Goal: Task Accomplishment & Management: Manage account settings

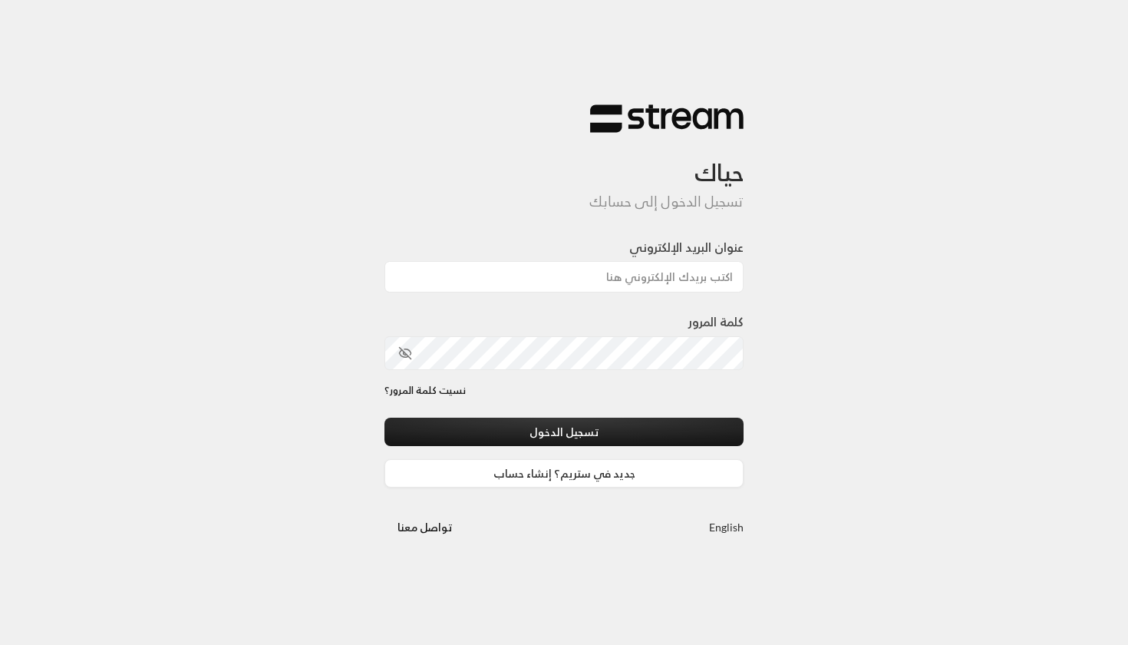
click at [489, 161] on h3 "حياك" at bounding box center [563, 160] width 359 height 53
click at [529, 274] on input "عنوان البريد الإلكتروني" at bounding box center [563, 276] width 359 height 31
type input "[EMAIL_ADDRESS][DOMAIN_NAME]"
click at [564, 432] on button "تسجيل الدخول" at bounding box center [563, 431] width 359 height 28
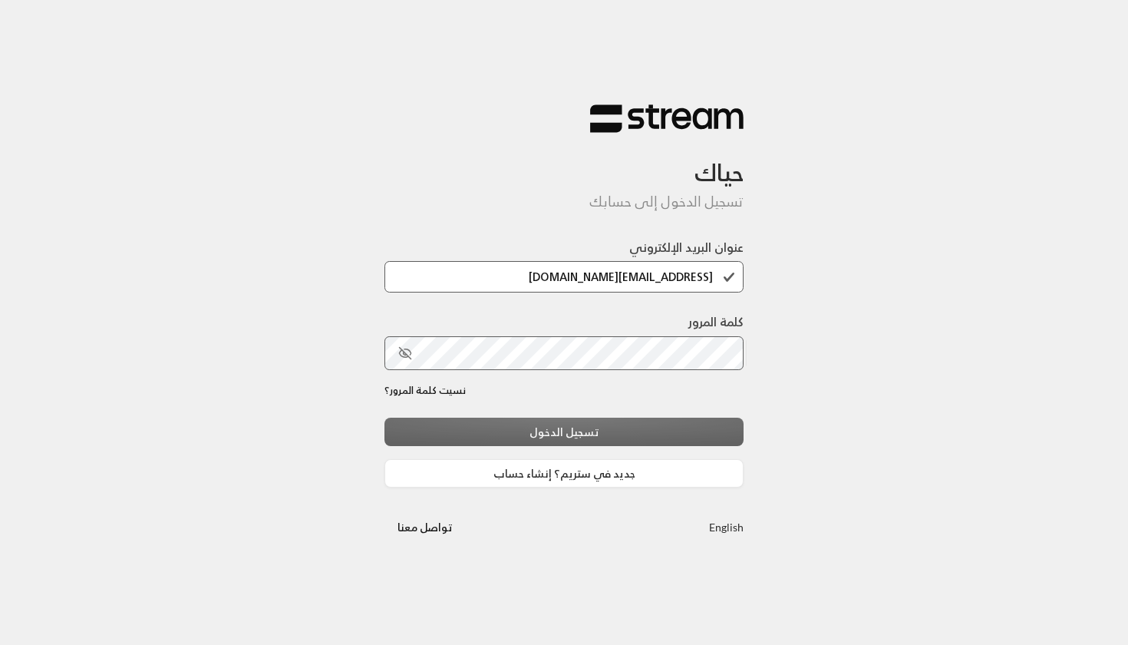
click at [494, 447] on div "تسجيل الدخول جديد في ستريم؟ إنشاء حساب" at bounding box center [563, 452] width 359 height 70
click at [493, 447] on div "تسجيل الدخول جديد في ستريم؟ إنشاء حساب" at bounding box center [563, 452] width 359 height 70
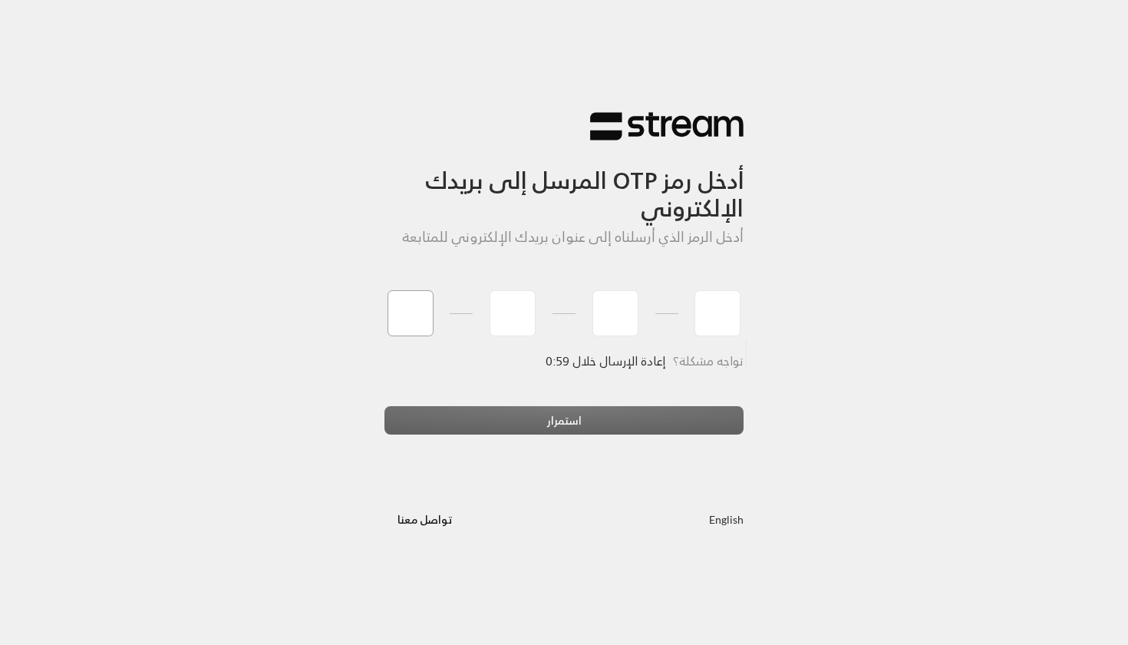
click at [413, 306] on input "tel" at bounding box center [410, 313] width 46 height 46
type input "2"
type input "9"
type input "8"
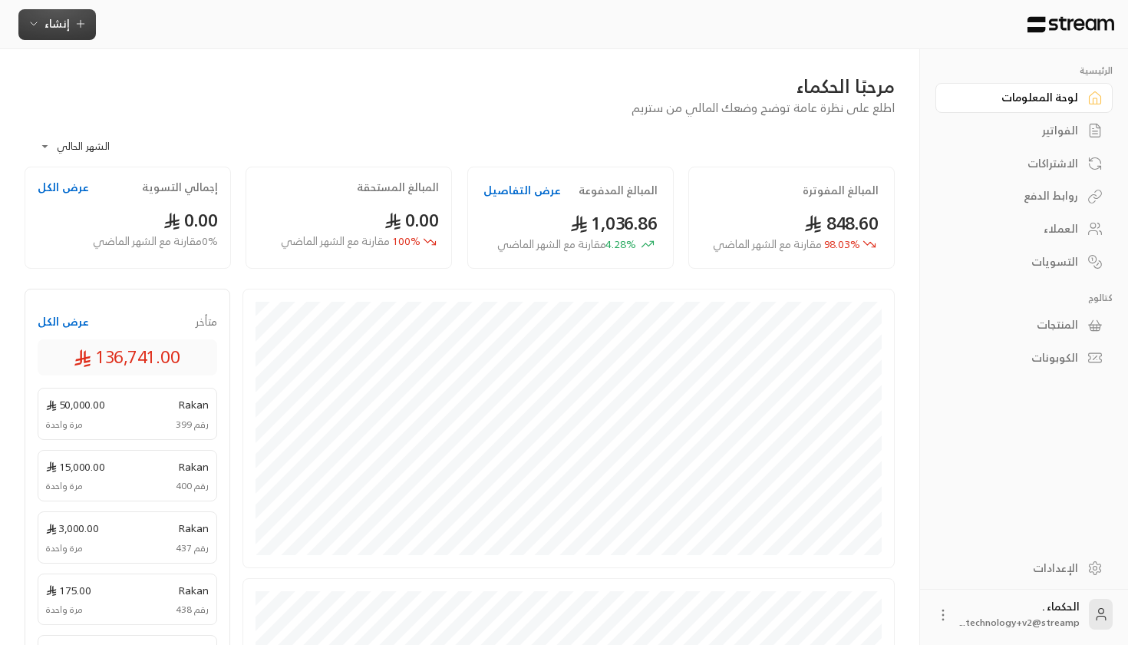
click at [80, 25] on icon "button" at bounding box center [80, 24] width 12 height 12
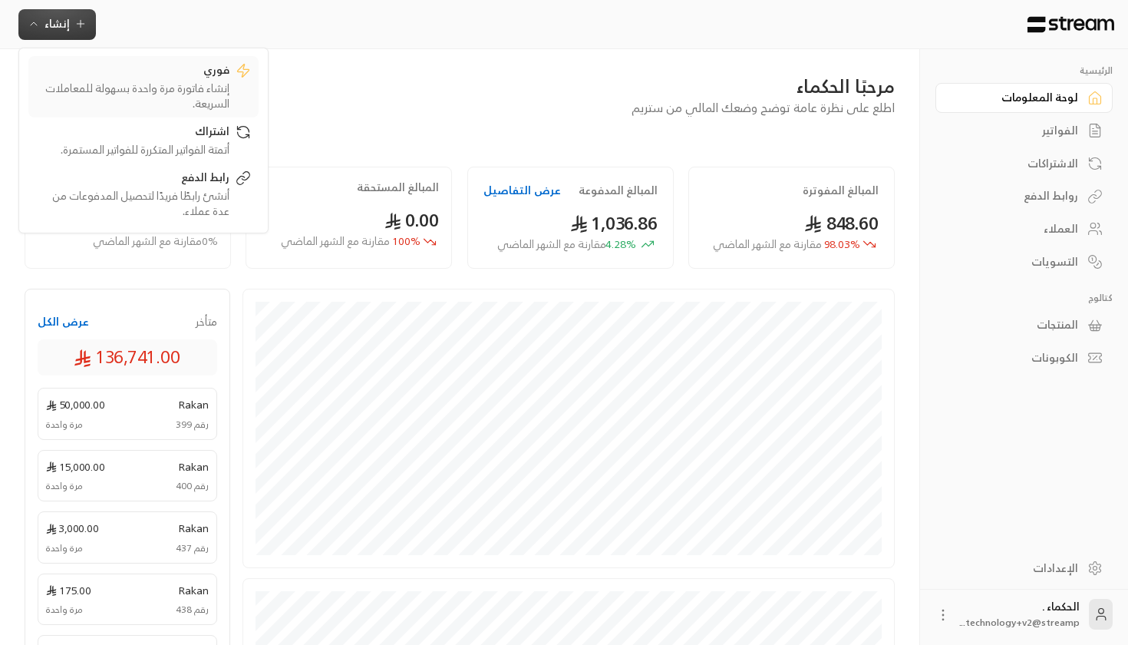
click at [126, 110] on div "إنشاء فاتورة مرة واحدة بسهولة للمعاملات السريعة." at bounding box center [132, 96] width 193 height 31
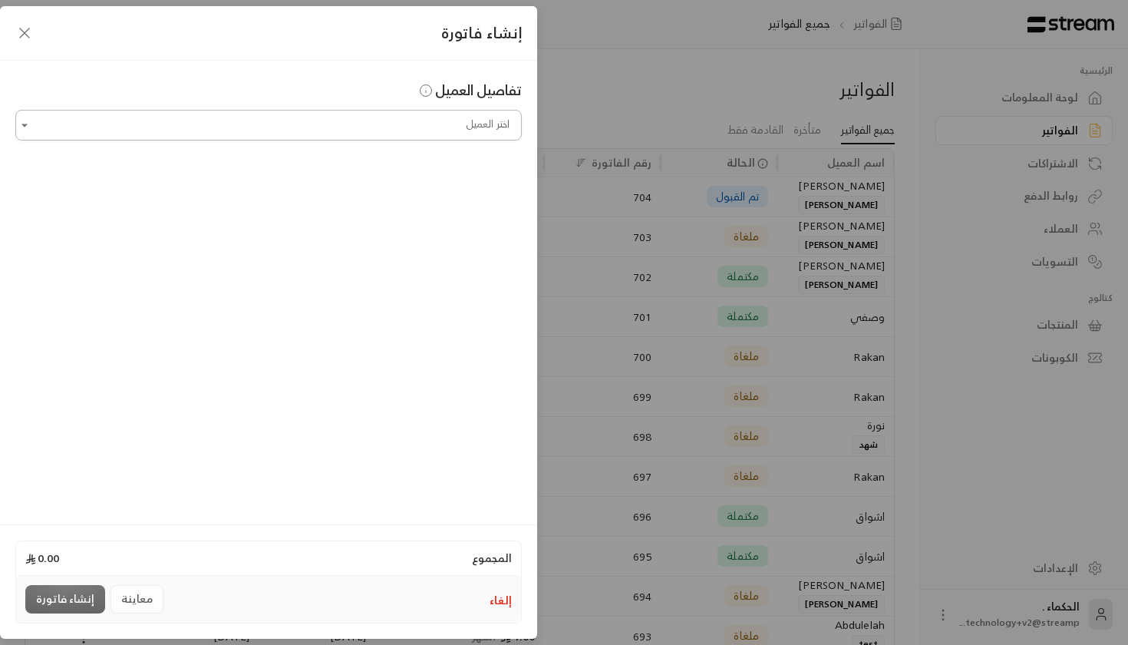
click at [378, 123] on input "اختر العميل" at bounding box center [268, 125] width 506 height 27
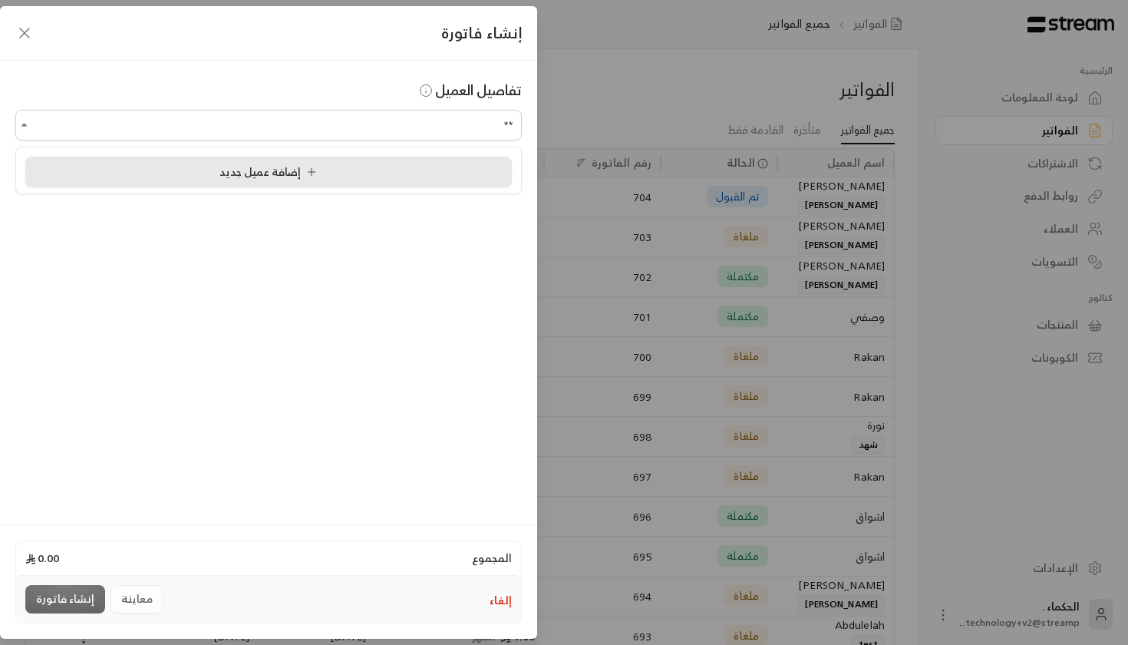
type input "*"
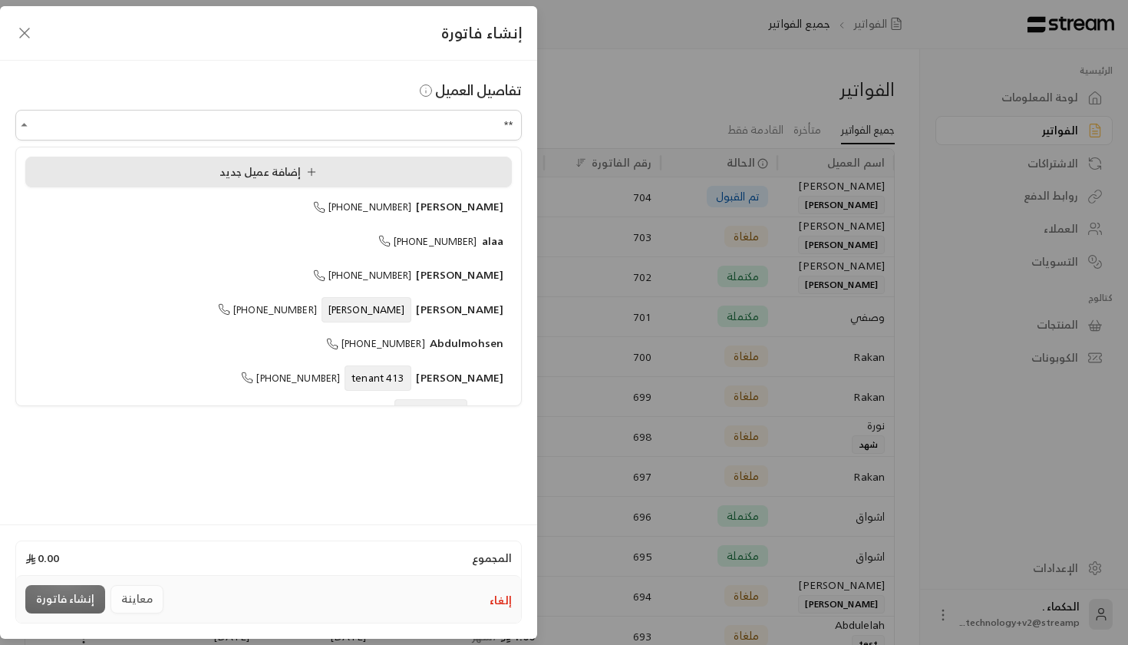
type input "*"
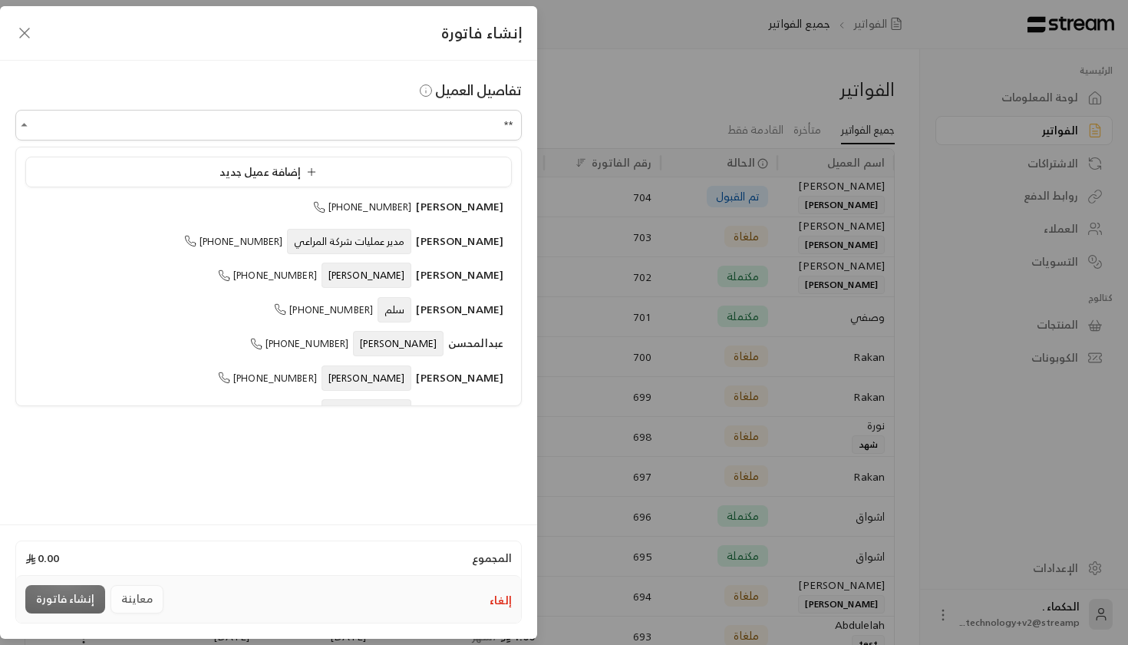
type input "*"
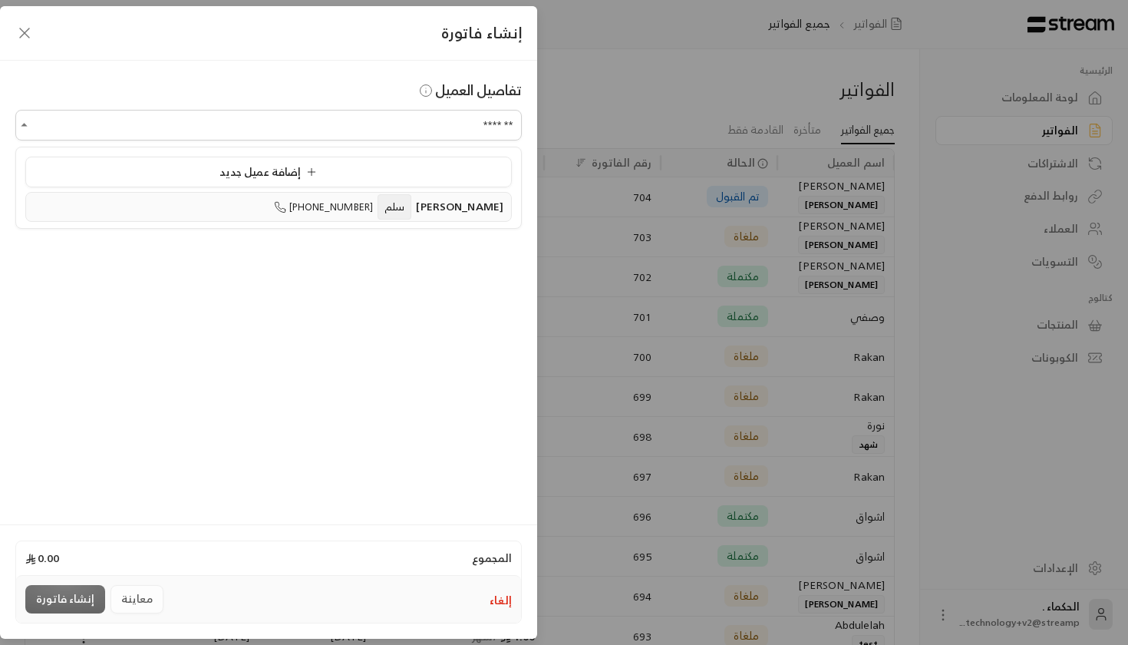
click at [288, 207] on div "[PERSON_NAME] [PHONE_NUMBER]" at bounding box center [269, 207] width 470 height 16
type input "**********"
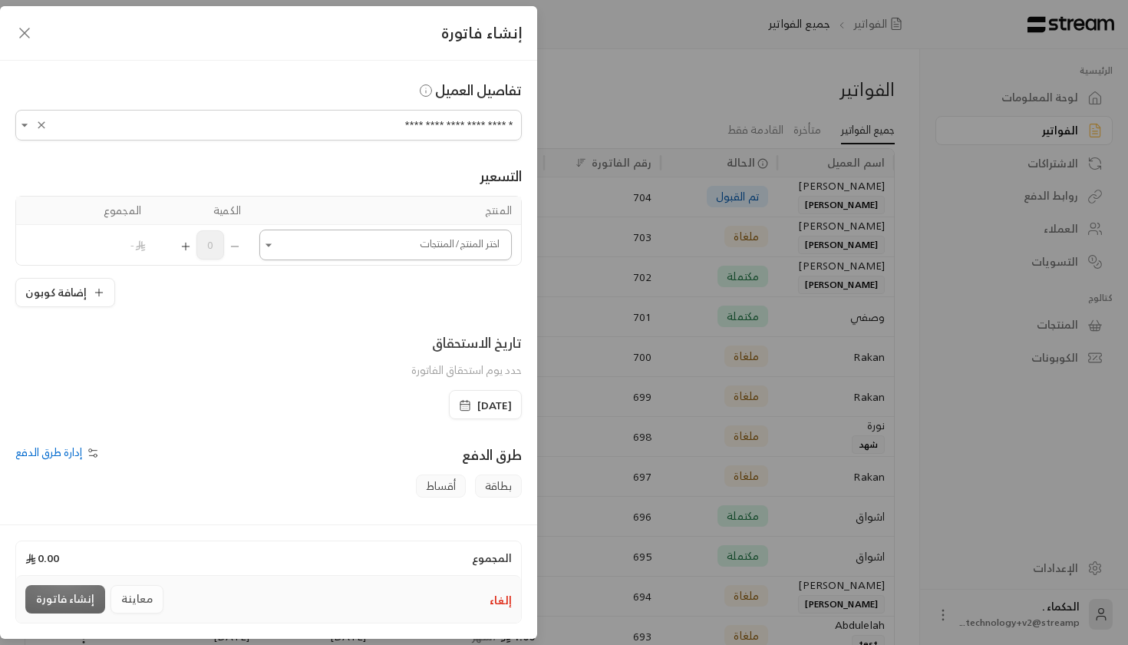
click at [298, 238] on input "اختر العميل" at bounding box center [385, 245] width 252 height 27
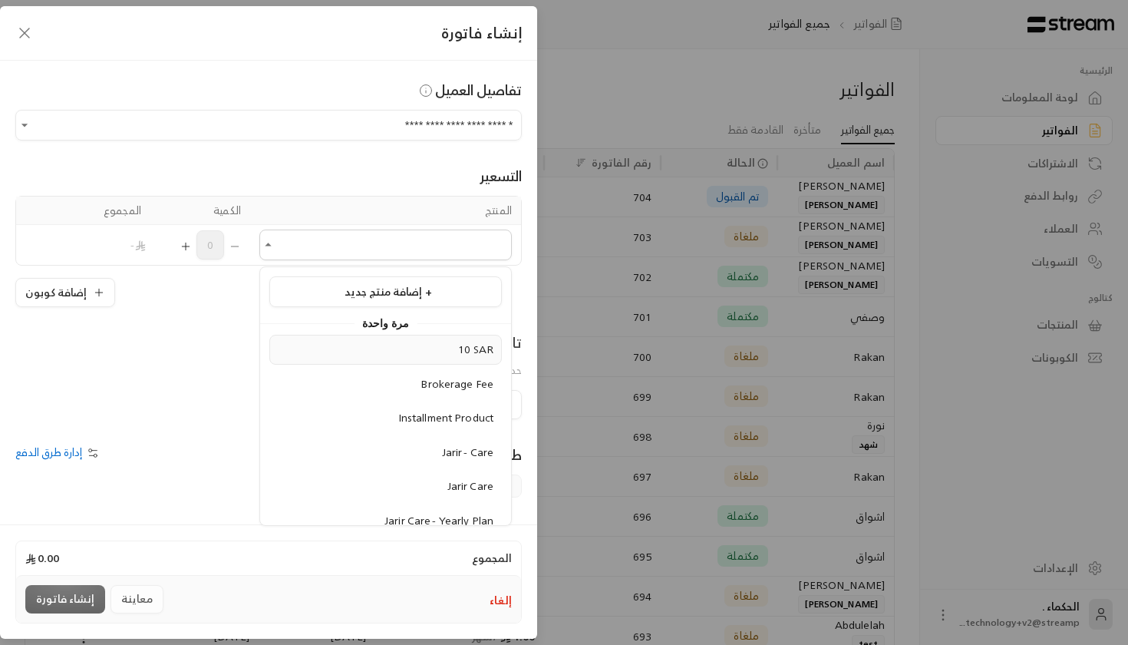
click at [430, 355] on div "10 SAR" at bounding box center [386, 349] width 216 height 16
type input "******"
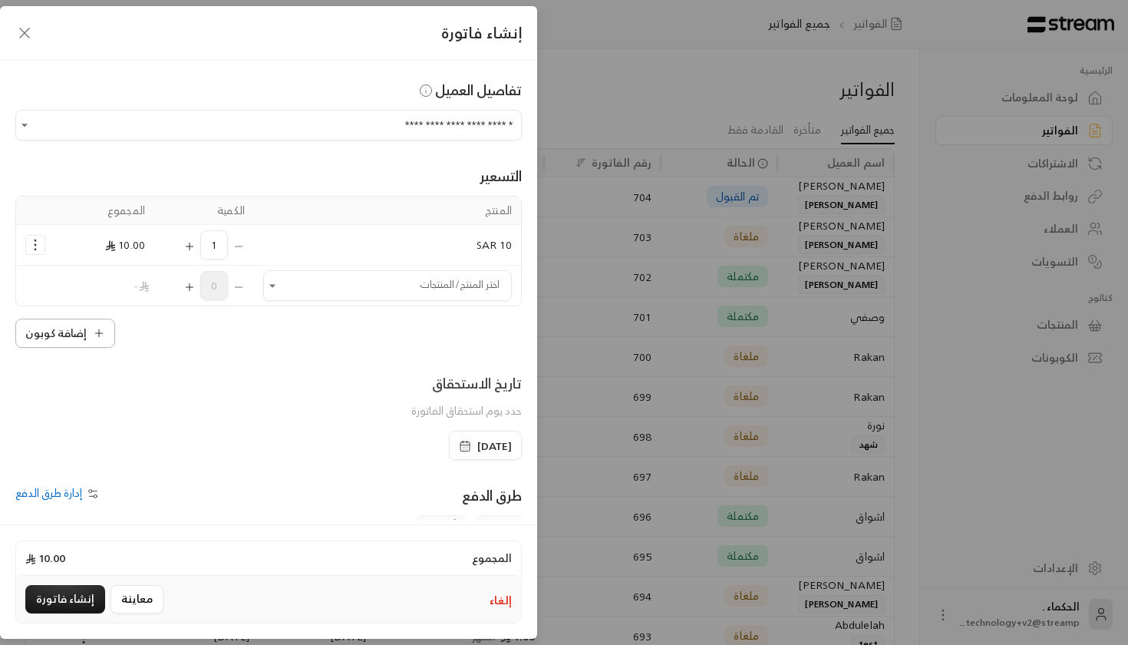
click at [87, 329] on button "إضافة كوبون" at bounding box center [65, 332] width 100 height 29
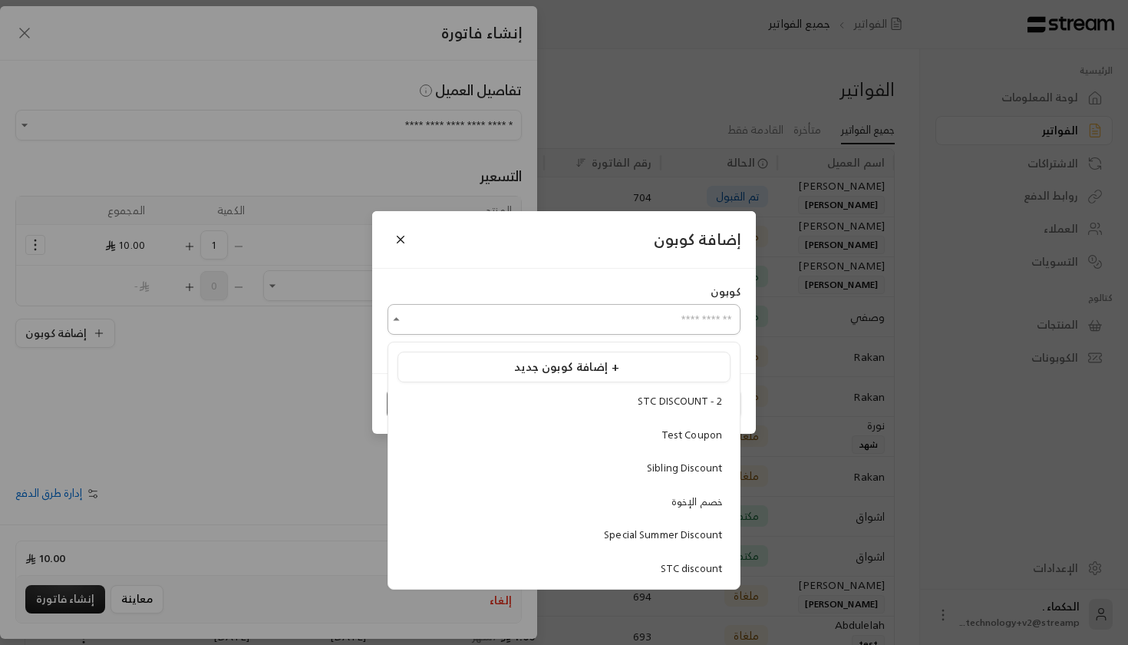
click at [451, 314] on input "اختر العميل" at bounding box center [563, 319] width 353 height 27
click at [655, 571] on div "STC discount" at bounding box center [564, 568] width 316 height 15
type input "**********"
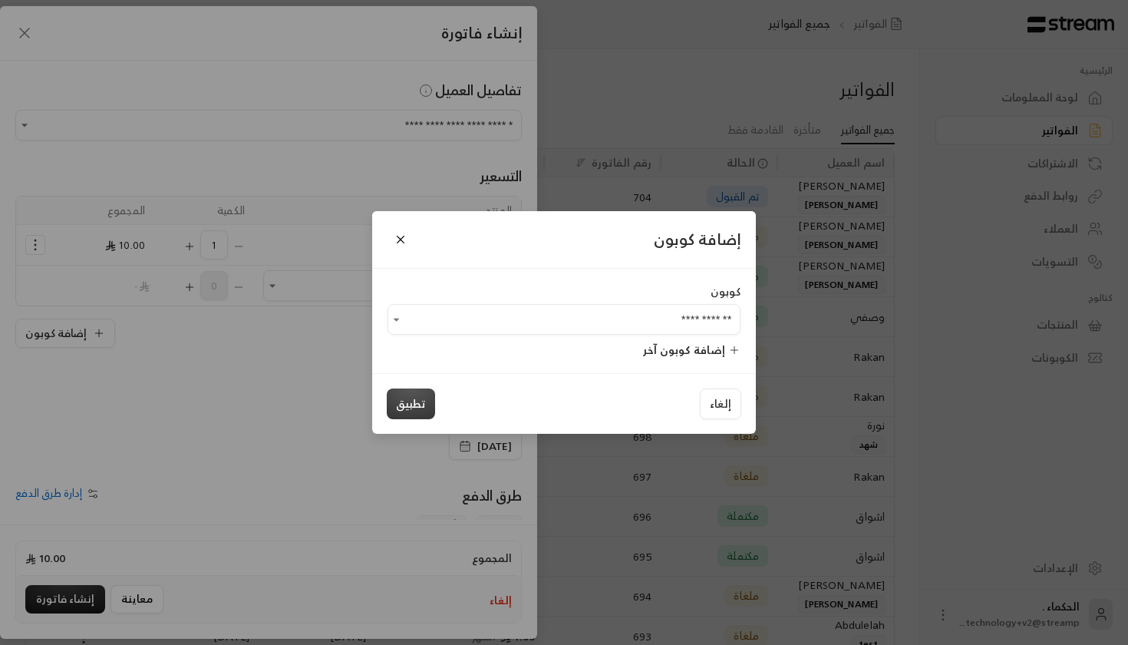
click at [410, 408] on button "تطبيق" at bounding box center [411, 403] width 48 height 31
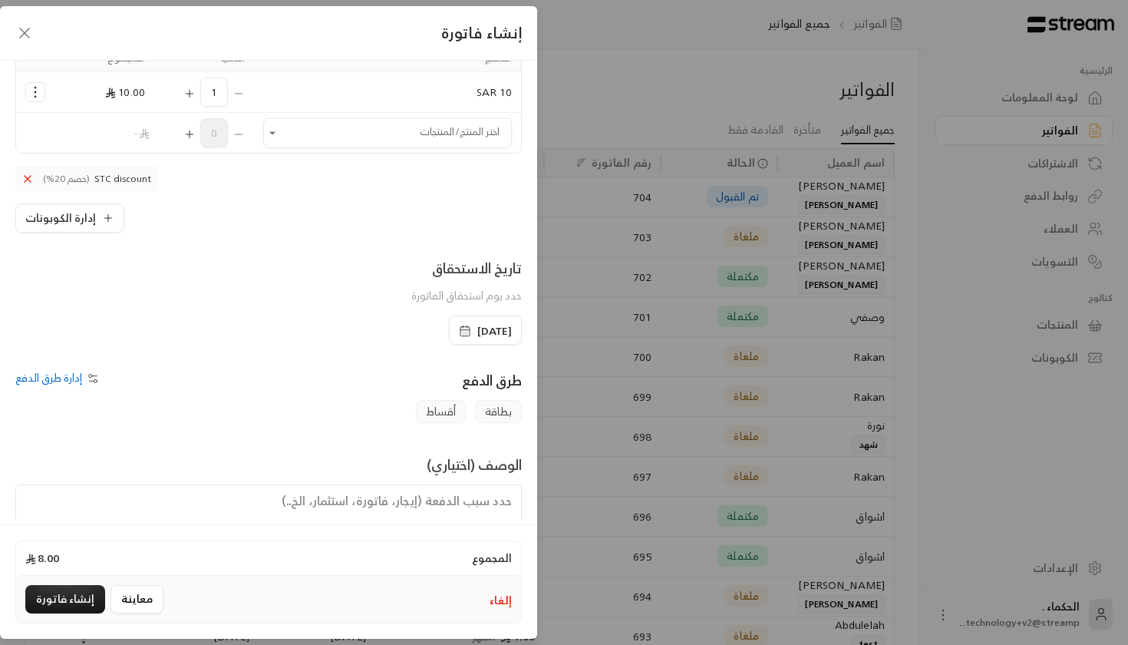
scroll to position [157, 0]
click at [459, 322] on span "[DATE]" at bounding box center [485, 326] width 53 height 15
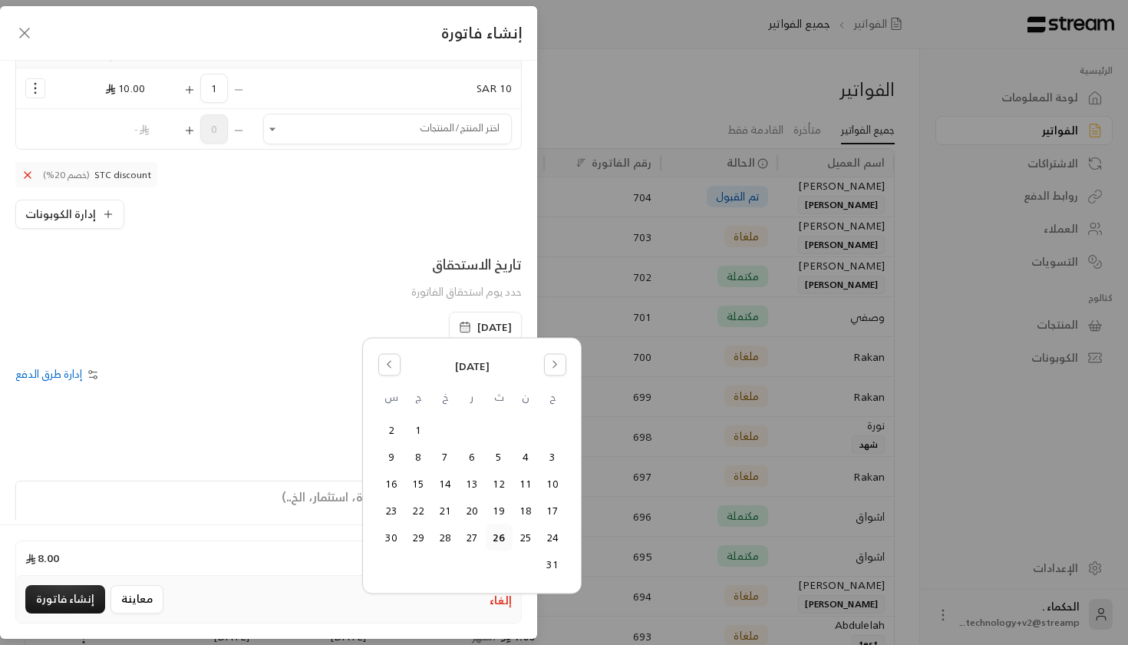
click at [275, 320] on div "تاريخ الاستحقاق حدد يوم استحقاق الفاتورة [DATE]" at bounding box center [269, 296] width 522 height 87
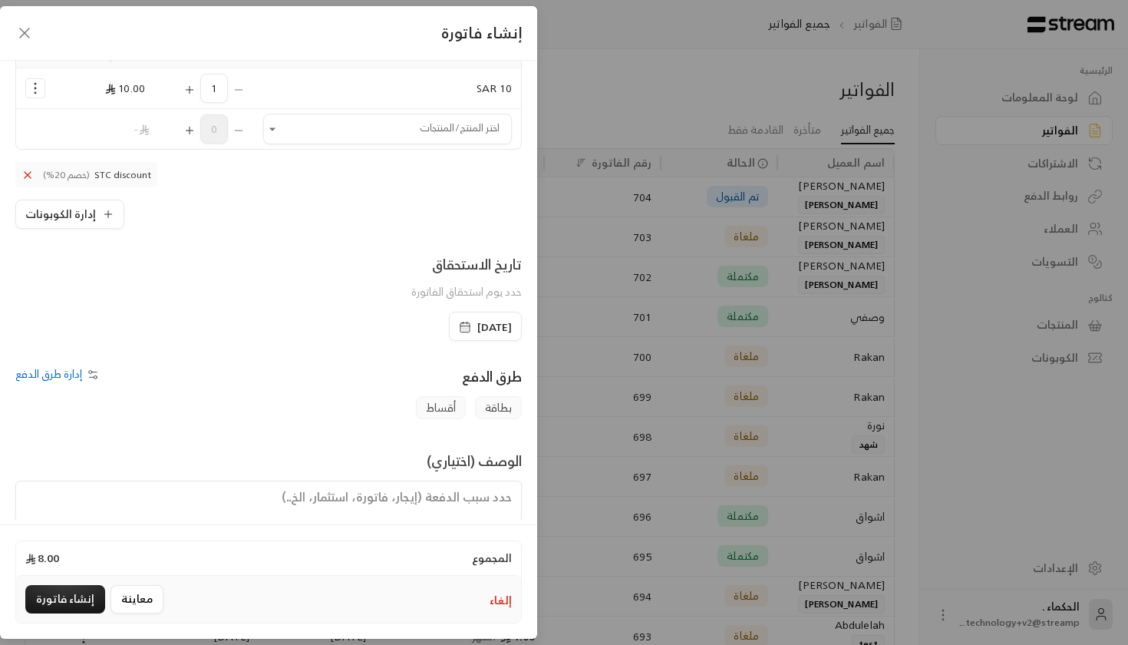
click at [35, 375] on span "إدارة طرق الدفع" at bounding box center [48, 373] width 67 height 19
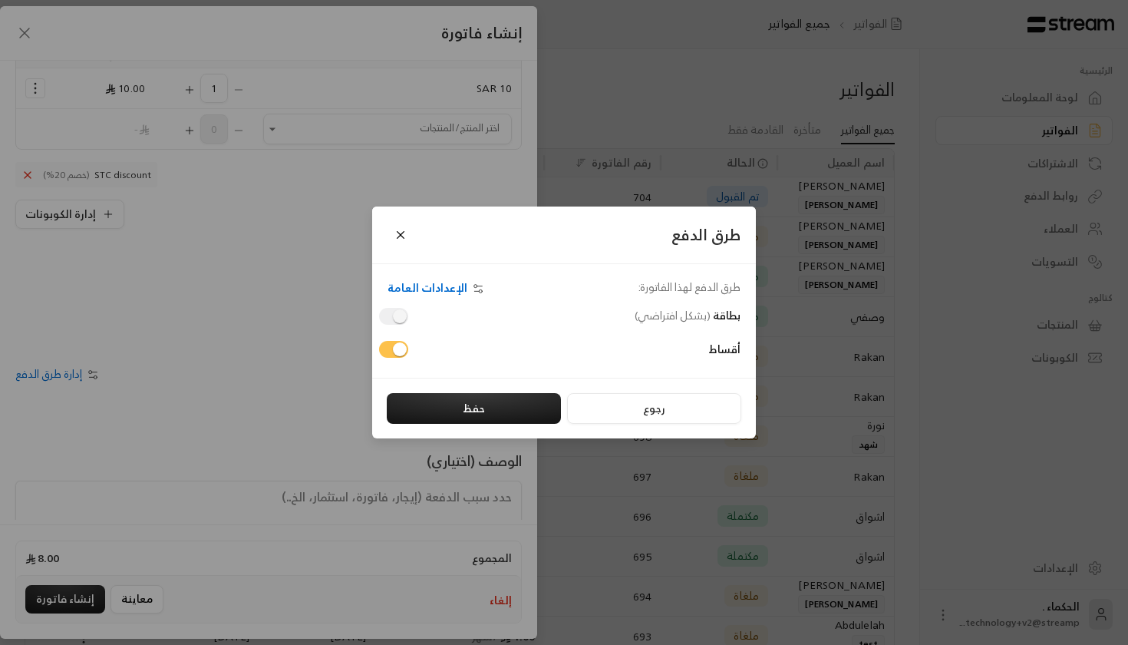
click at [393, 341] on span at bounding box center [393, 349] width 29 height 17
click at [475, 411] on button "حفظ" at bounding box center [474, 408] width 174 height 31
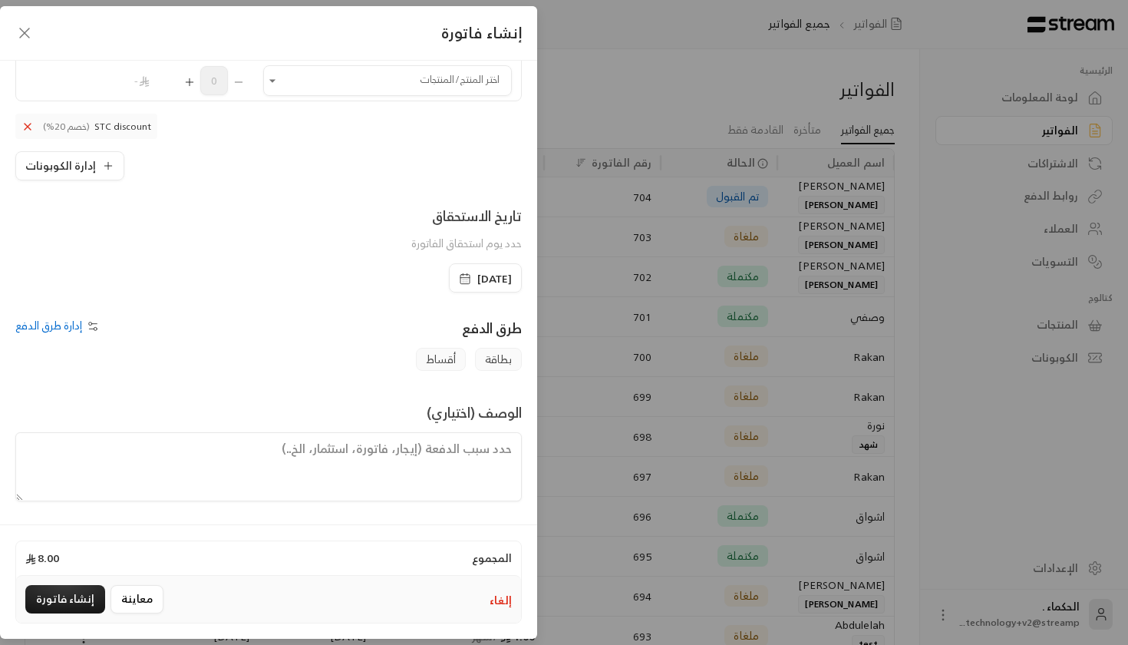
scroll to position [205, 0]
click at [41, 591] on button "إنشاء فاتورة" at bounding box center [65, 599] width 80 height 28
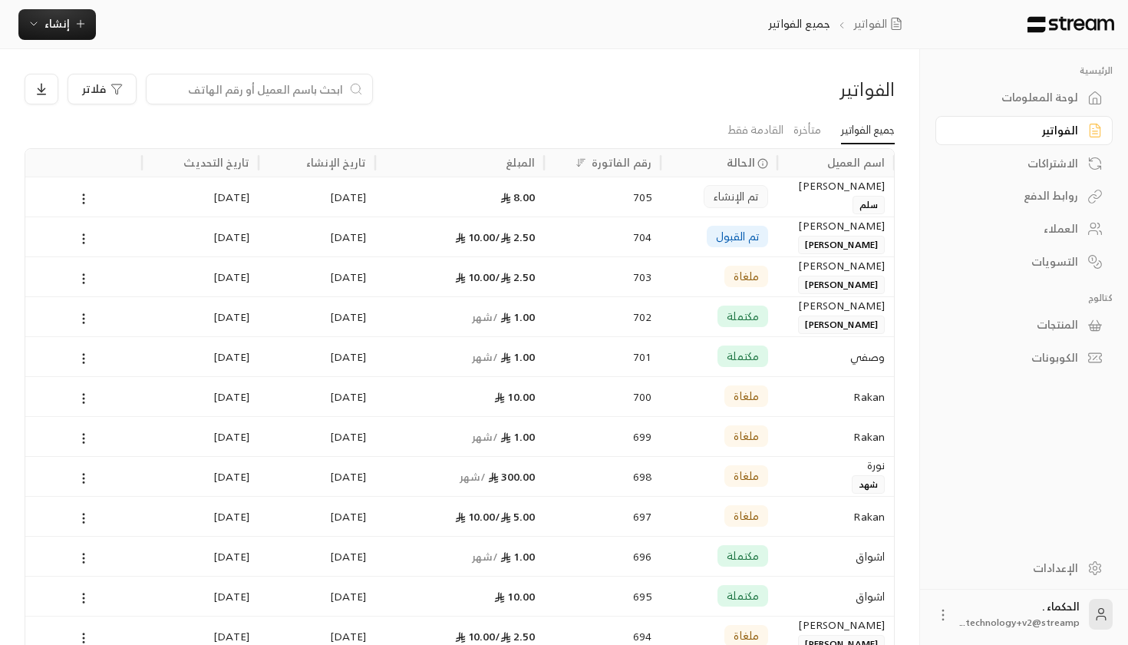
click at [595, 191] on div "705" at bounding box center [602, 196] width 98 height 39
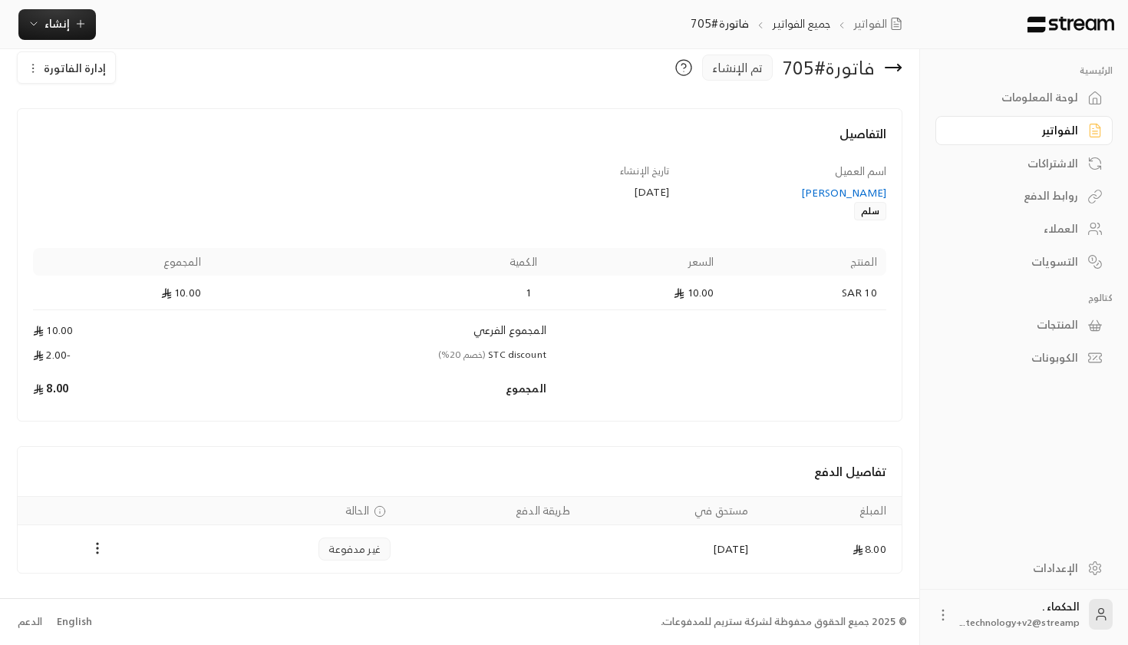
scroll to position [21, 0]
drag, startPoint x: 528, startPoint y: 350, endPoint x: 389, endPoint y: 352, distance: 138.9
click at [389, 352] on td "STC discount (خصم 20%)" at bounding box center [378, 360] width 336 height 25
drag, startPoint x: 84, startPoint y: 352, endPoint x: 43, endPoint y: 352, distance: 41.4
click at [43, 352] on td "-2.00" at bounding box center [121, 360] width 177 height 25
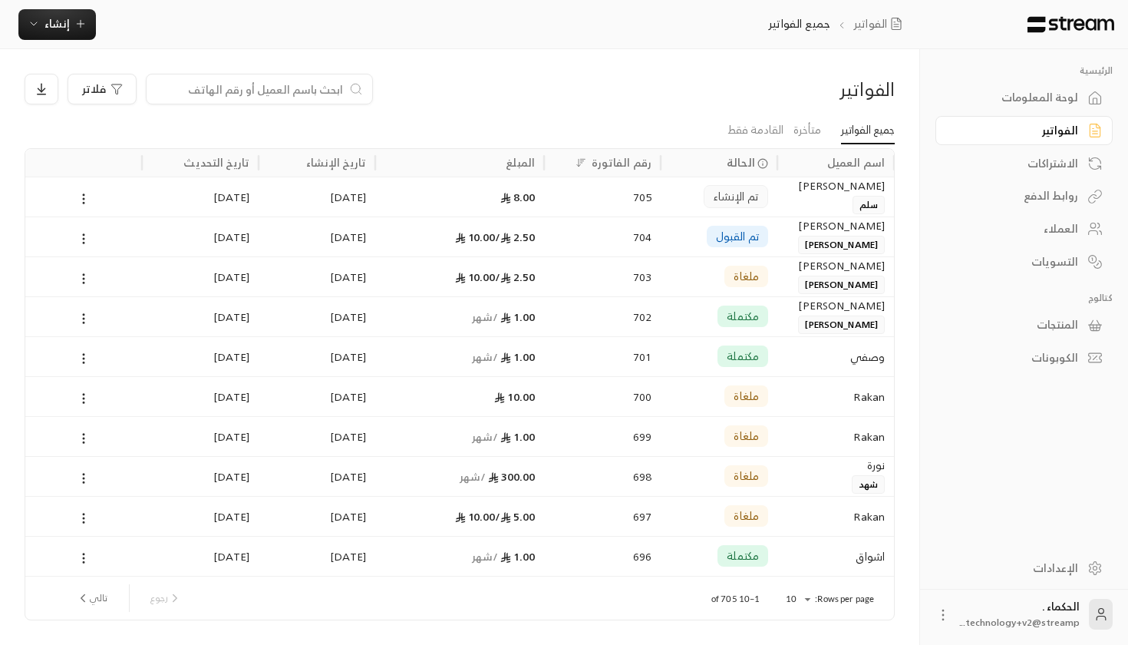
click at [549, 179] on div "705" at bounding box center [602, 196] width 117 height 40
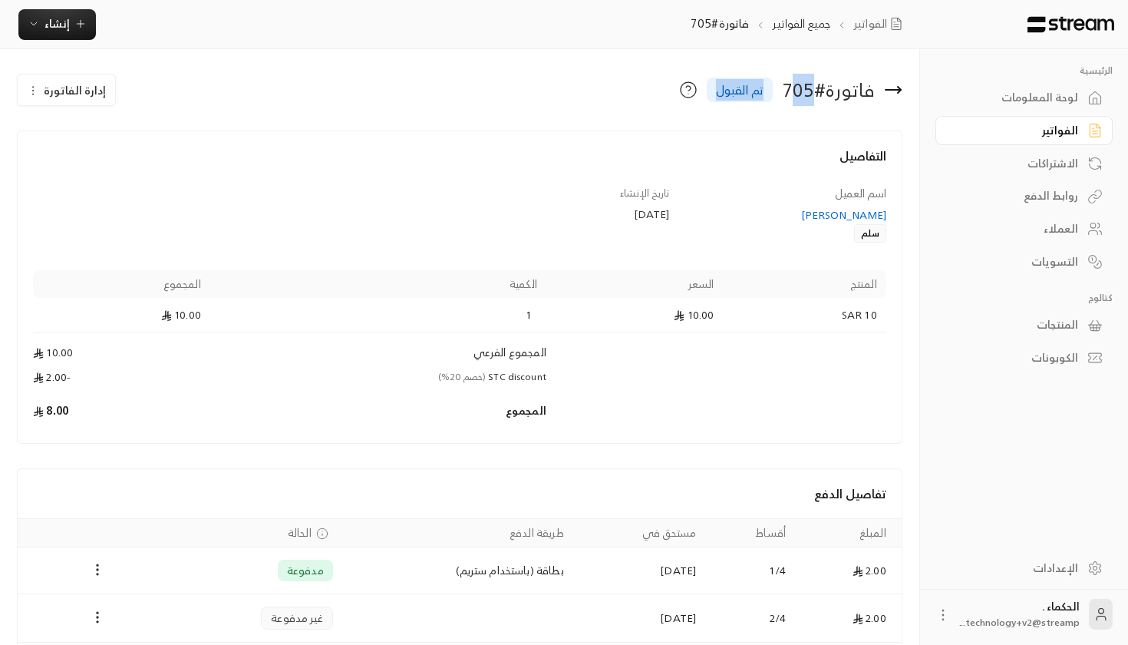
drag, startPoint x: 713, startPoint y: 90, endPoint x: 789, endPoint y: 90, distance: 76.0
click at [790, 90] on div "فاتورة # 705 تم القبول" at bounding box center [610, 90] width 600 height 32
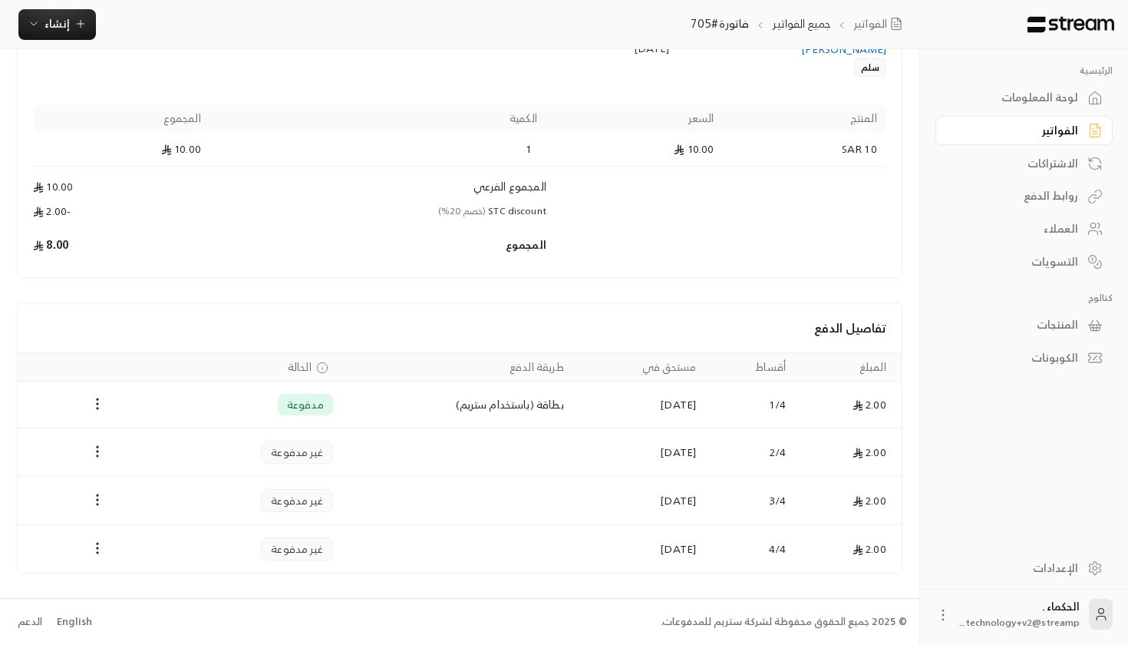
scroll to position [165, 0]
click at [449, 464] on td "Payments" at bounding box center [457, 453] width 231 height 48
click at [95, 452] on icon "Payments" at bounding box center [97, 451] width 15 height 15
click at [167, 496] on li "تغيير الحالة الى مدفوعة" at bounding box center [151, 492] width 111 height 28
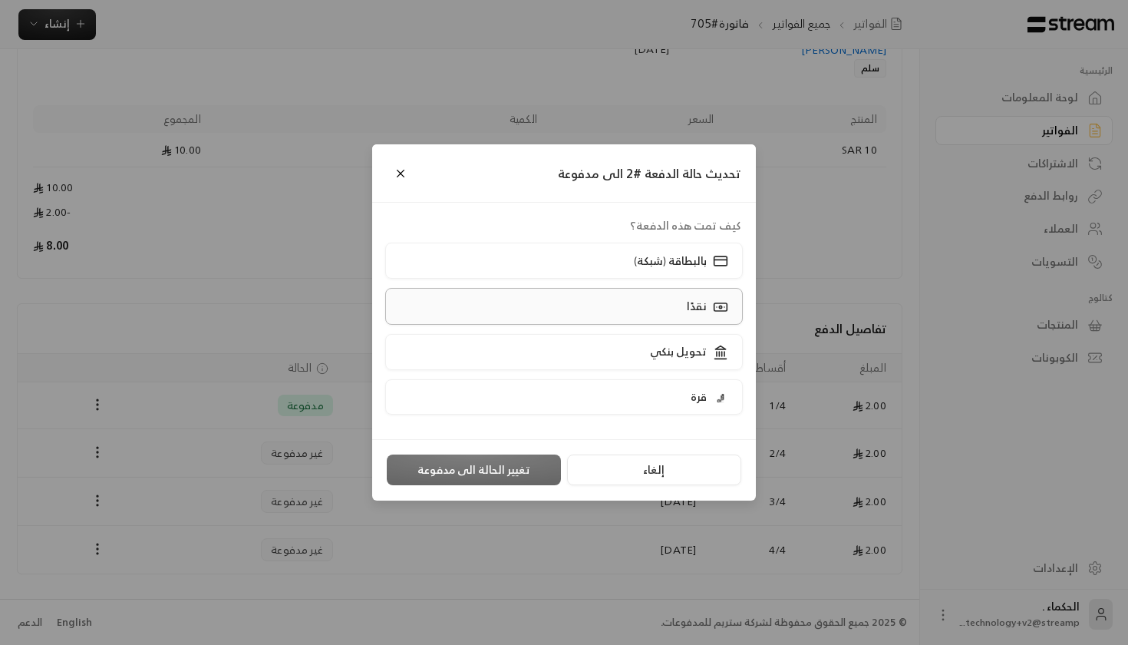
click at [619, 312] on label "نقدًا" at bounding box center [564, 306] width 358 height 36
click at [462, 470] on button "تغيير الحالة الى مدفوعة" at bounding box center [474, 469] width 174 height 31
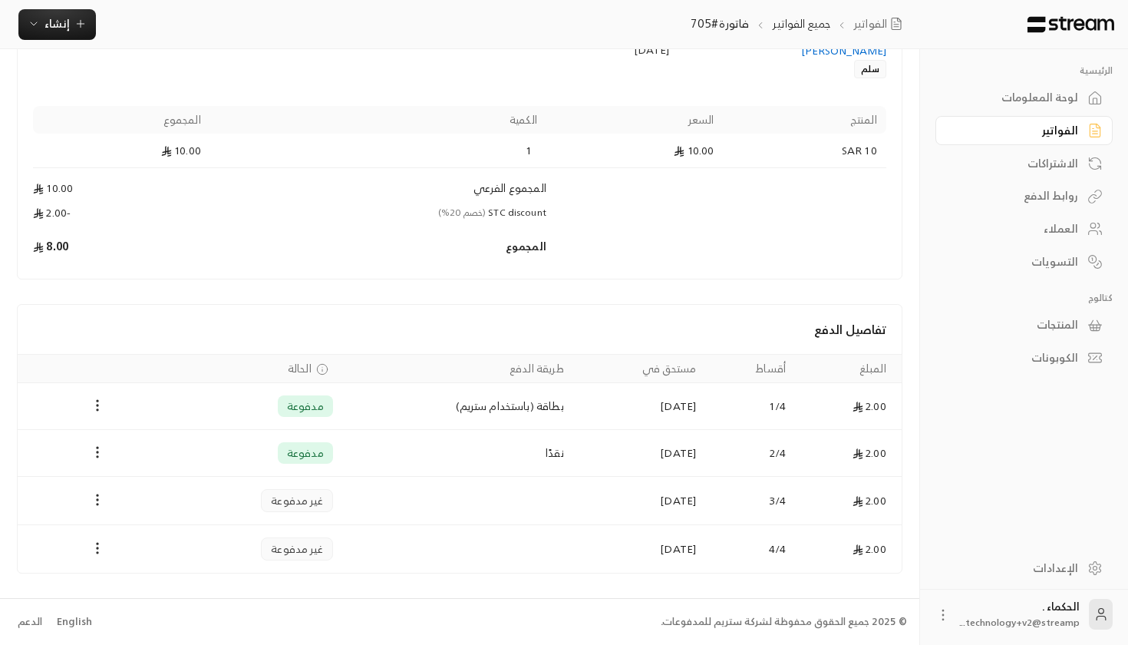
scroll to position [163, 0]
click at [99, 460] on icon "Payments" at bounding box center [97, 452] width 15 height 15
click at [87, 413] on div at bounding box center [564, 322] width 1128 height 645
click at [97, 410] on circle "Payments" at bounding box center [98, 411] width 2 height 2
click at [346, 426] on div at bounding box center [564, 322] width 1128 height 645
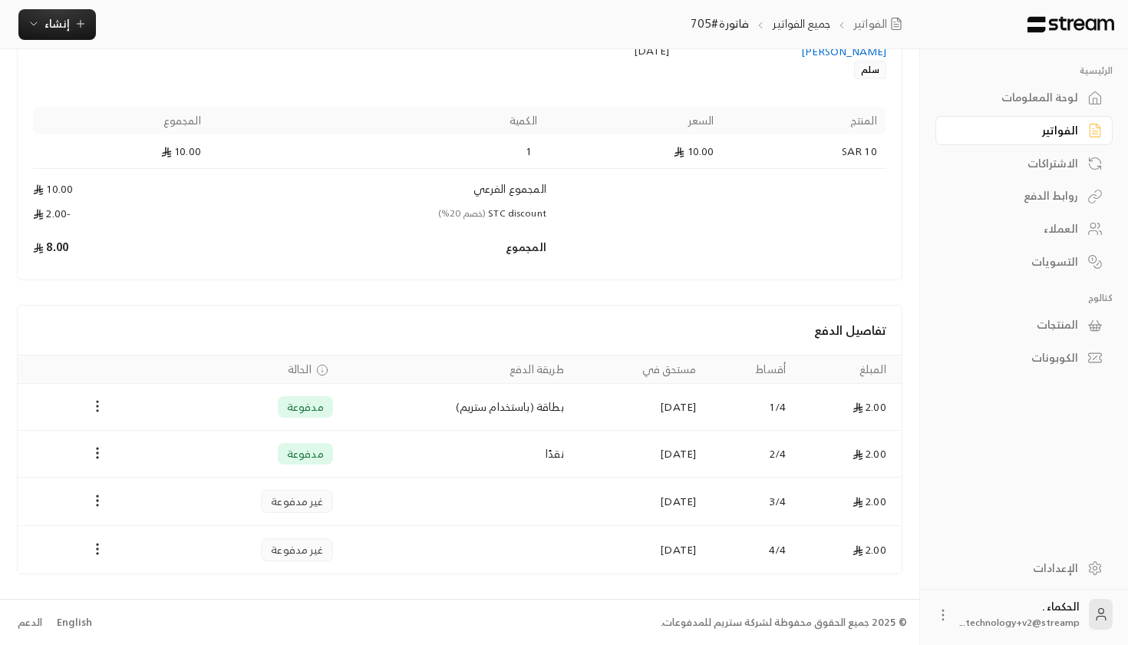
click at [99, 414] on button "Payments" at bounding box center [97, 406] width 18 height 18
click at [143, 470] on li "استرداد" at bounding box center [133, 474] width 74 height 28
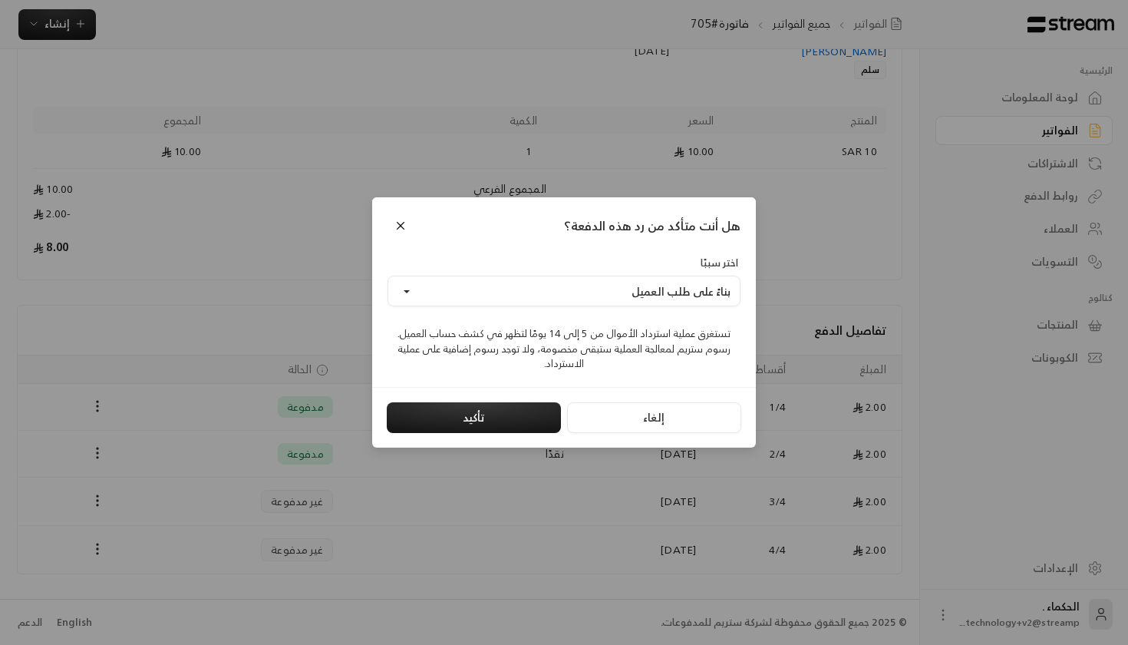
click at [582, 273] on div "اختر سببًا بناءً على طلب العميل" at bounding box center [563, 280] width 353 height 51
click at [580, 295] on button "بناءً على طلب العميل" at bounding box center [563, 290] width 353 height 31
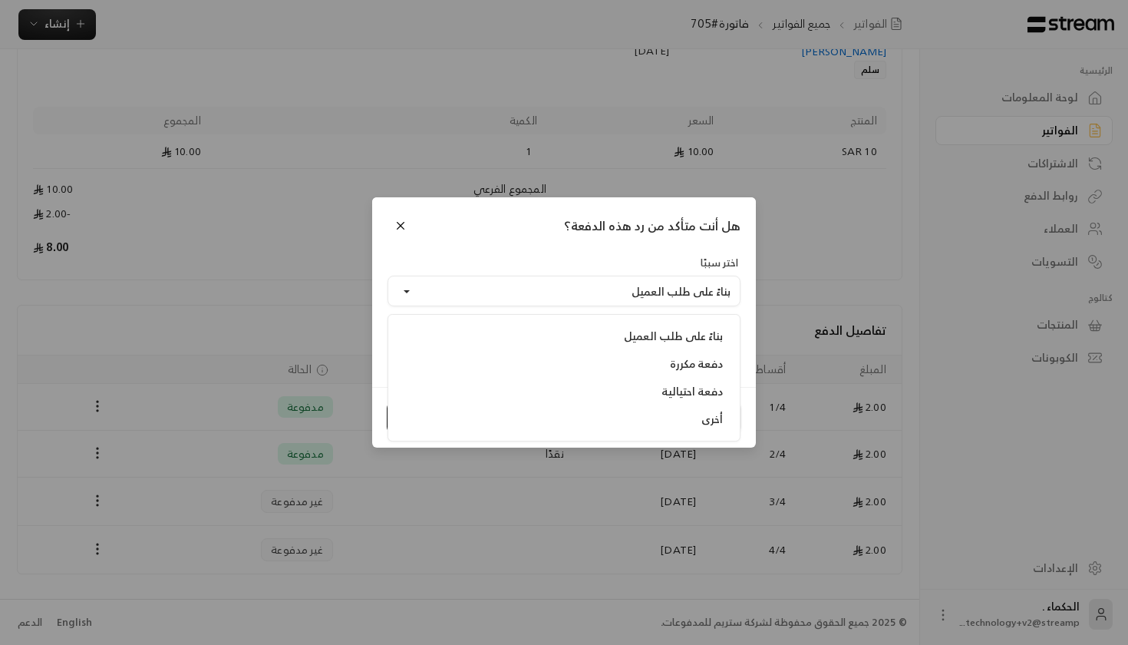
click at [559, 269] on div "اختر سببًا بناءً على طلب العميل بناءً على طلب العميل دفعة مكررة دفعة احتيالية أ…" at bounding box center [563, 280] width 353 height 51
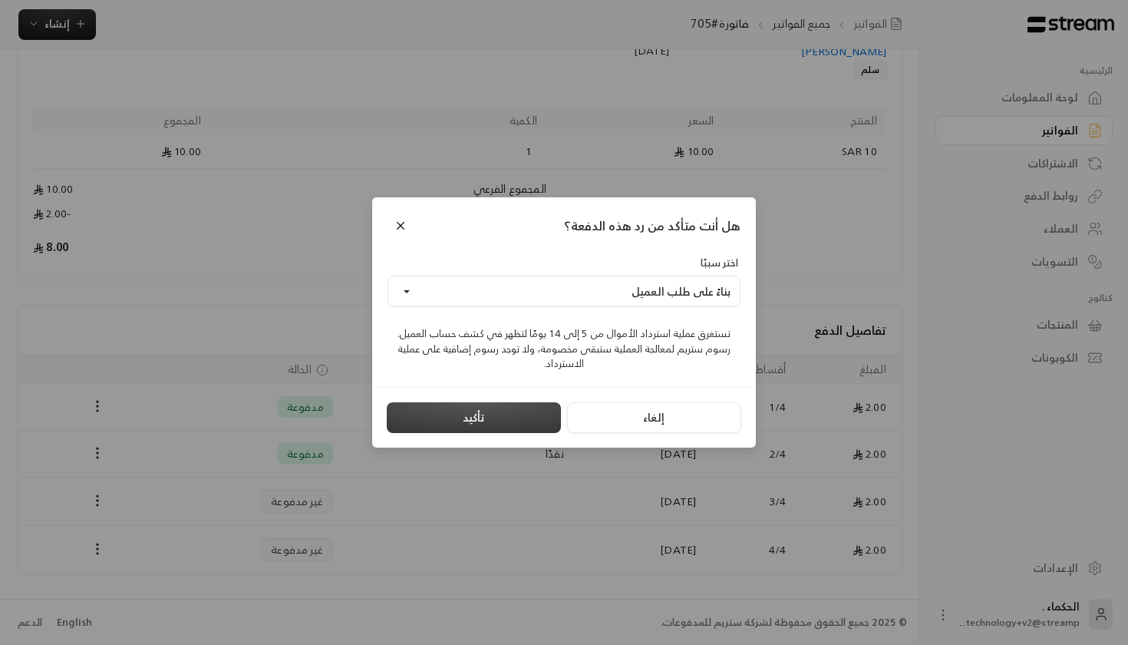
click at [487, 423] on button "تأكيد" at bounding box center [474, 417] width 174 height 31
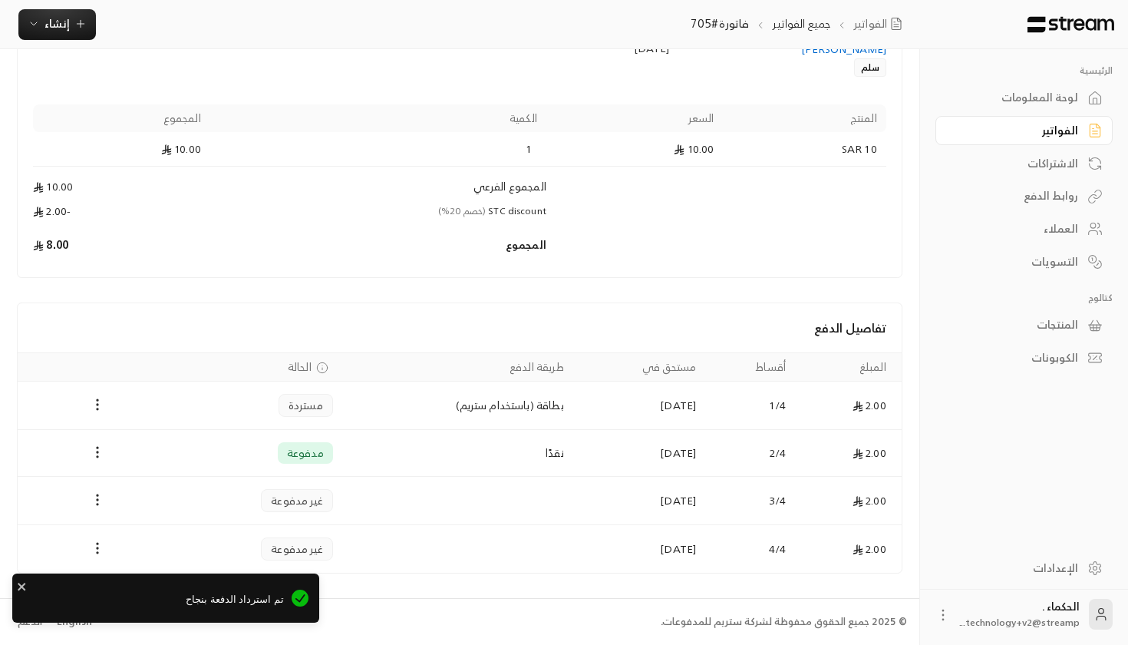
scroll to position [165, 0]
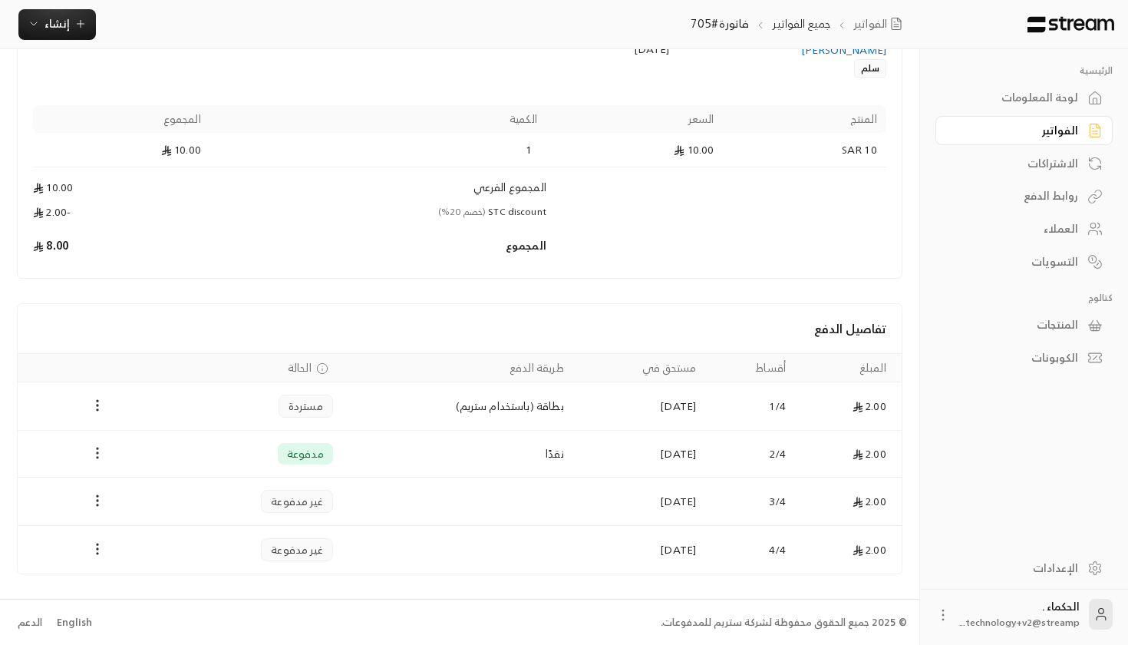
click at [100, 450] on icon "Payments" at bounding box center [97, 452] width 15 height 15
click at [1077, 101] on div at bounding box center [564, 322] width 1128 height 645
click at [1067, 98] on div "لوحة المعلومات" at bounding box center [1017, 97] width 124 height 15
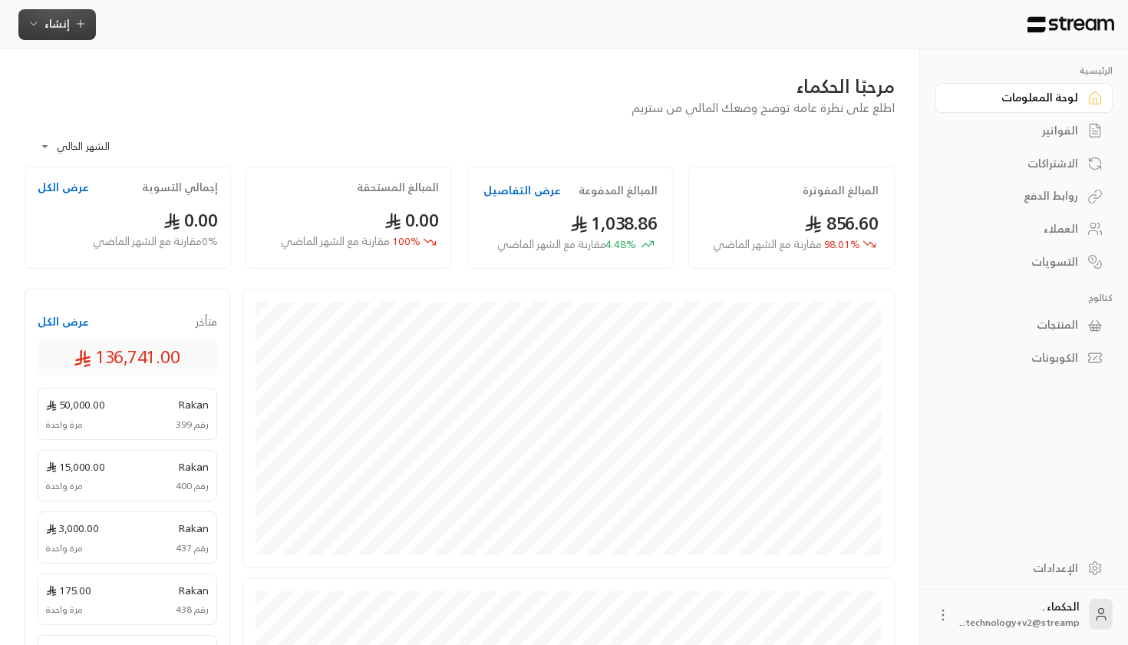
click at [77, 38] on button "إنشاء" at bounding box center [56, 24] width 77 height 31
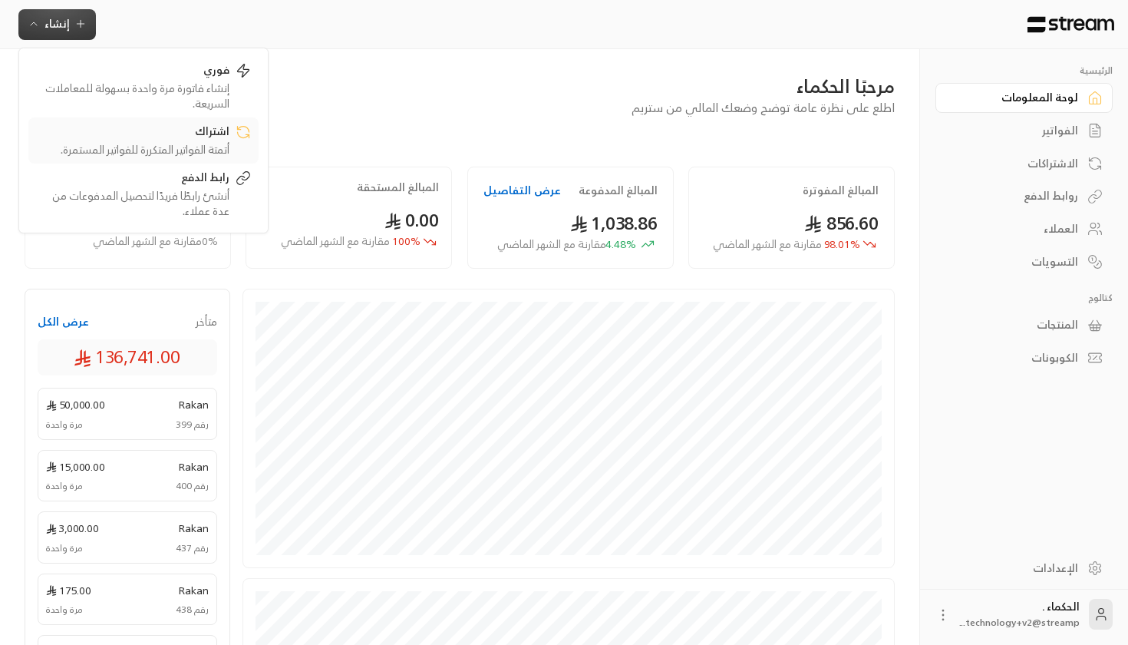
click at [139, 142] on div "أتمتة الفواتير المتكررة للفواتير المستمرة." at bounding box center [132, 149] width 193 height 15
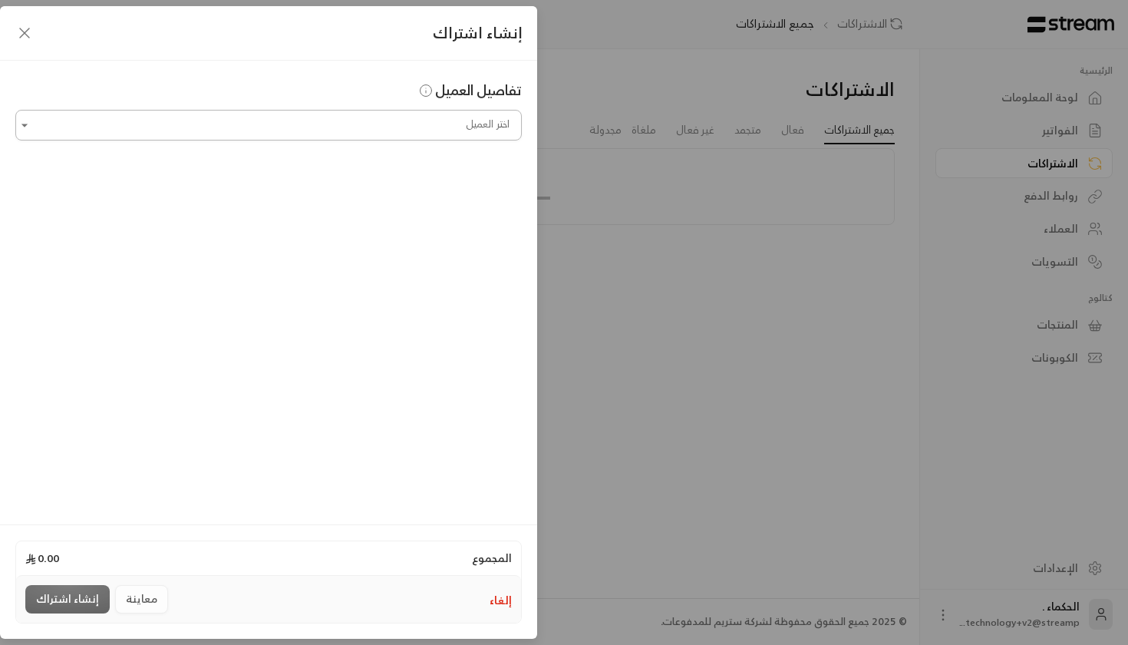
click at [317, 127] on input "اختر العميل" at bounding box center [268, 125] width 506 height 27
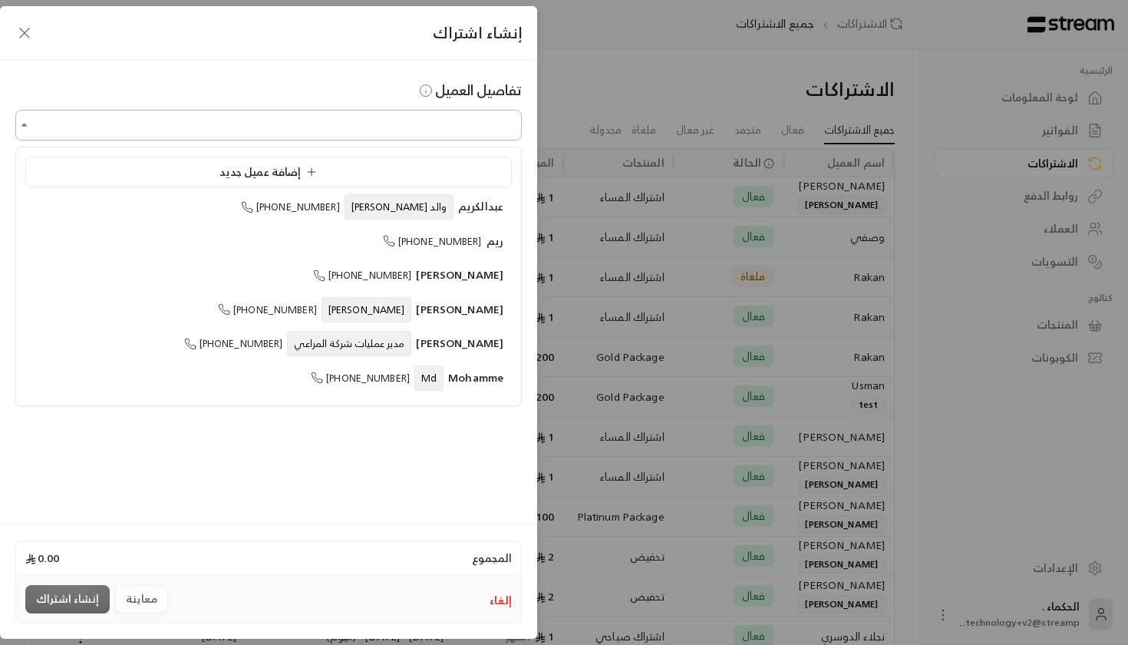
click at [312, 132] on input "اختر العميل" at bounding box center [268, 125] width 506 height 27
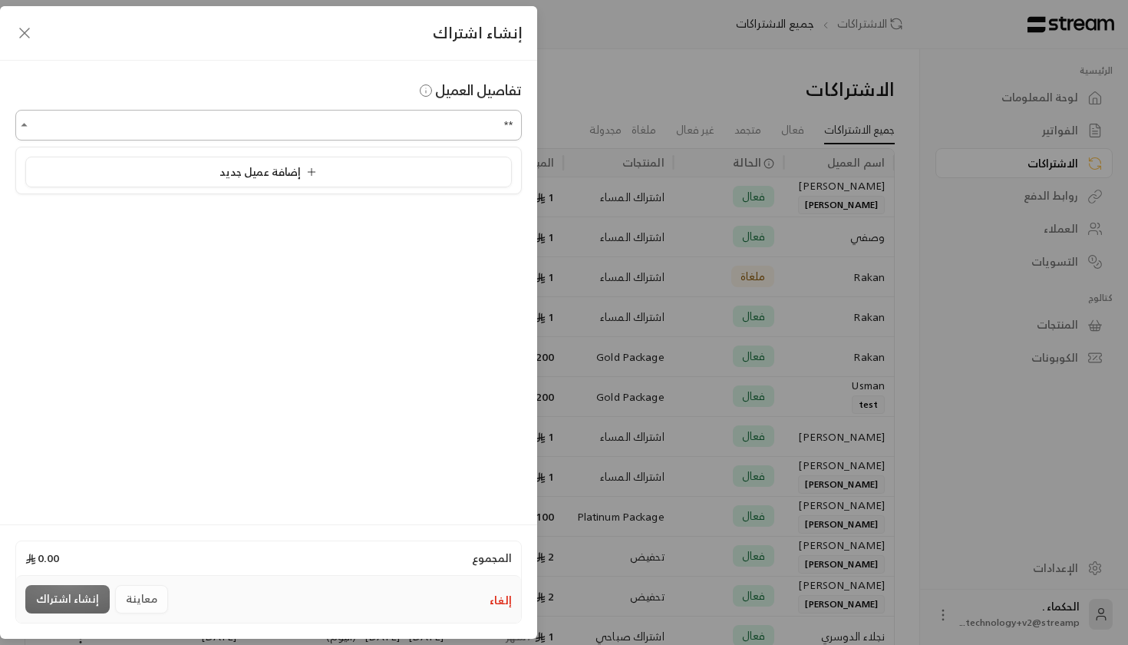
type input "*"
click at [308, 200] on div "[PERSON_NAME] [PHONE_NUMBER]" at bounding box center [269, 207] width 470 height 16
type input "**********"
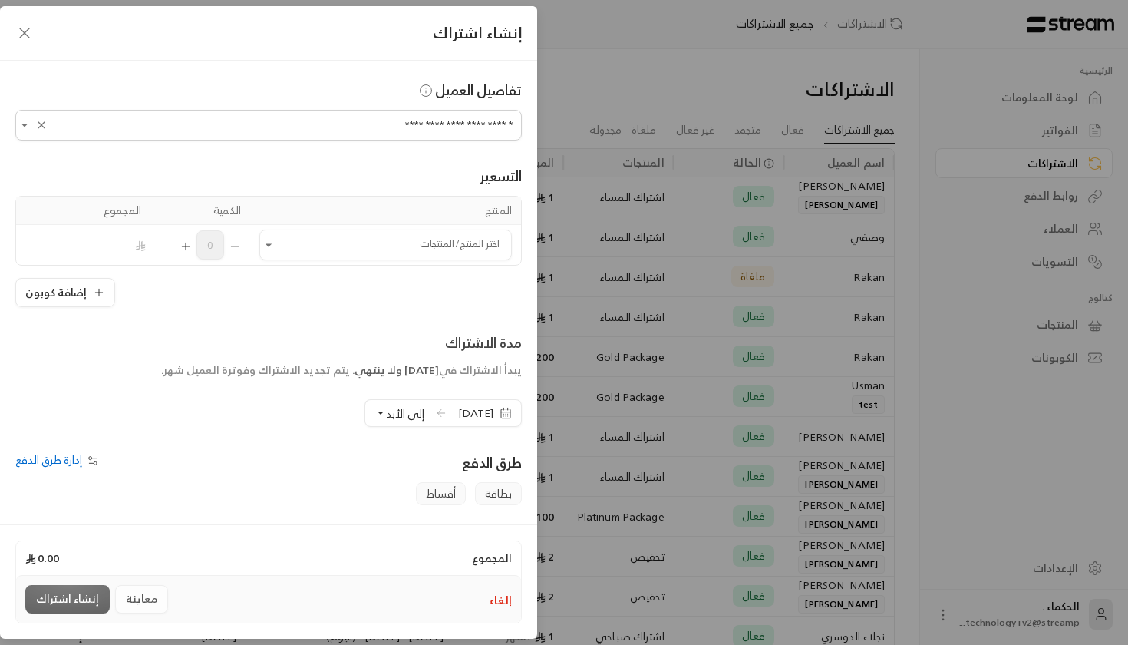
click at [305, 226] on td "اختر المنتج/المنتجات اختر المنتج/المنتجات" at bounding box center [385, 245] width 271 height 40
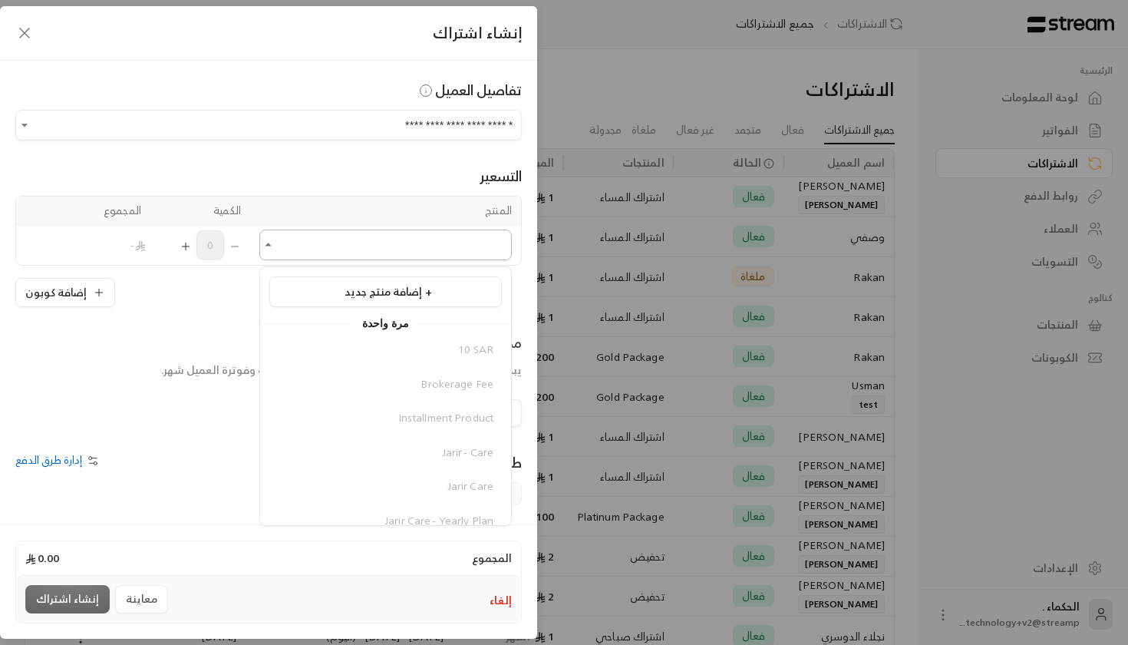
click at [306, 239] on input "اختر العميل" at bounding box center [385, 245] width 252 height 27
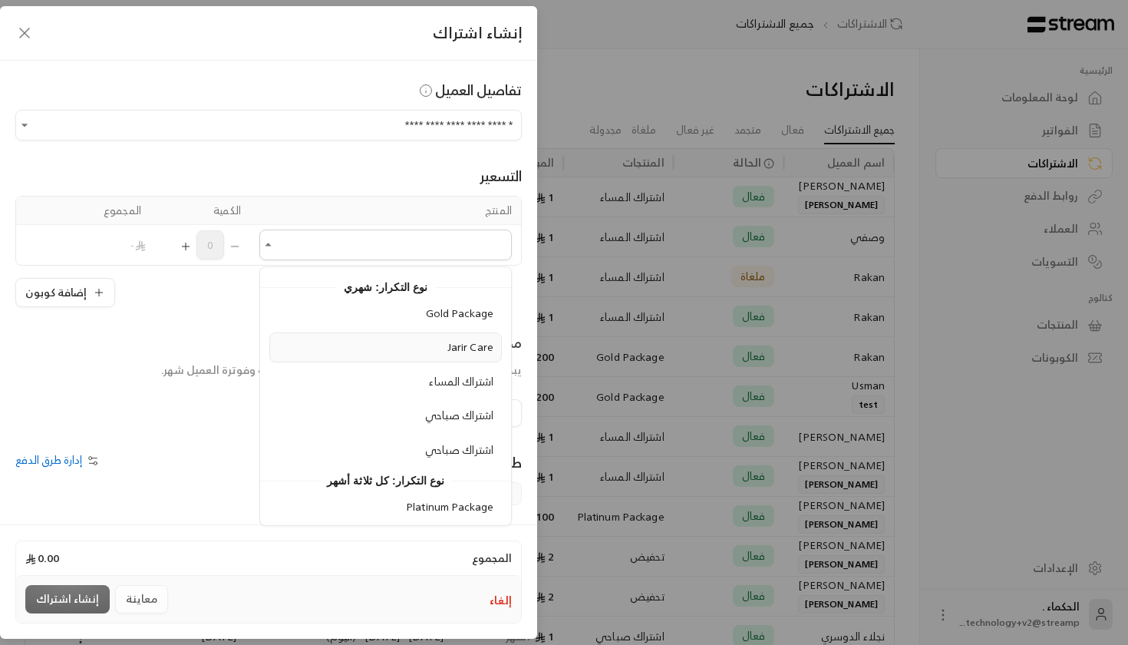
scroll to position [455, 0]
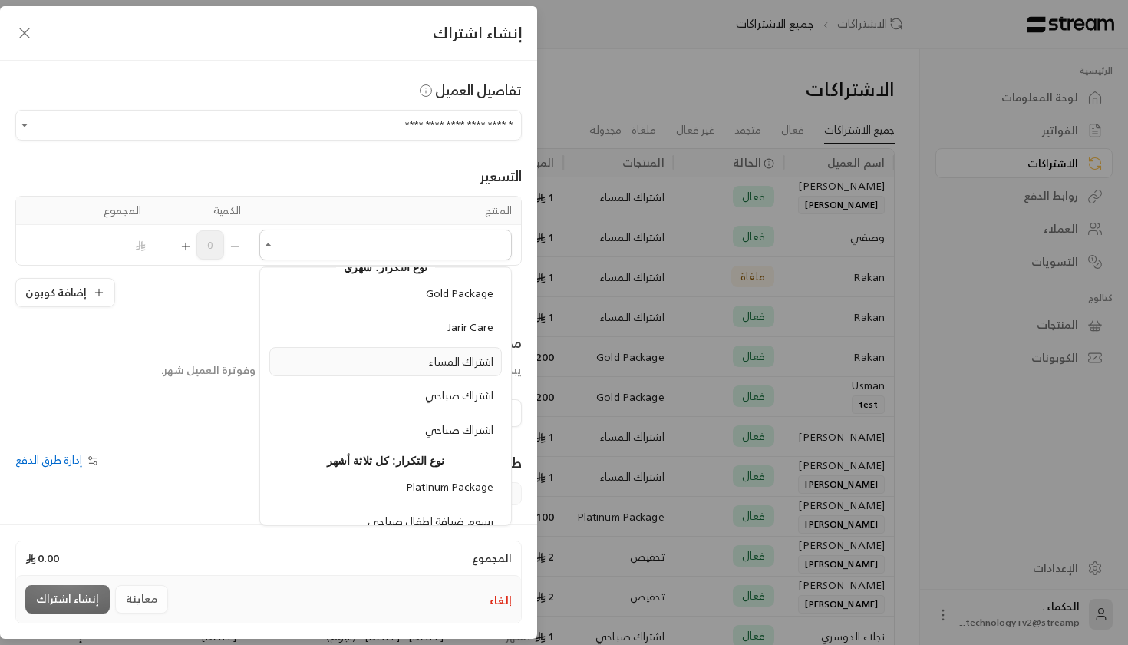
click at [417, 363] on div "اشتراك المساء" at bounding box center [386, 362] width 216 height 16
type input "**********"
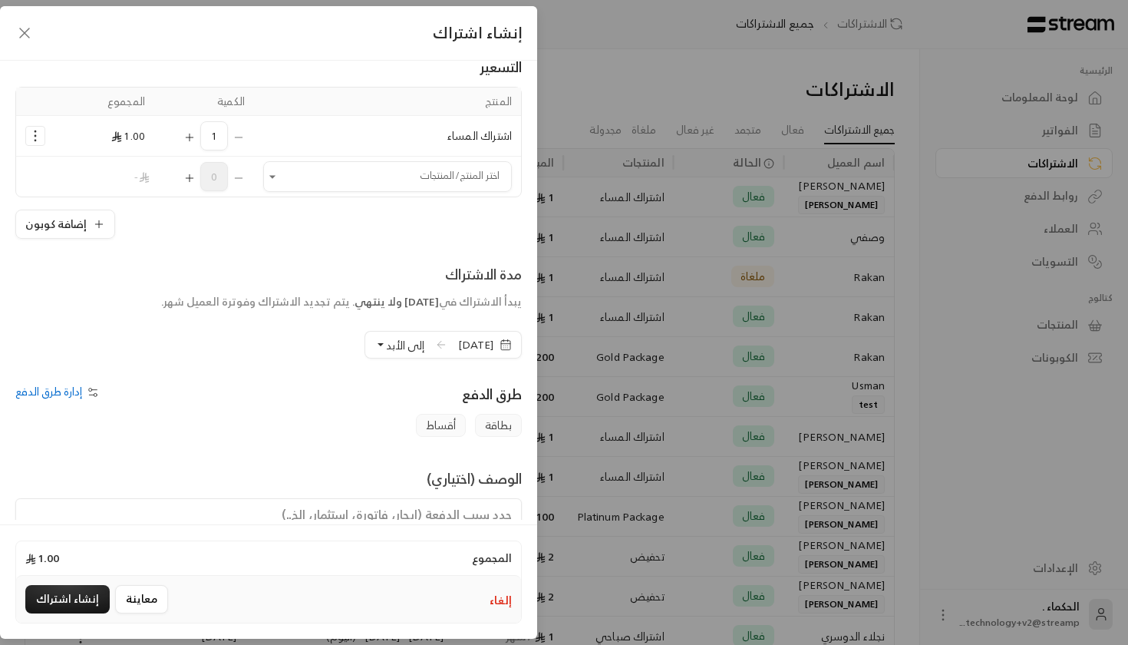
scroll to position [153, 0]
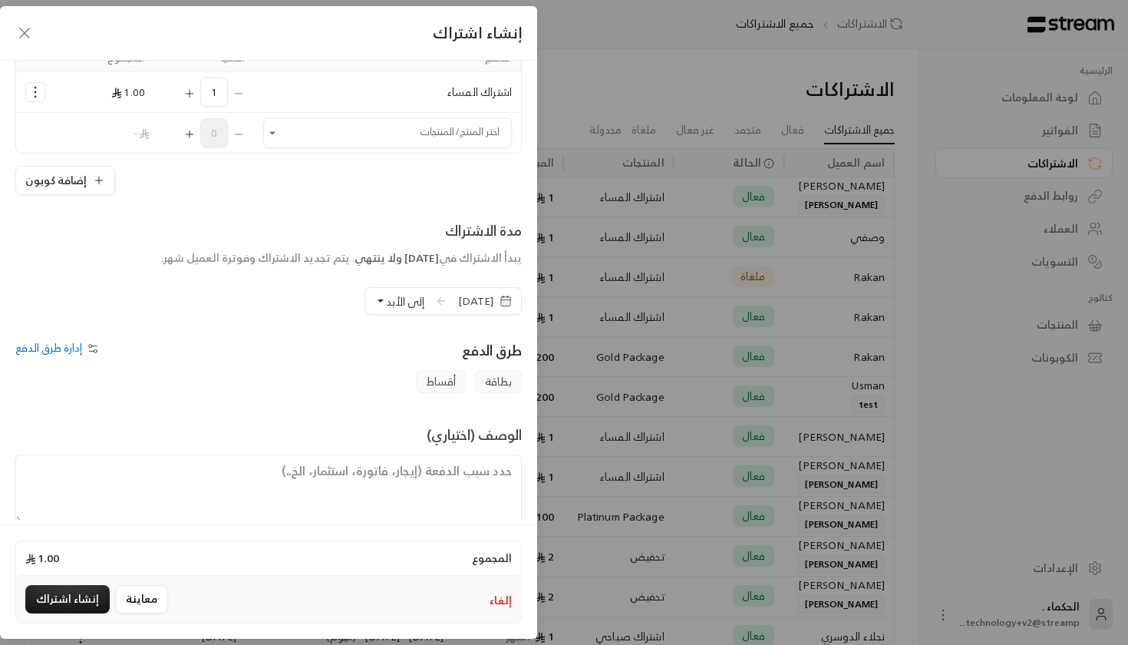
click at [458, 307] on span "[DATE]" at bounding box center [475, 300] width 35 height 15
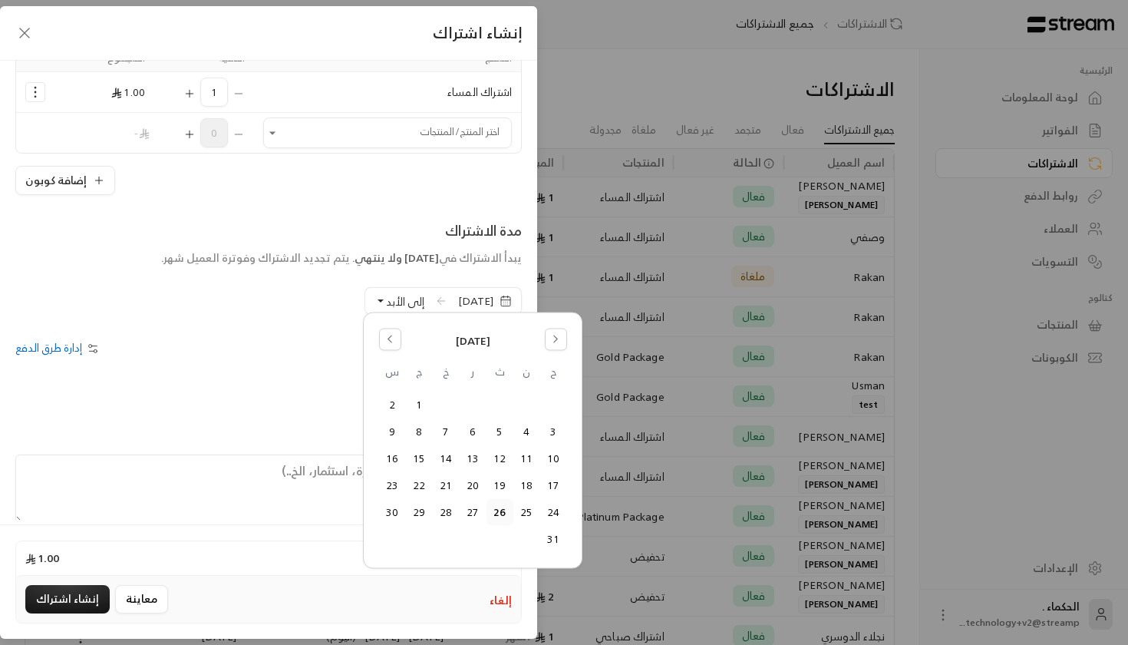
click at [290, 327] on div "**********" at bounding box center [268, 290] width 537 height 459
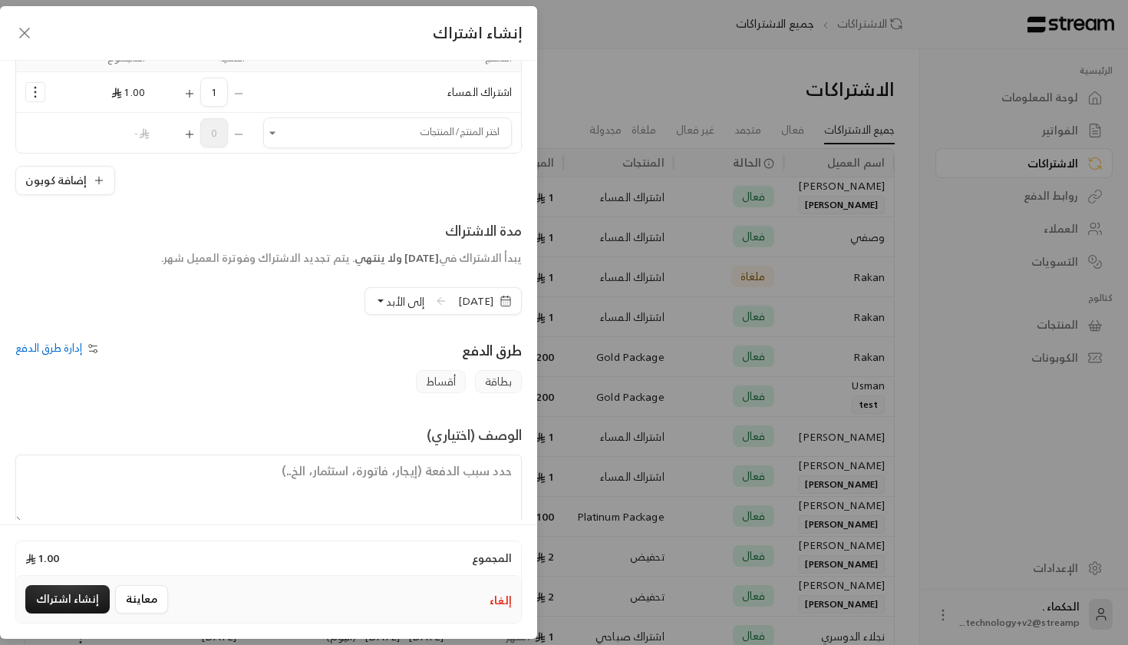
click at [374, 307] on button "إلى الأبد" at bounding box center [399, 301] width 50 height 26
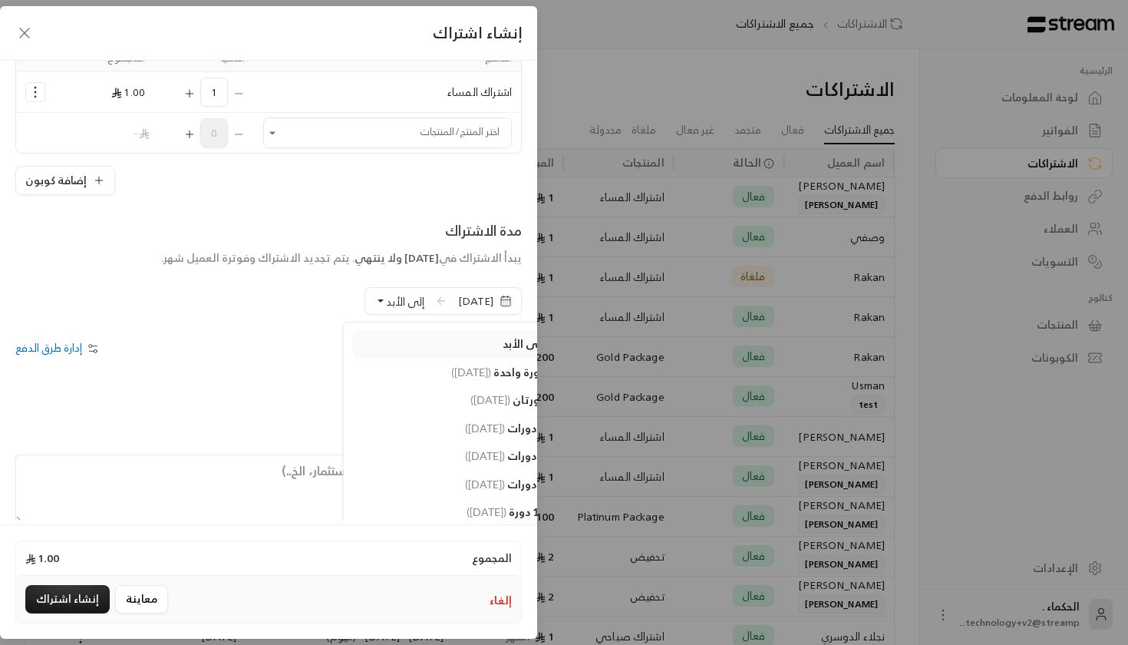
click at [436, 350] on link "إلى الأبد" at bounding box center [453, 344] width 200 height 28
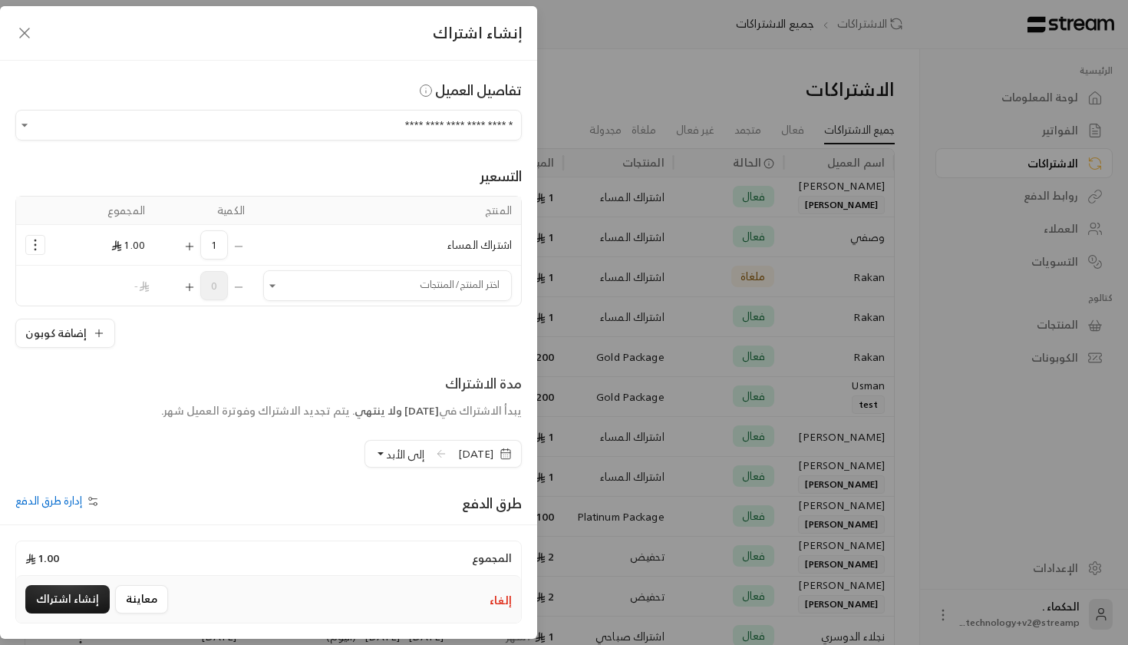
scroll to position [0, 0]
click at [71, 615] on div "إلغاء معاينة إنشاء اشتراك" at bounding box center [268, 598] width 505 height 47
click at [71, 599] on button "إنشاء اشتراك" at bounding box center [67, 599] width 84 height 28
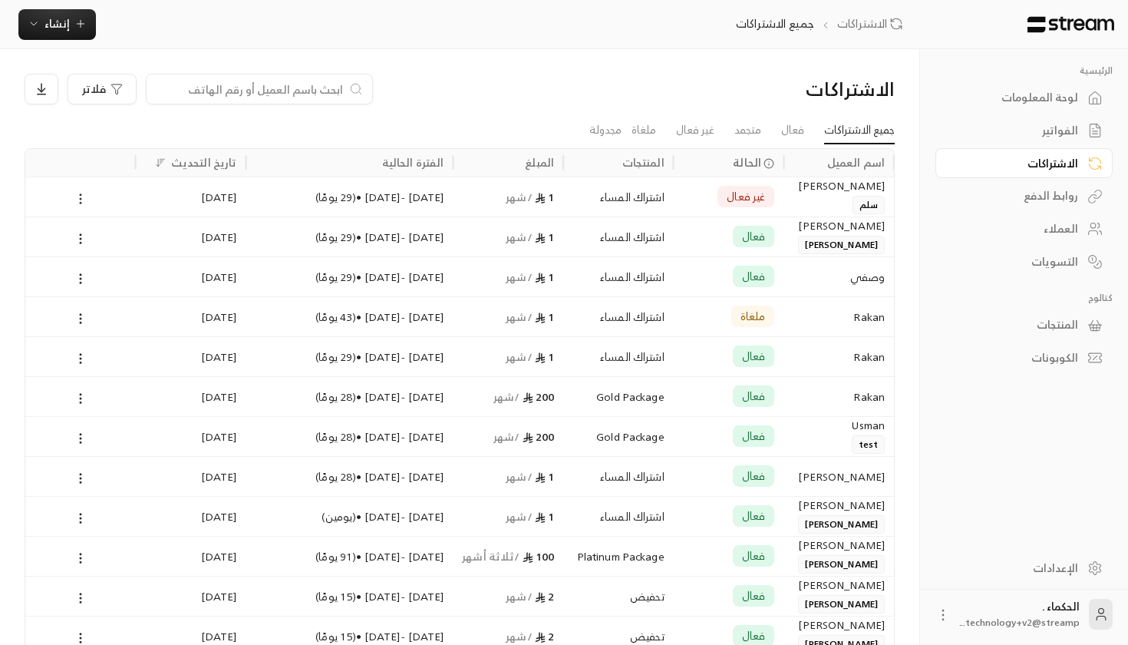
click at [80, 196] on icon at bounding box center [81, 199] width 14 height 14
click at [92, 227] on link "عرض" at bounding box center [97, 238] width 38 height 28
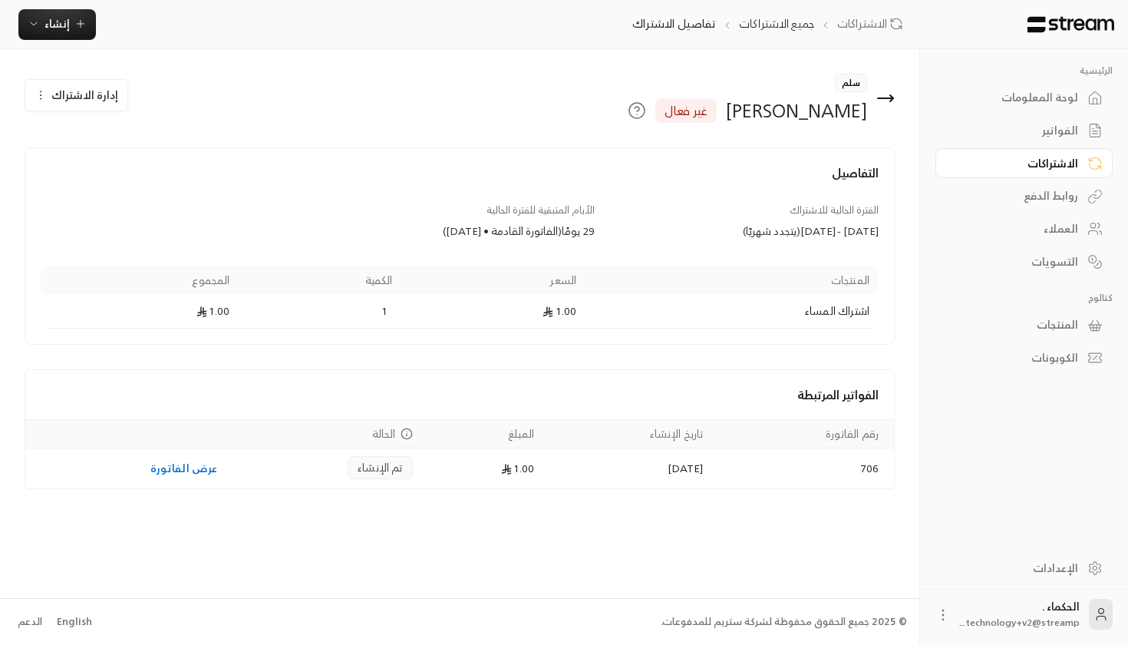
click at [76, 91] on span "إدارة الاشتراك" at bounding box center [84, 94] width 67 height 19
click at [895, 98] on div "سلم [PERSON_NAME] فعال" at bounding box center [607, 98] width 590 height 49
click at [882, 98] on icon at bounding box center [885, 98] width 15 height 0
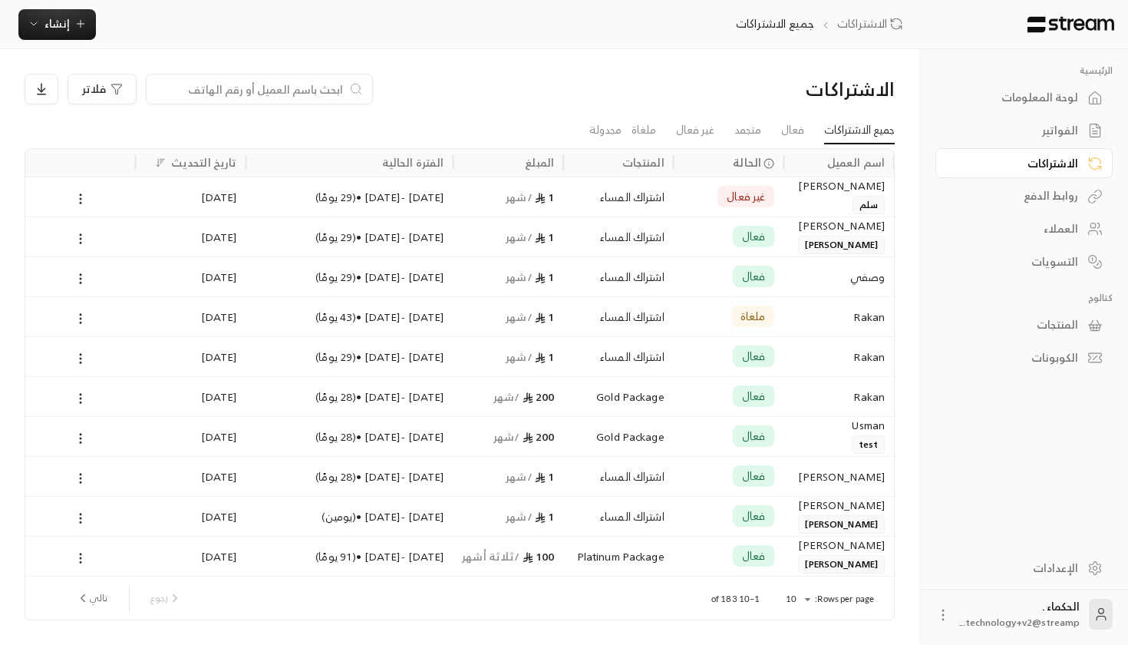
click at [536, 248] on div "1 / شهر" at bounding box center [508, 236] width 92 height 39
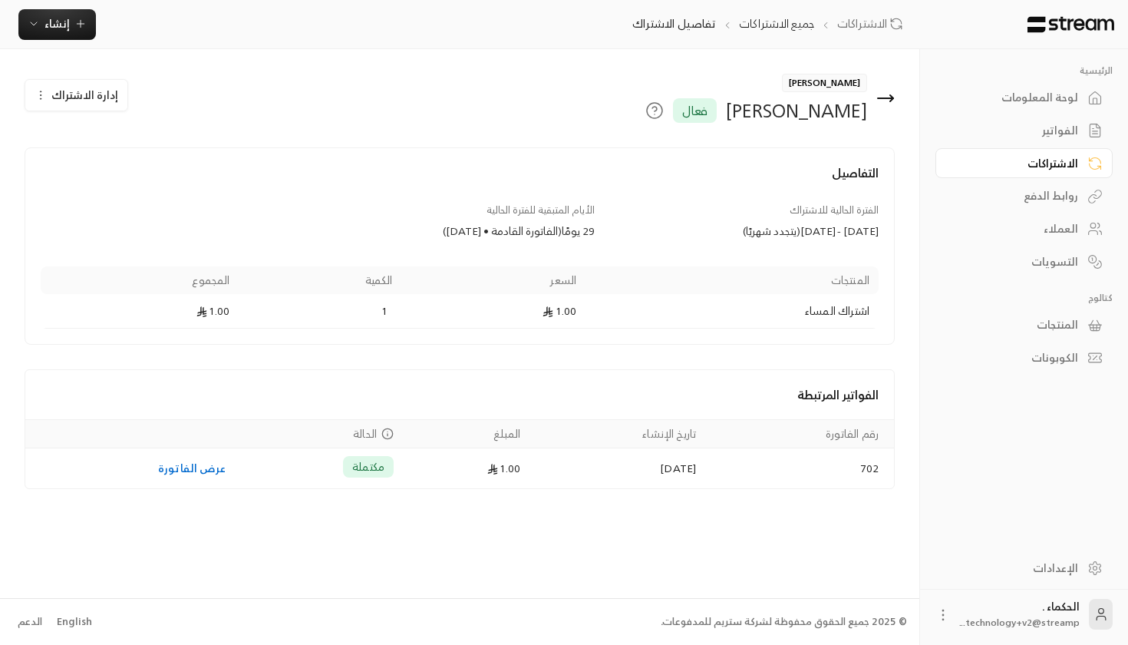
click at [98, 103] on span "إدارة الاشتراك" at bounding box center [84, 94] width 67 height 19
click at [898, 108] on div "[PERSON_NAME] فعال" at bounding box center [607, 98] width 590 height 49
click at [896, 101] on div "[PERSON_NAME] فعال" at bounding box center [607, 98] width 590 height 49
click at [889, 94] on icon at bounding box center [885, 98] width 18 height 18
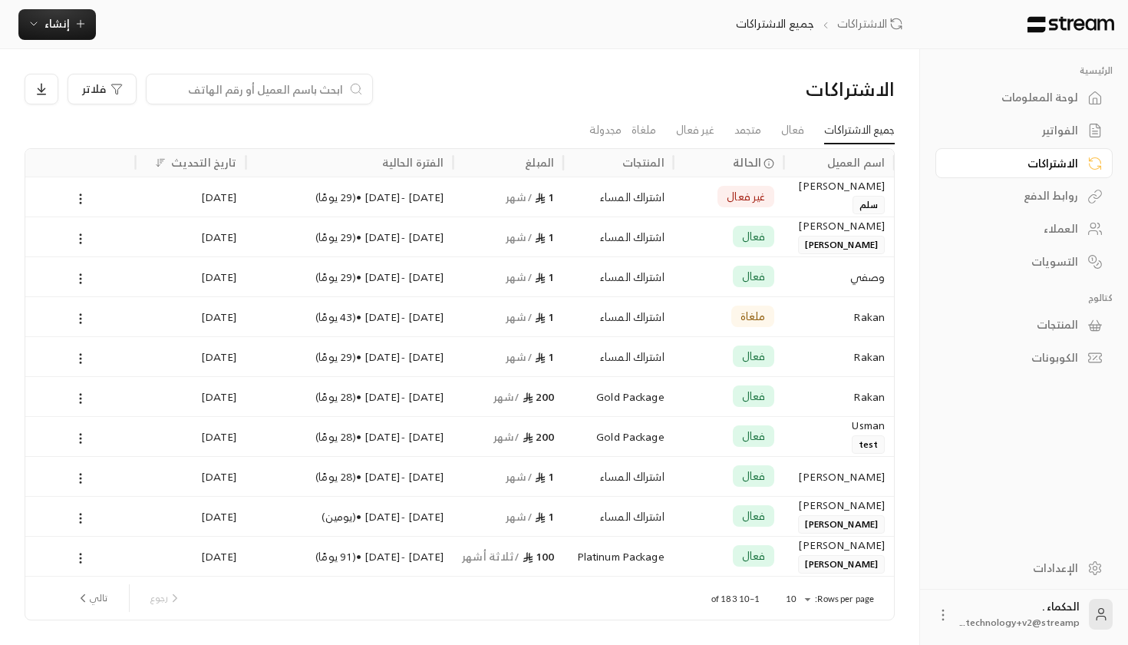
click at [1091, 103] on icon at bounding box center [1094, 98] width 15 height 15
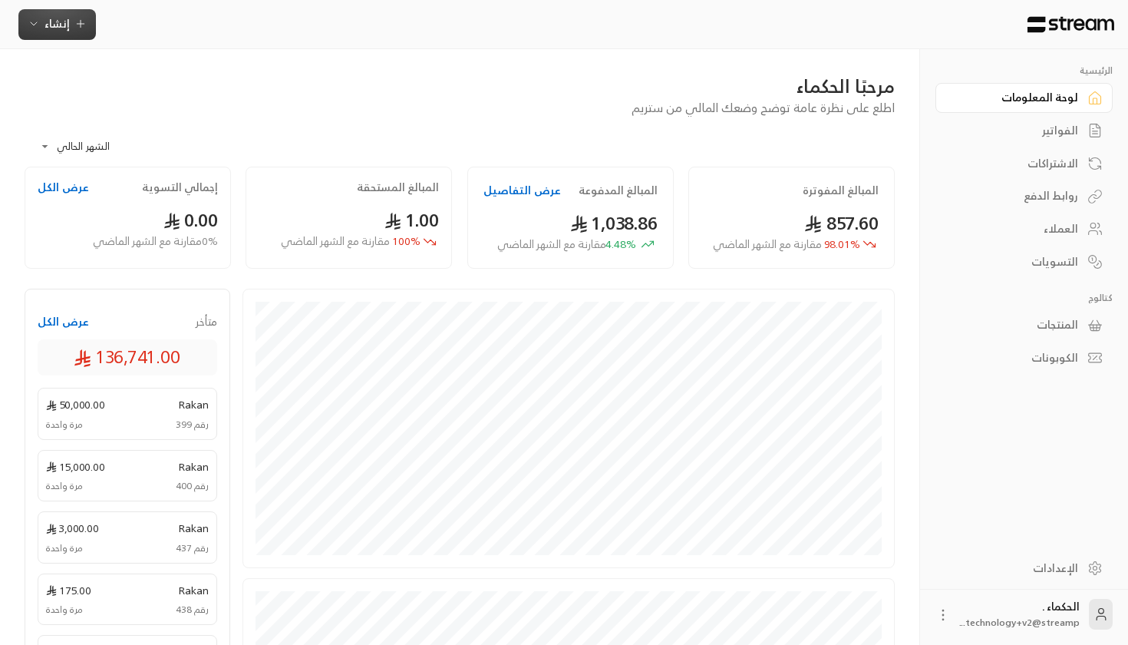
click at [66, 37] on button "إنشاء" at bounding box center [56, 24] width 77 height 31
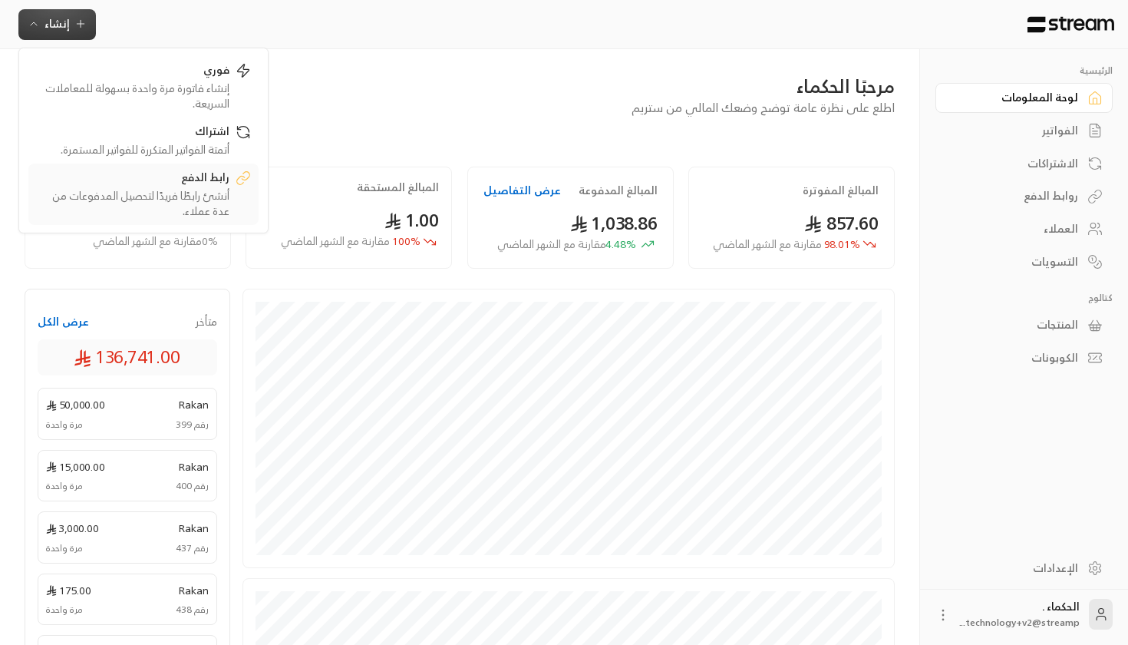
click at [134, 200] on div "أنشئ رابطًا فريدًا لتحصيل المدفوعات من عدة عملاء." at bounding box center [132, 203] width 193 height 31
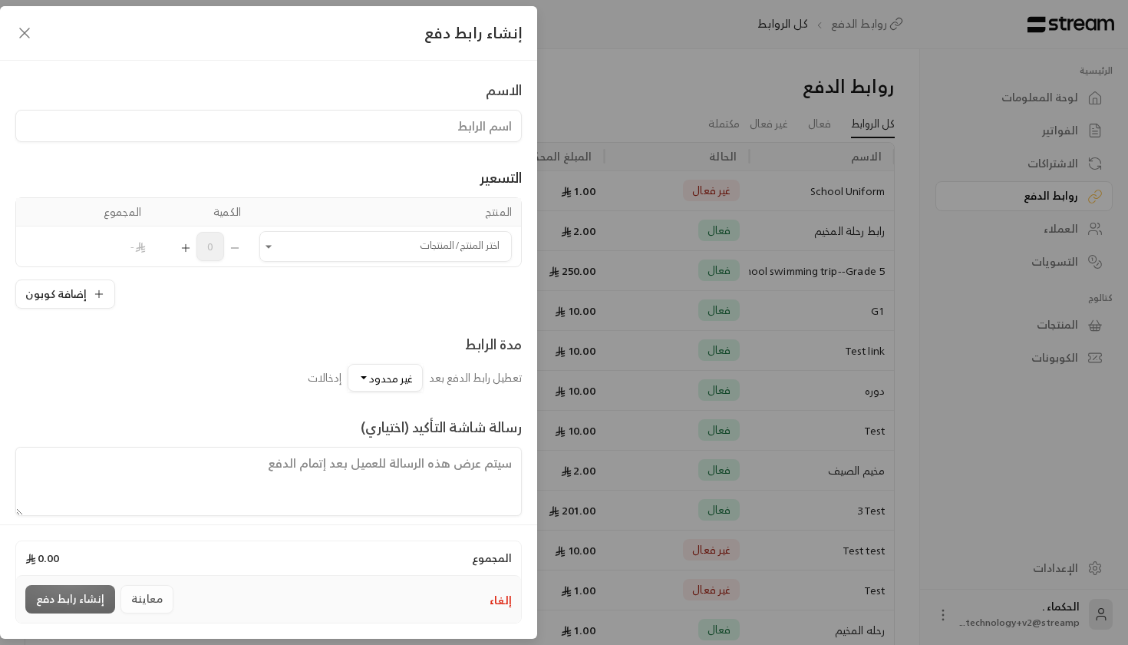
click at [450, 127] on input at bounding box center [268, 126] width 506 height 32
click at [371, 246] on input "اختر المنتج/المنتجات" at bounding box center [385, 246] width 252 height 27
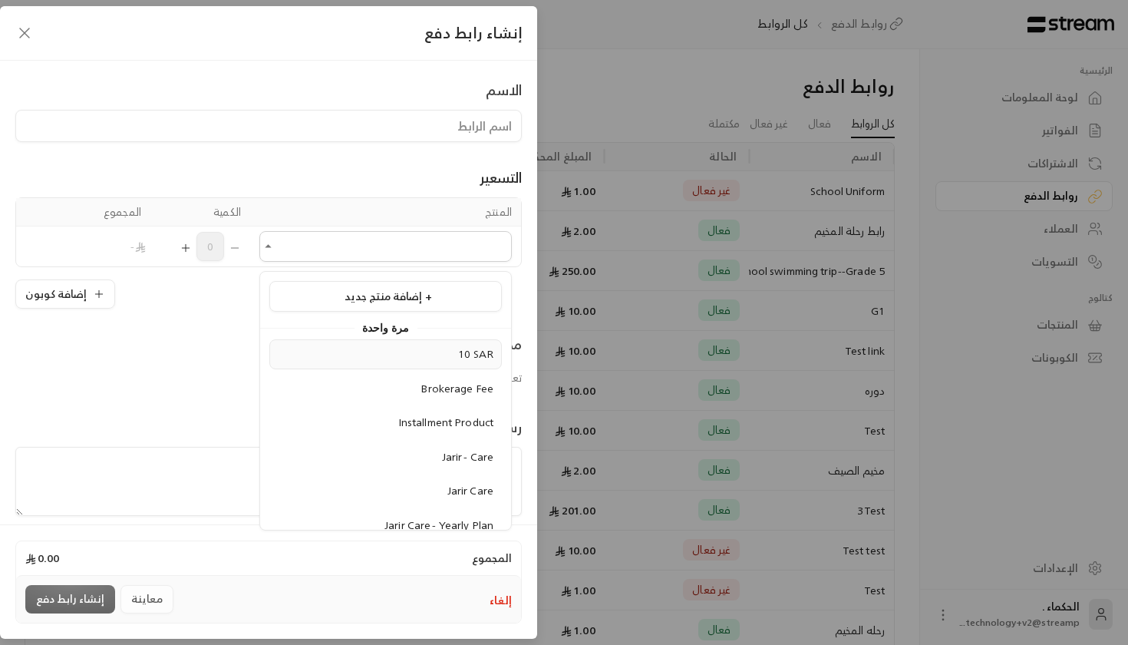
click at [421, 361] on div "10 SAR" at bounding box center [386, 354] width 216 height 16
type input "******"
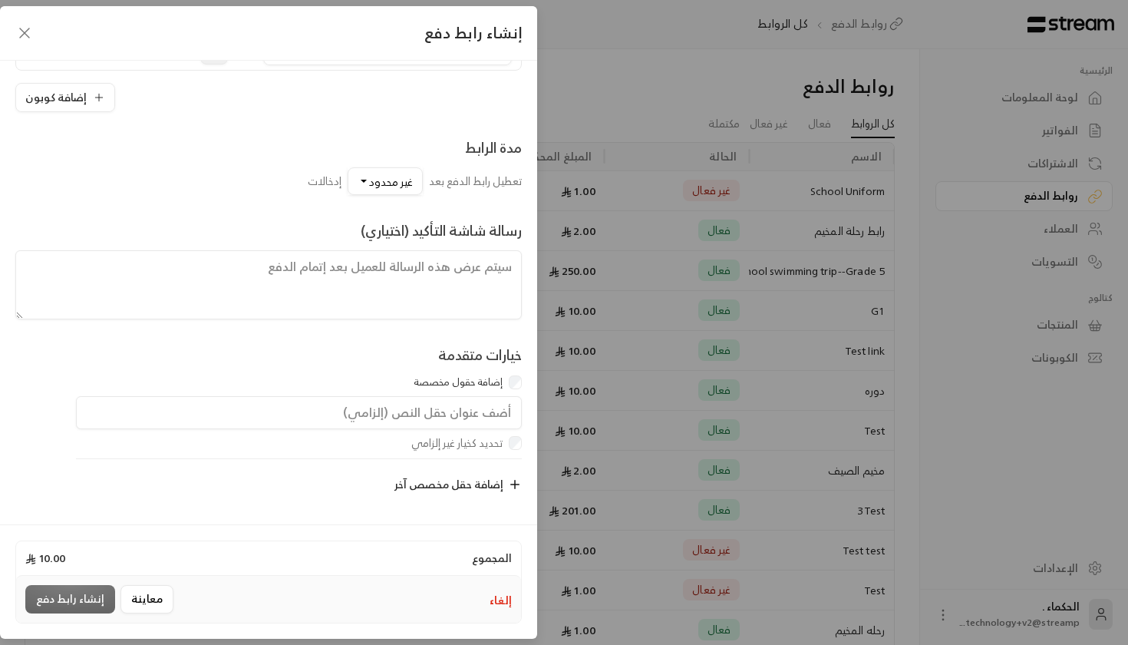
scroll to position [243, 0]
click at [401, 176] on span "غير محدود" at bounding box center [391, 181] width 44 height 19
click at [388, 302] on div "50" at bounding box center [313, 310] width 184 height 16
click at [393, 412] on input "text" at bounding box center [299, 413] width 446 height 34
type input "h"
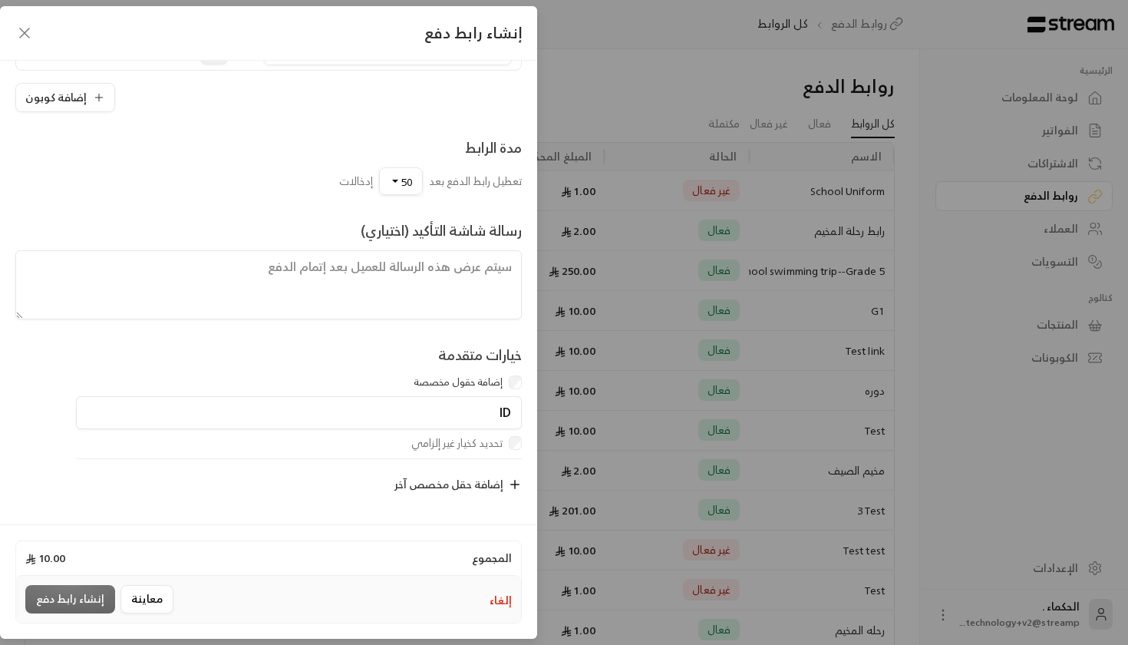
type input "ID"
click at [440, 469] on button "إضافة حقل مخصص آخر" at bounding box center [456, 485] width 132 height 32
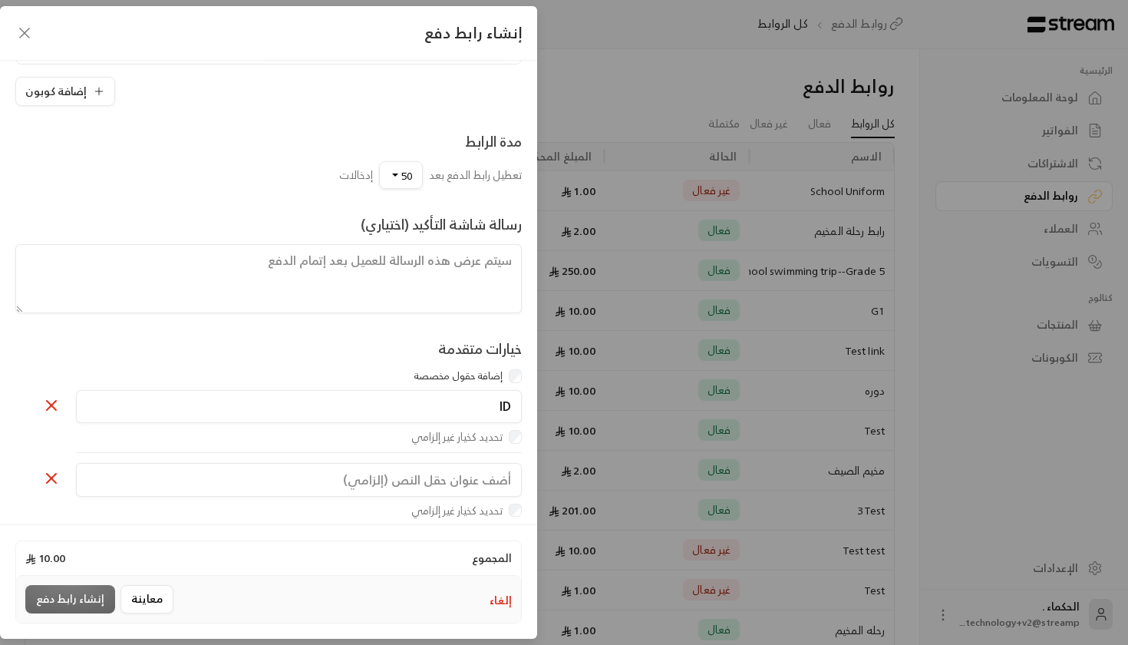
click at [407, 496] on input "text" at bounding box center [299, 480] width 446 height 34
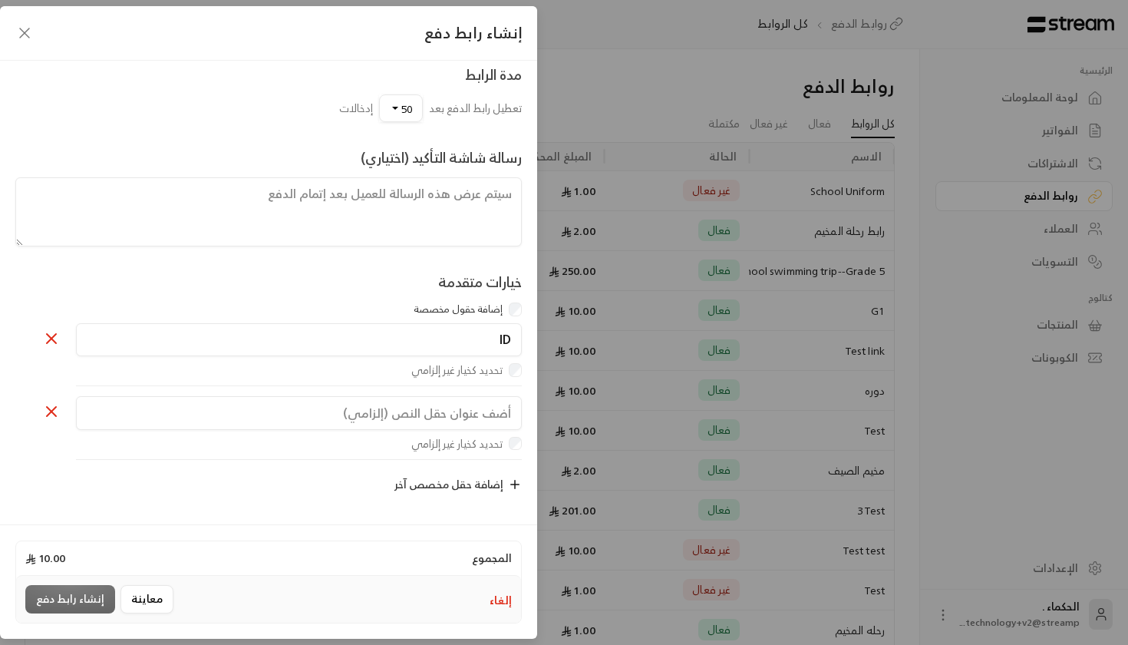
scroll to position [319, 0]
click at [435, 404] on input "text" at bounding box center [299, 413] width 446 height 34
click at [459, 329] on input "ID" at bounding box center [299, 340] width 446 height 34
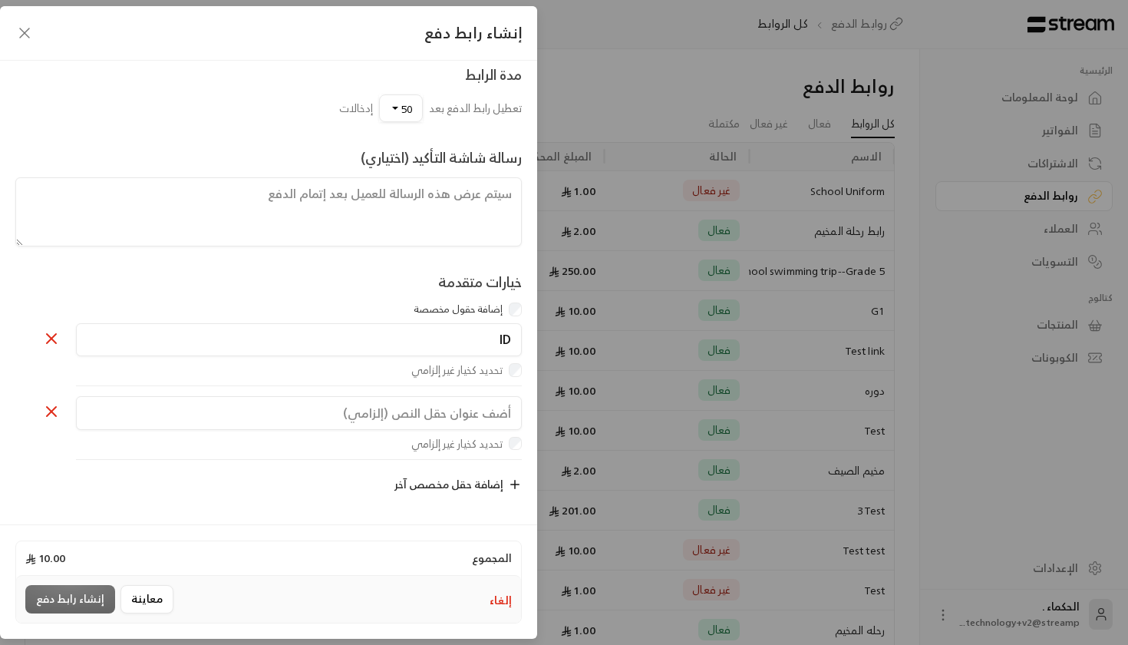
click at [459, 329] on input "ID" at bounding box center [299, 340] width 446 height 34
click at [46, 403] on icon at bounding box center [51, 411] width 18 height 18
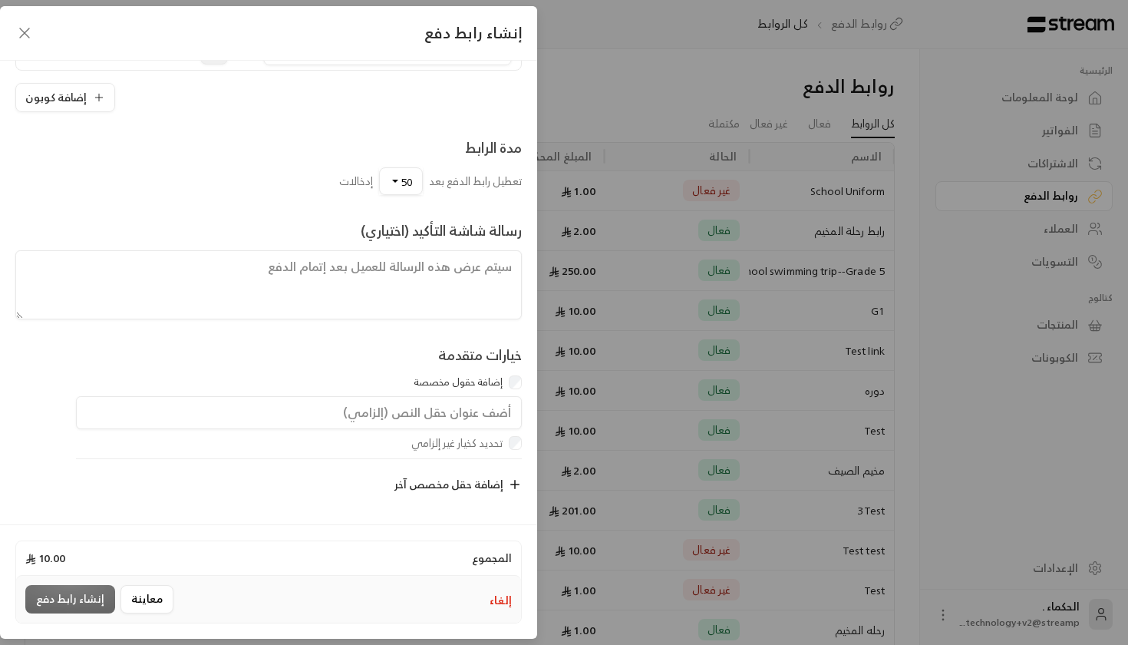
click at [76, 594] on div "معاينة إنشاء رابط دفع" at bounding box center [101, 599] width 153 height 28
click at [76, 603] on div "معاينة إنشاء رابط دفع" at bounding box center [101, 599] width 153 height 28
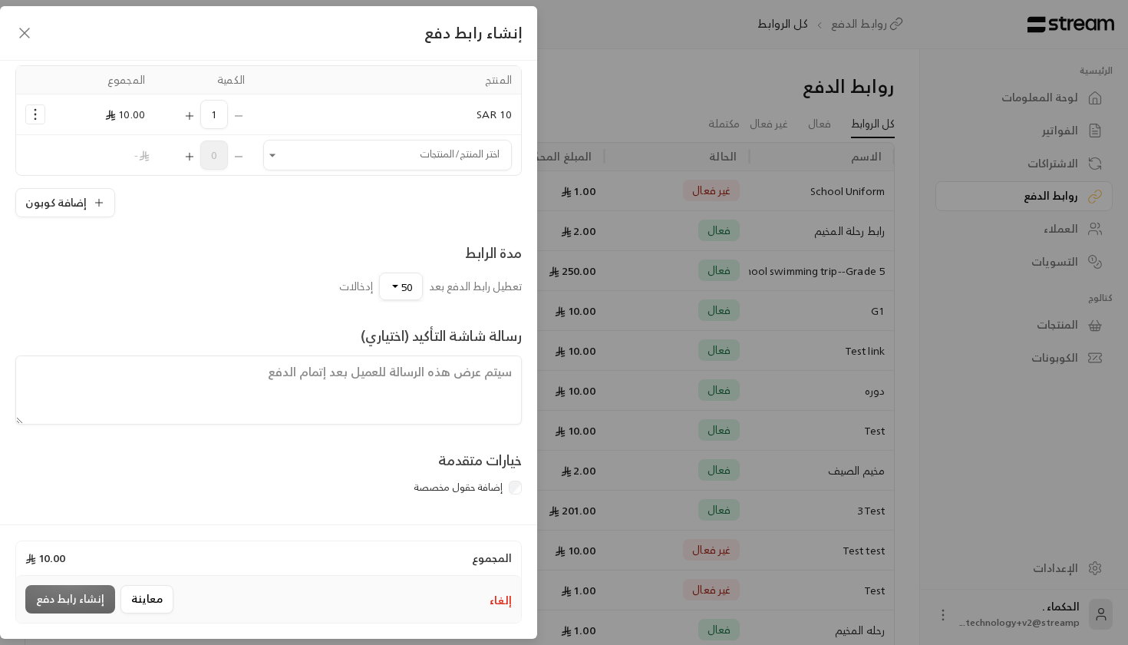
scroll to position [135, 0]
click at [69, 592] on div "معاينة إنشاء رابط دفع" at bounding box center [101, 599] width 153 height 28
click at [84, 594] on div "معاينة إنشاء رابط دفع" at bounding box center [101, 599] width 153 height 28
click at [84, 600] on div "معاينة إنشاء رابط دفع" at bounding box center [101, 599] width 153 height 28
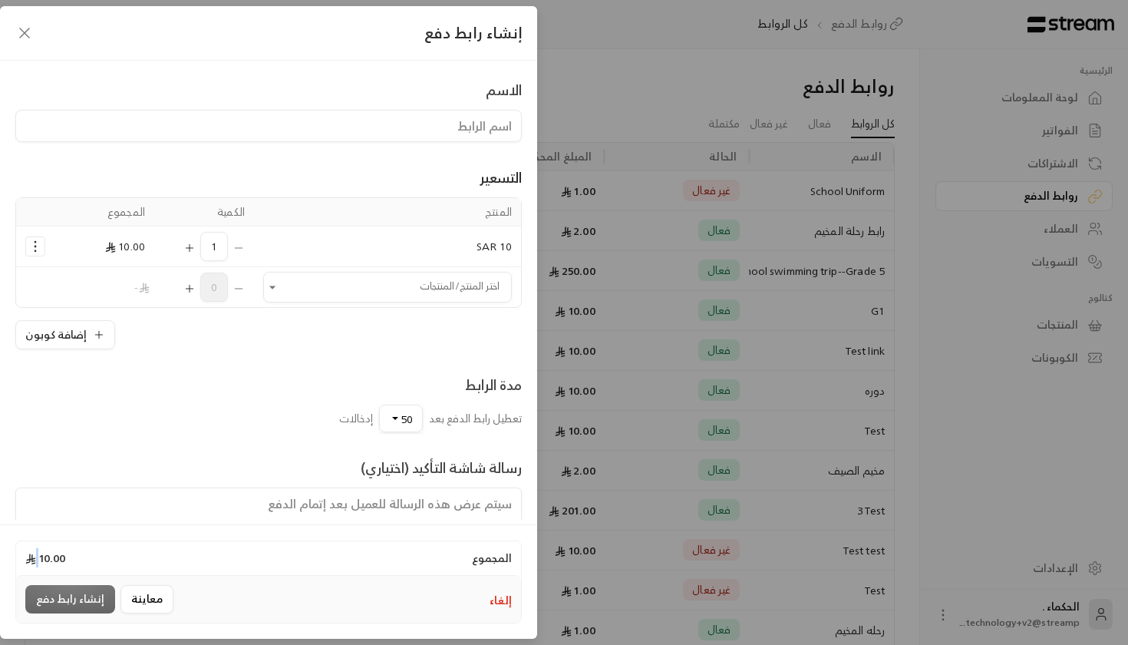
scroll to position [0, 0]
click at [376, 136] on input at bounding box center [268, 126] width 506 height 32
type input "Test"
click at [29, 30] on icon "button" at bounding box center [24, 33] width 18 height 18
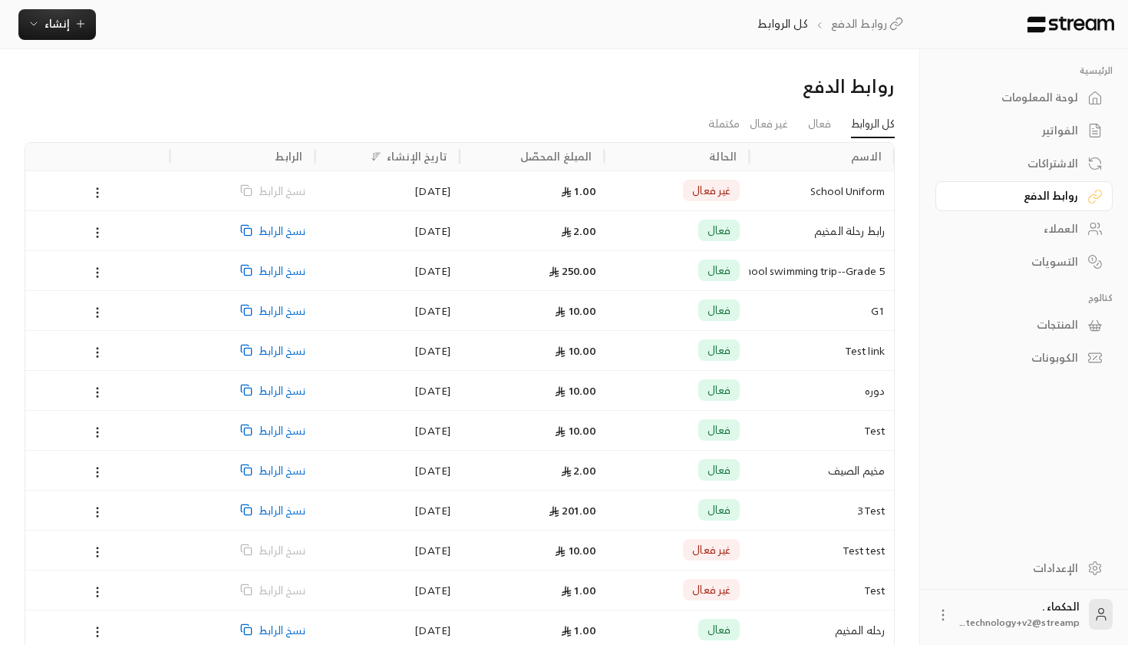
click at [844, 227] on div "رابط رحلة المخيم" at bounding box center [821, 230] width 127 height 39
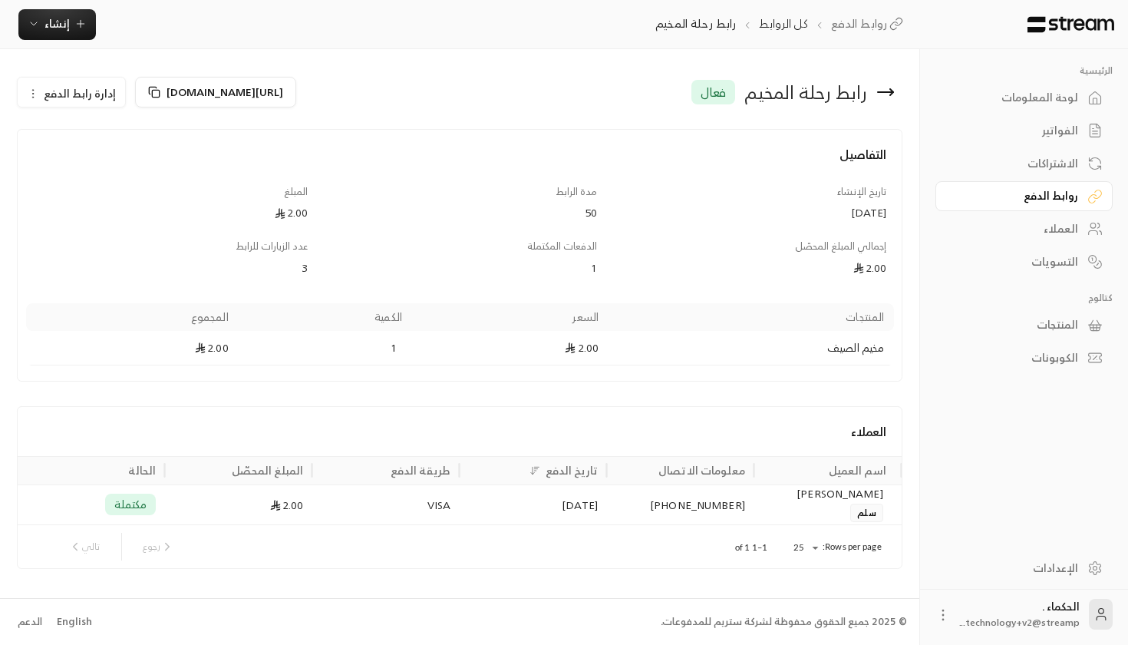
scroll to position [0, -1]
click at [148, 94] on icon at bounding box center [154, 92] width 12 height 12
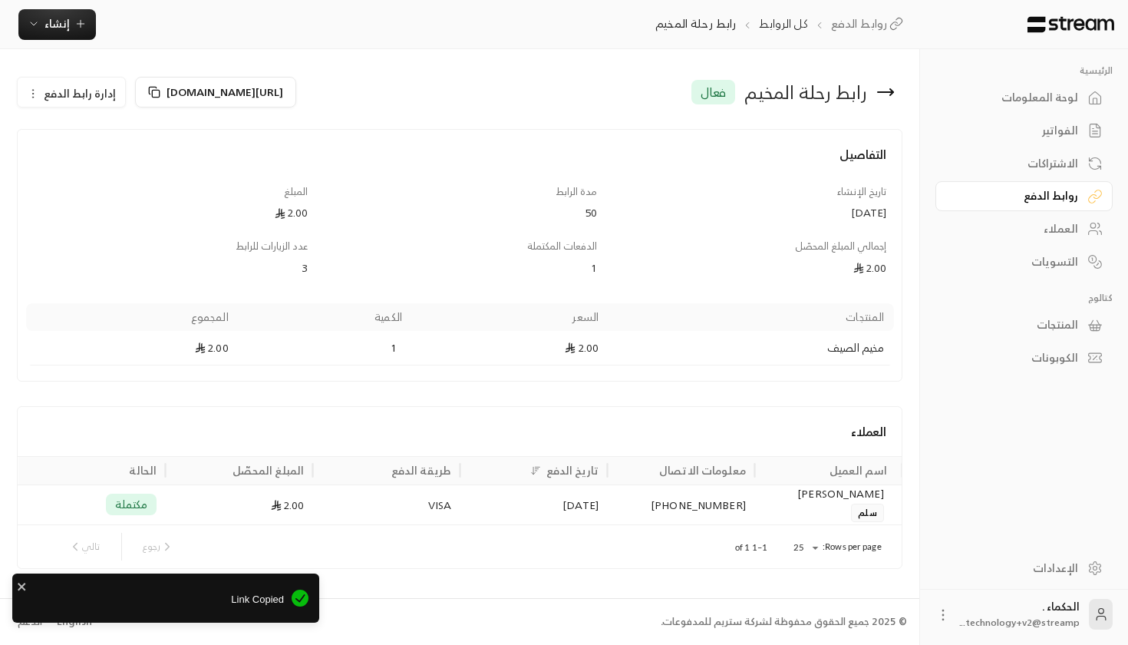
scroll to position [0, 0]
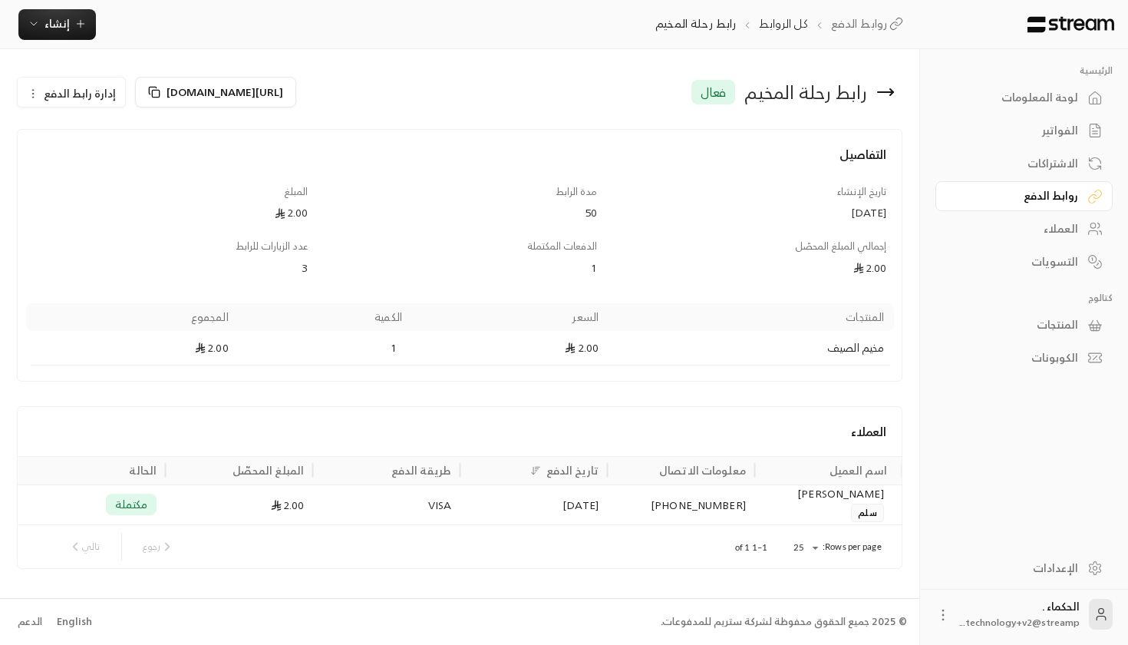
click at [246, 512] on div "2.00" at bounding box center [239, 504] width 129 height 39
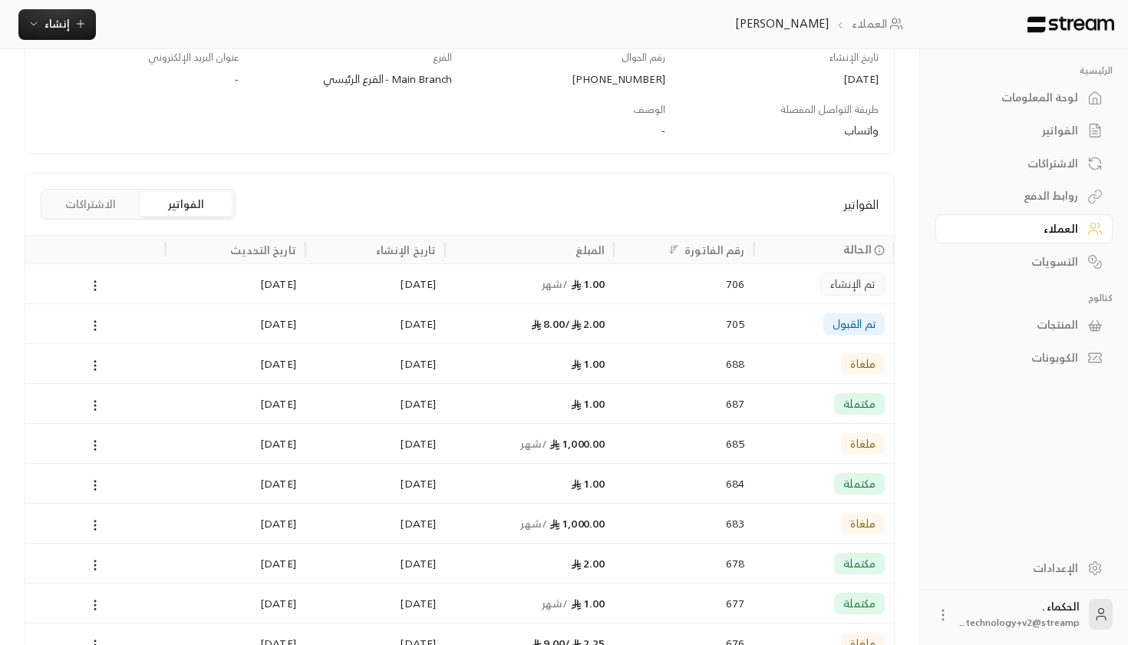
scroll to position [247, 0]
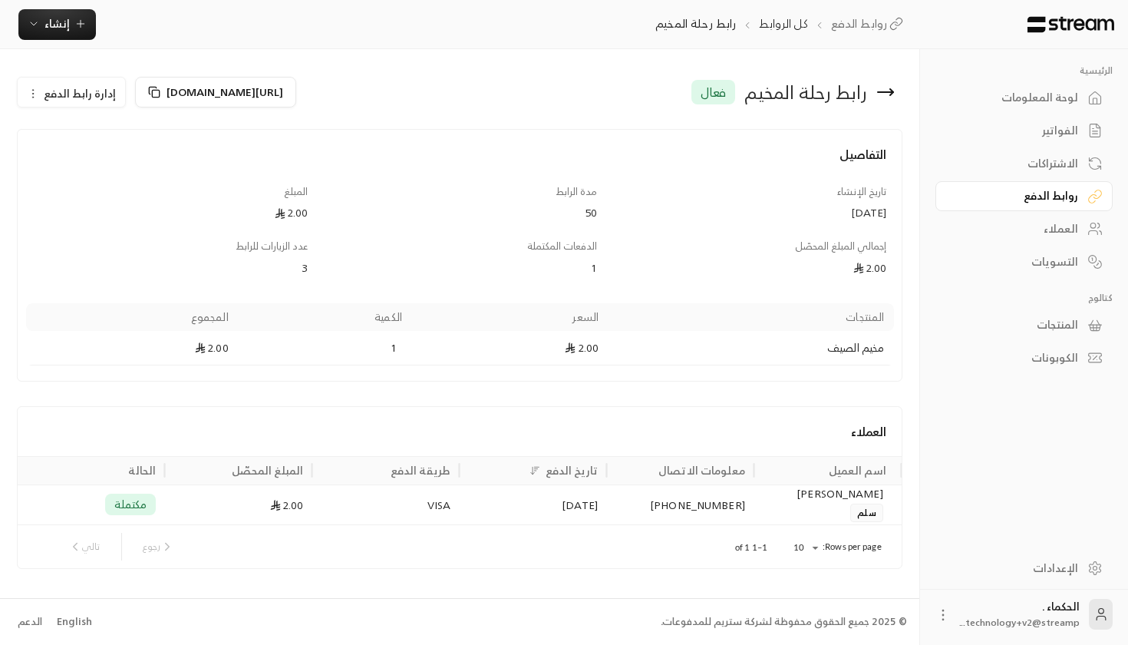
scroll to position [0, -1]
click at [96, 107] on button "إدارة رابط الدفع" at bounding box center [71, 92] width 107 height 31
click at [1053, 242] on link "العملاء" at bounding box center [1023, 229] width 177 height 30
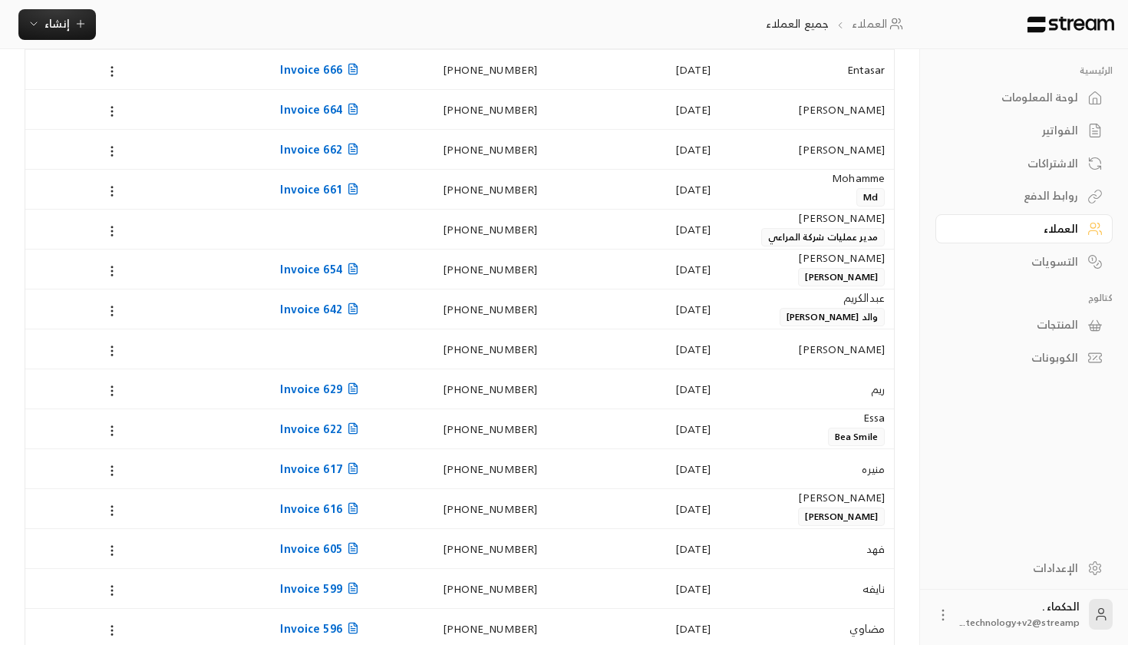
scroll to position [368, 0]
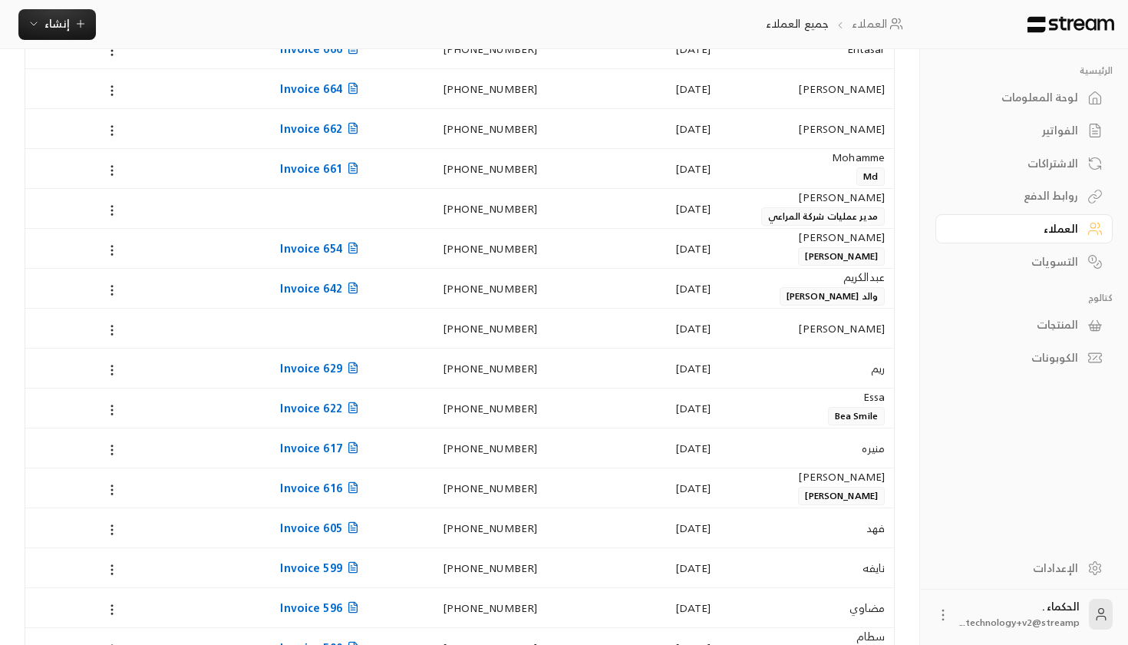
click at [711, 222] on div "[DATE]" at bounding box center [633, 208] width 155 height 39
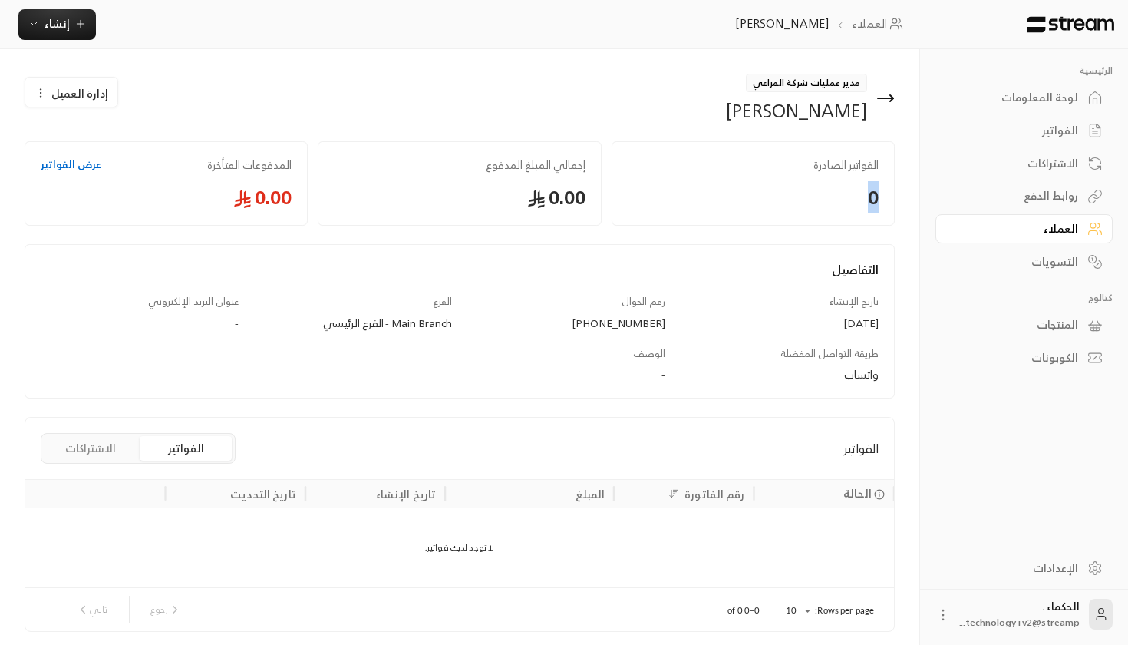
drag, startPoint x: 780, startPoint y: 157, endPoint x: 912, endPoint y: 223, distance: 147.2
click at [912, 223] on div "مدير عمليات شركة المراعي [PERSON_NAME] إدارة العميل الفواتير الصادرة 0 إجمالي ا…" at bounding box center [459, 352] width 919 height 607
drag, startPoint x: 486, startPoint y: 167, endPoint x: 612, endPoint y: 193, distance: 129.3
click at [612, 190] on div "الفواتير الصادرة 0 إجمالي المبلغ المدفوع 0.00 المدفوعات المتأخرة عرض الفواتير 0…" at bounding box center [460, 178] width 880 height 94
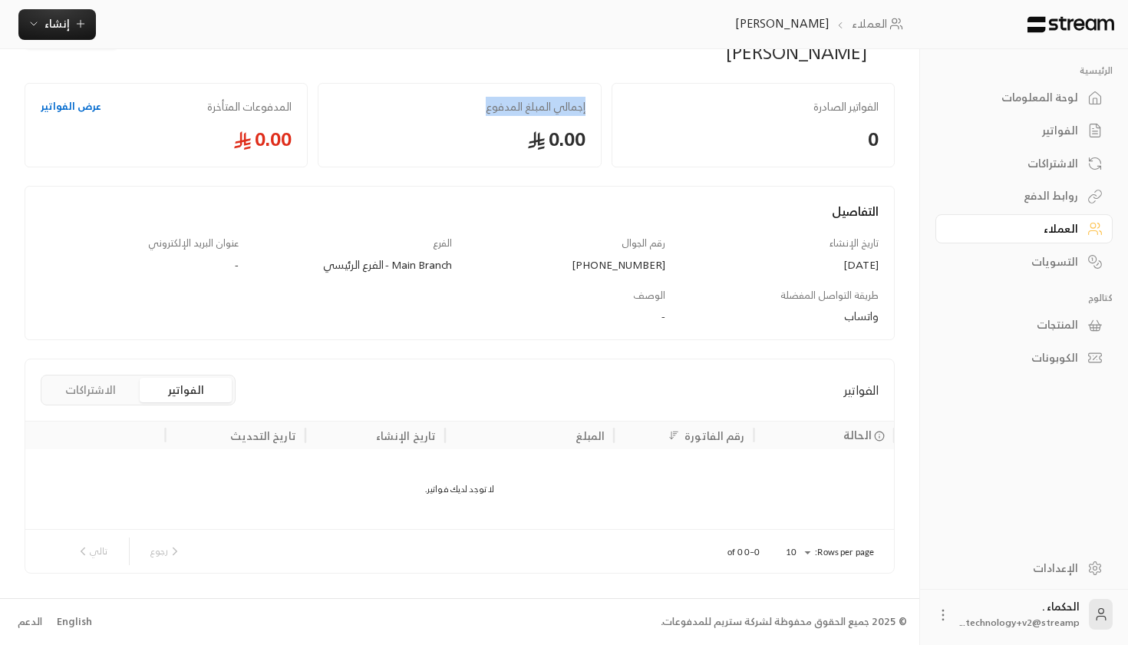
scroll to position [57, 0]
click at [1073, 265] on div "التسويات" at bounding box center [1017, 261] width 124 height 15
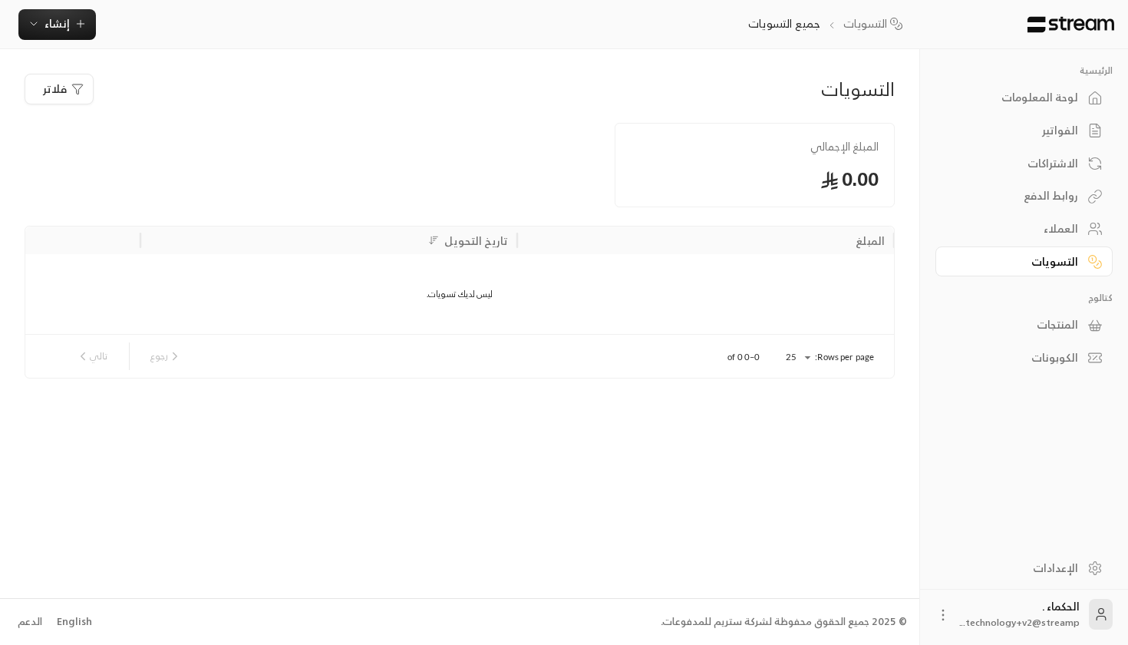
click at [1053, 321] on div "المنتجات" at bounding box center [1017, 324] width 124 height 15
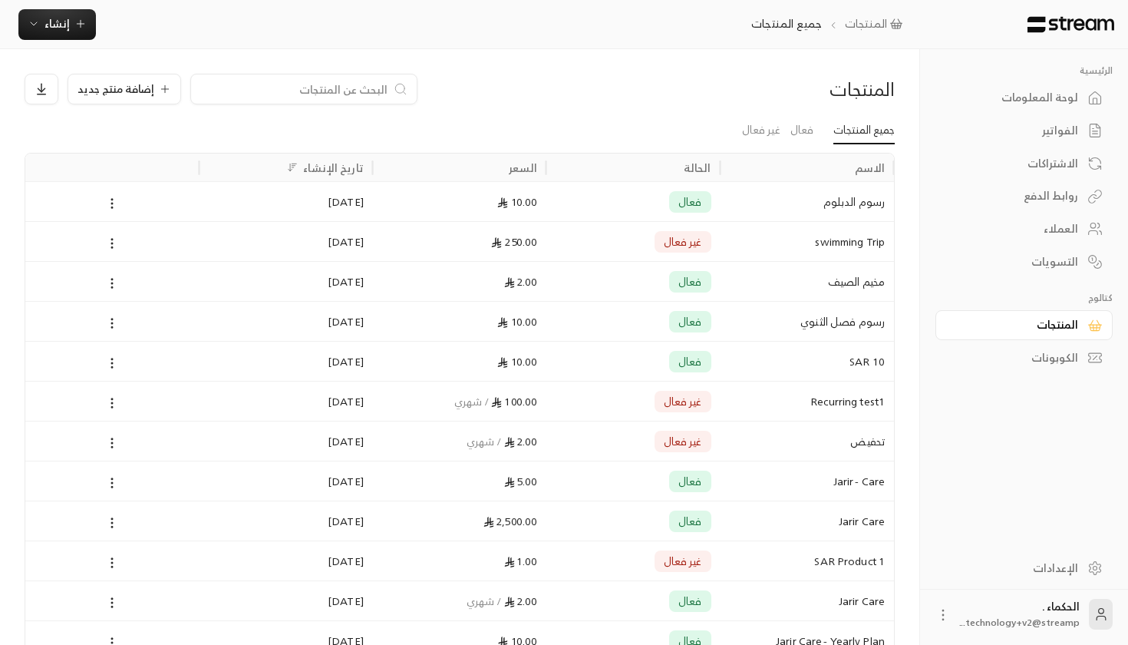
click at [1062, 368] on link "الكوبونات" at bounding box center [1023, 358] width 177 height 30
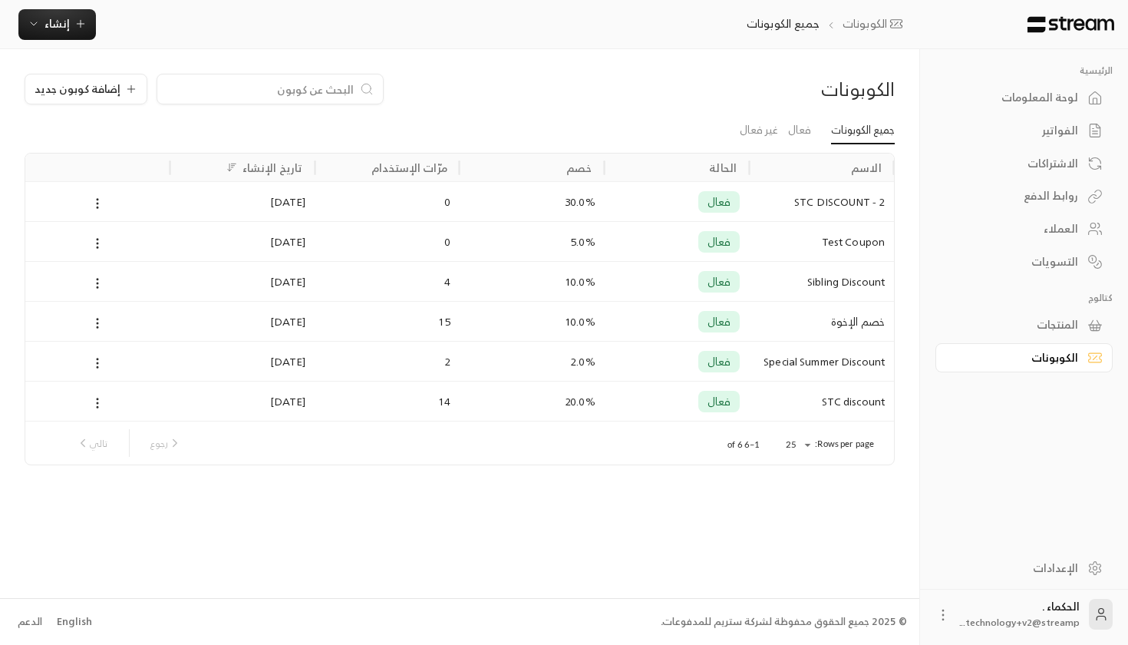
click at [1045, 104] on div "لوحة المعلومات" at bounding box center [1017, 97] width 124 height 15
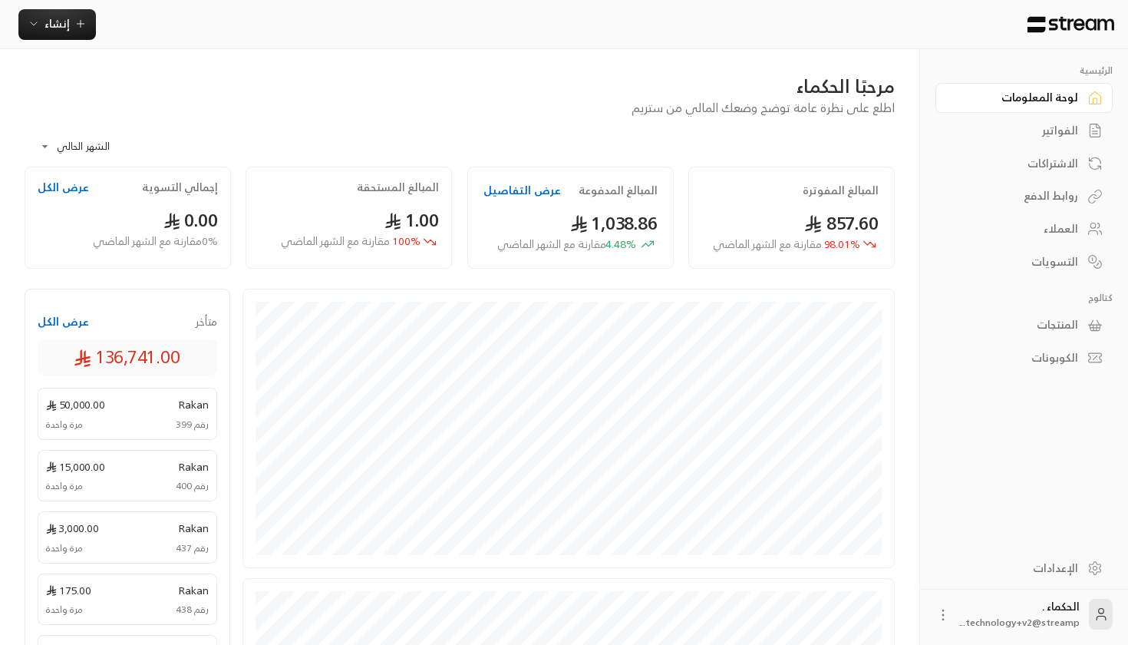
click at [427, 134] on div "**********" at bounding box center [460, 142] width 870 height 50
click at [1041, 127] on div "الفواتير" at bounding box center [1017, 130] width 124 height 15
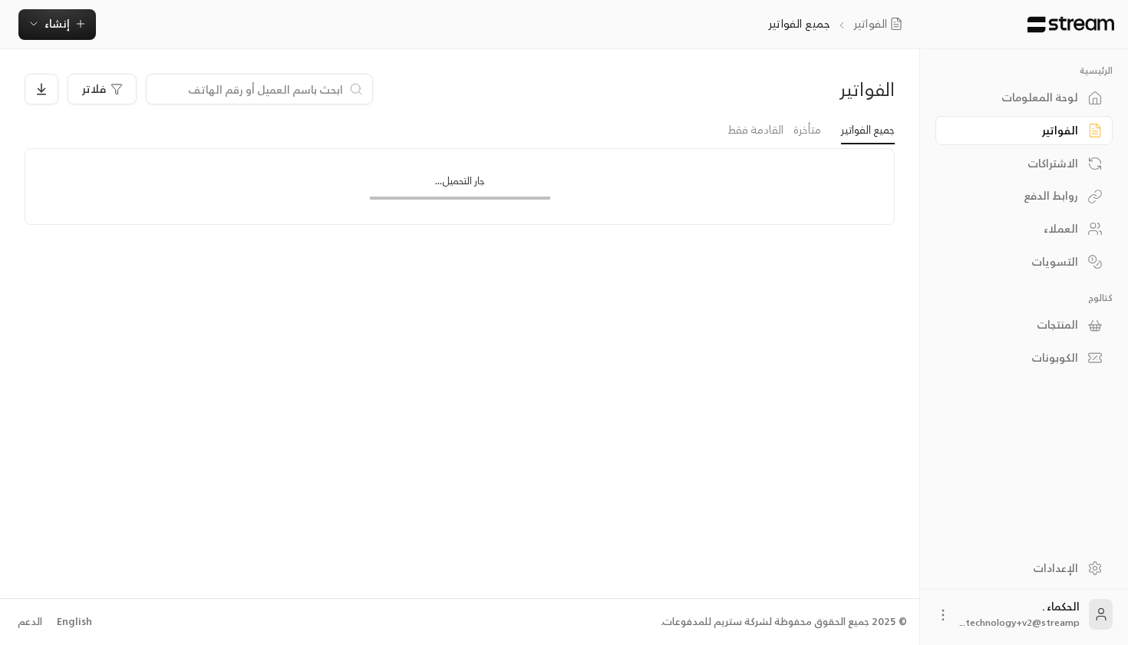
click at [1034, 164] on div "الاشتراكات" at bounding box center [1017, 163] width 124 height 15
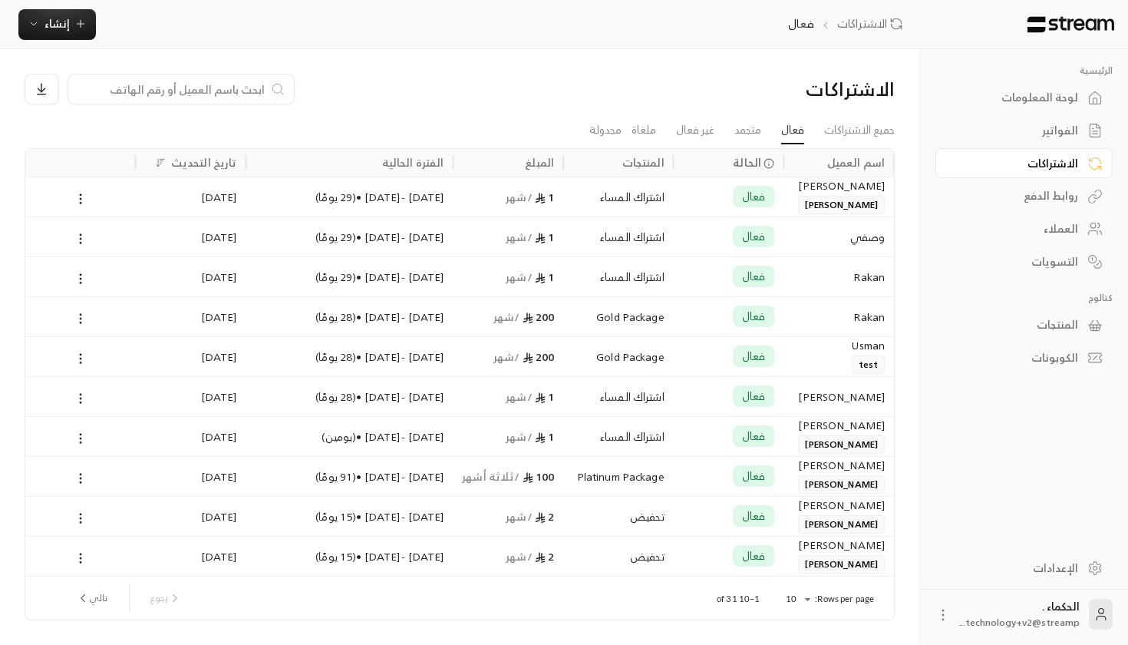
click at [1049, 84] on link "لوحة المعلومات" at bounding box center [1023, 98] width 177 height 30
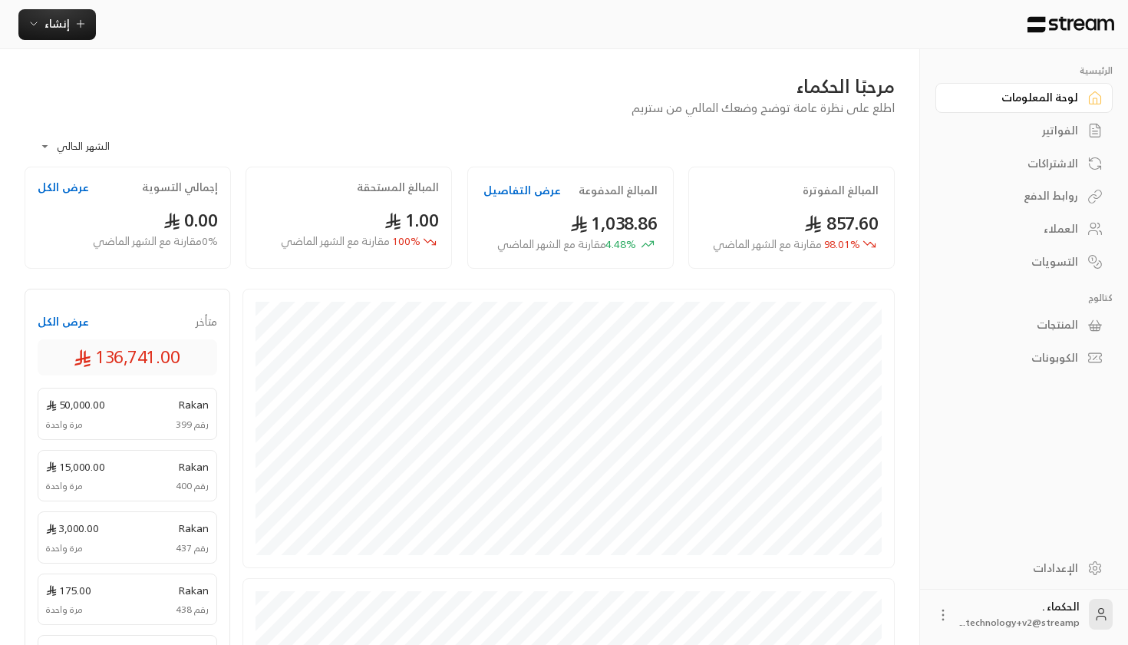
click at [74, 344] on span "136,741.00" at bounding box center [127, 357] width 107 height 26
click at [73, 329] on button "عرض الكل" at bounding box center [63, 321] width 51 height 15
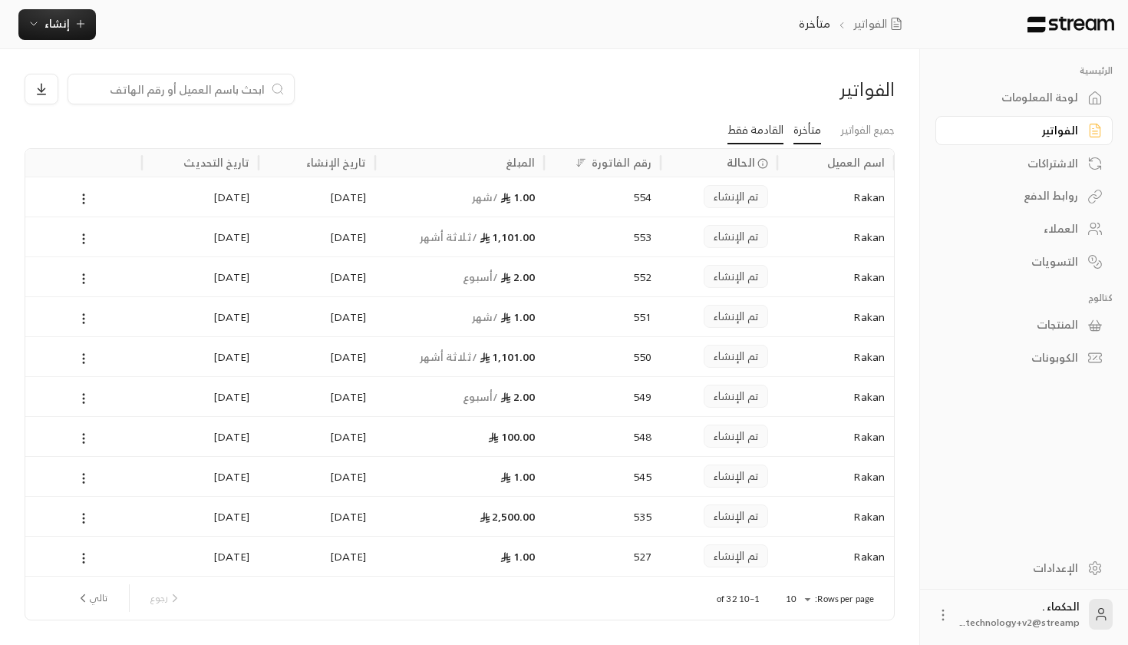
click at [751, 129] on link "القادمة فقط" at bounding box center [755, 131] width 56 height 28
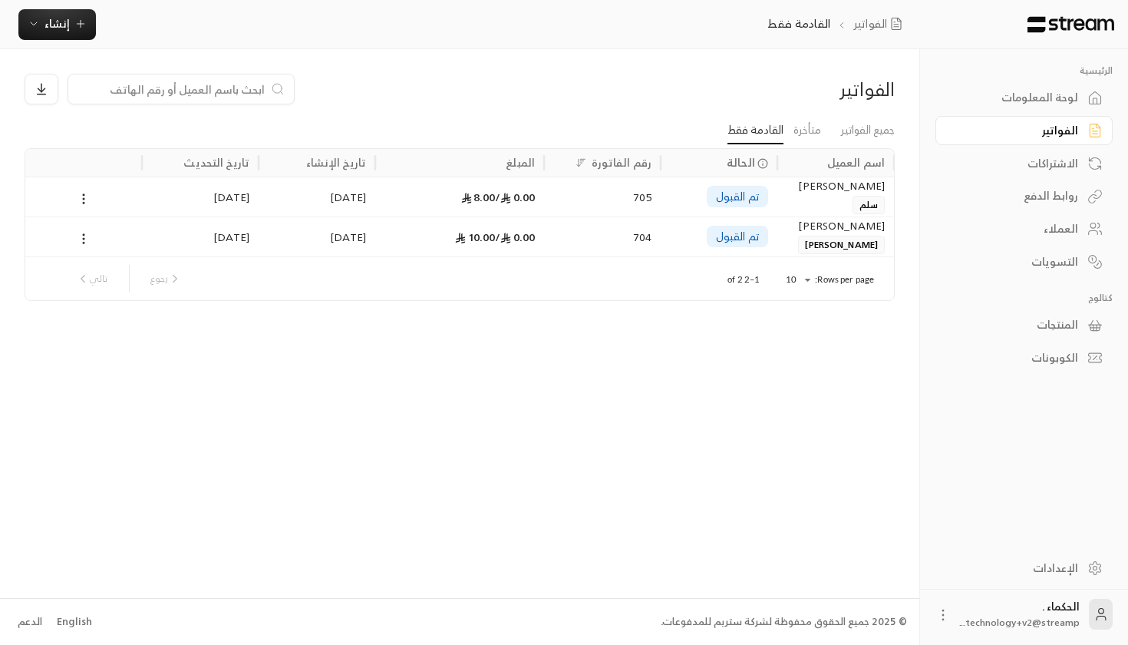
click at [1049, 126] on div "الفواتير" at bounding box center [1017, 130] width 124 height 15
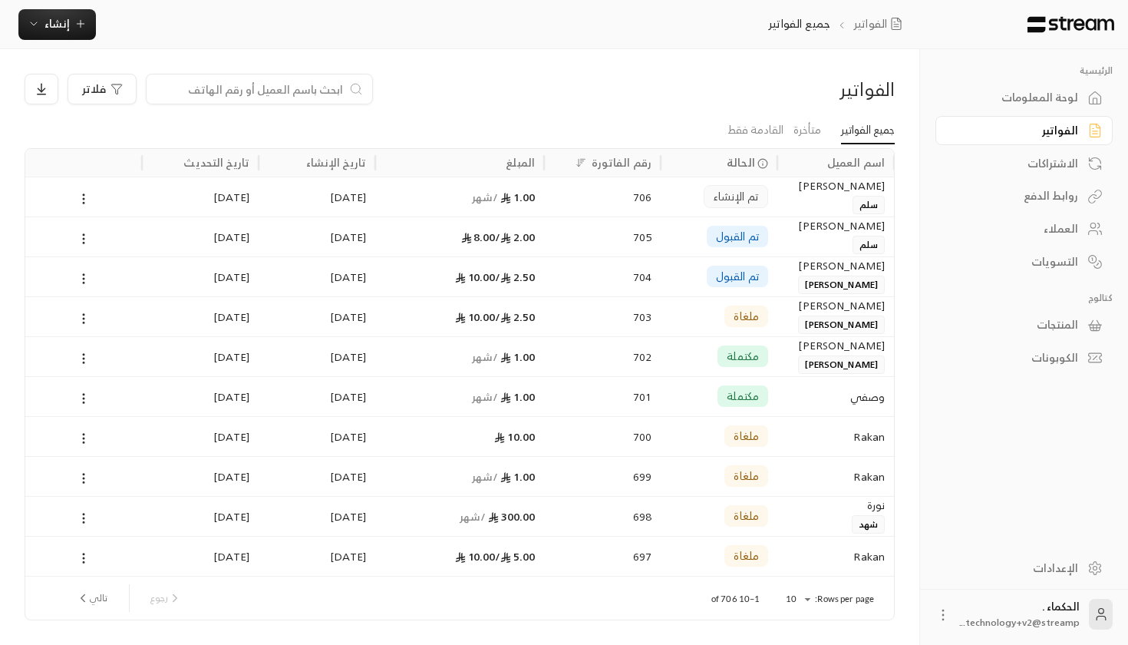
click at [1032, 90] on div "لوحة المعلومات" at bounding box center [1017, 97] width 124 height 15
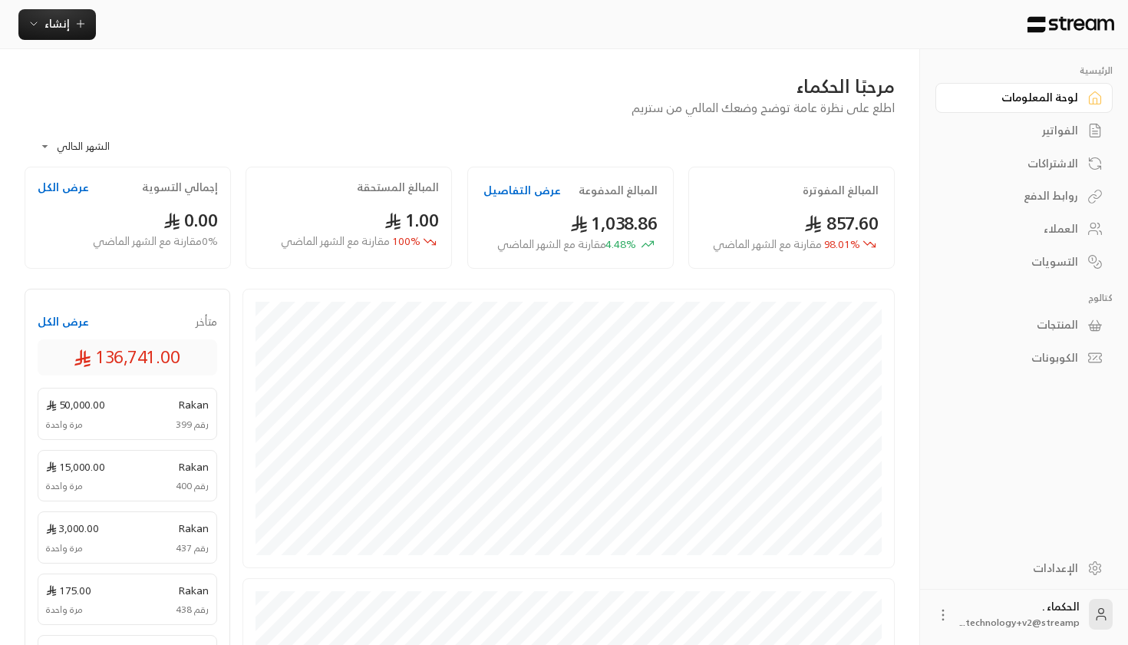
click at [505, 194] on button "عرض التفاصيل" at bounding box center [521, 190] width 77 height 15
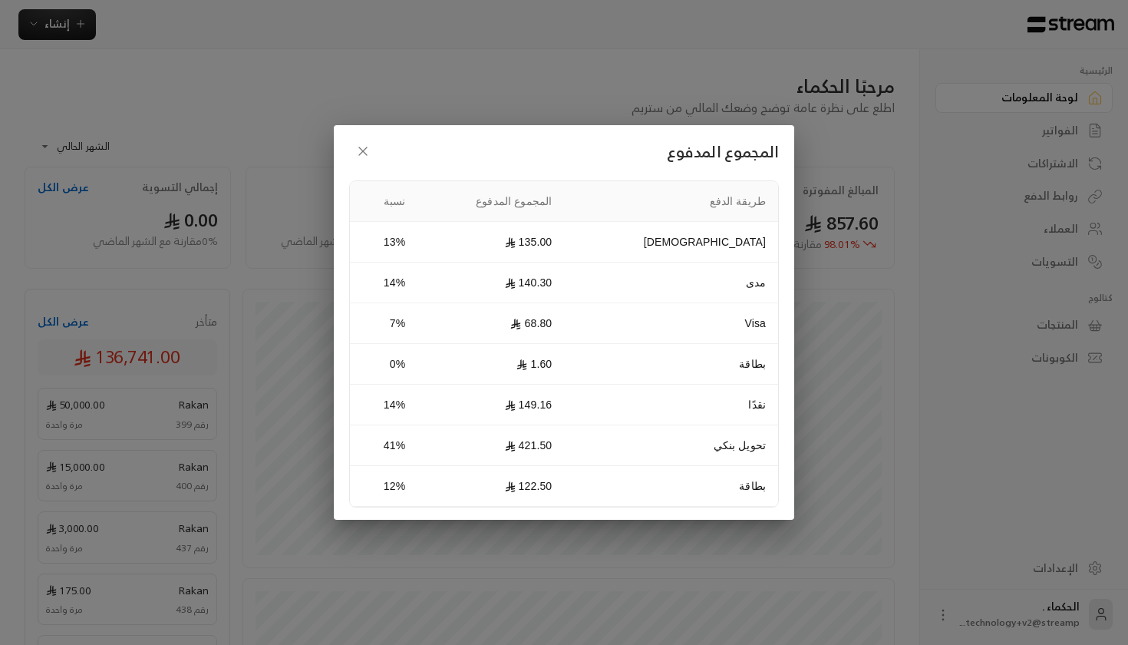
click at [348, 153] on div "المجموع المدفوع طريقة الدفع المجموع المدفوع نسبة Qurrah 135.00 13% مدى 140.30 1…" at bounding box center [564, 322] width 460 height 394
click at [361, 155] on icon "button" at bounding box center [362, 150] width 15 height 15
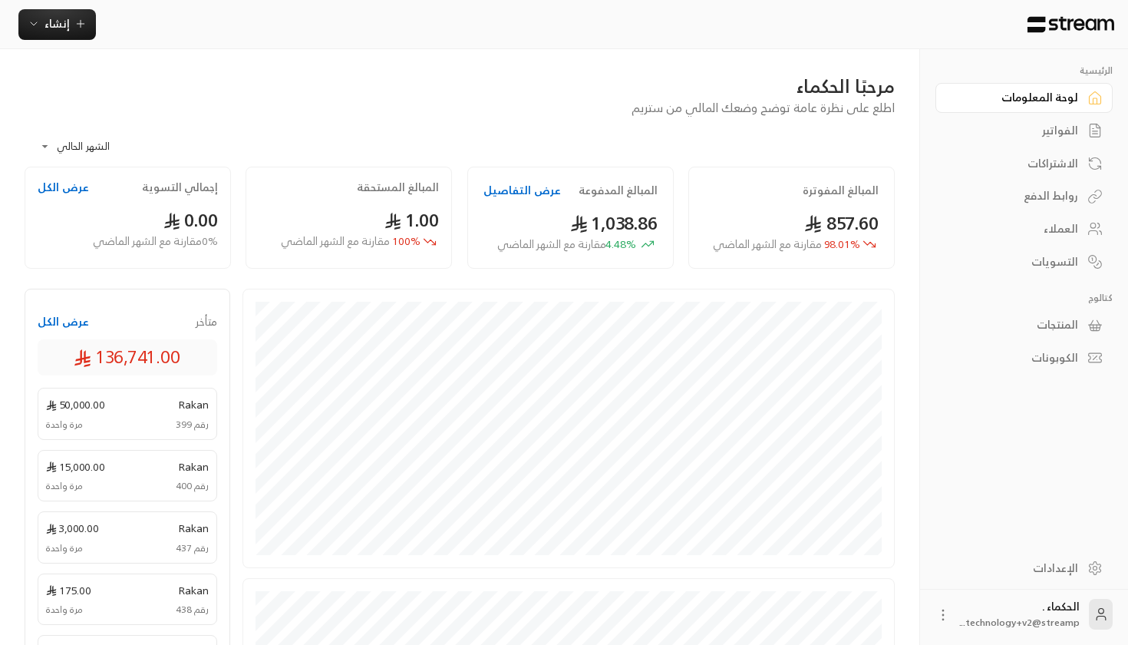
click at [1065, 91] on div "لوحة المعلومات" at bounding box center [1017, 97] width 124 height 15
click at [1047, 577] on link "الإعدادات" at bounding box center [1023, 567] width 177 height 30
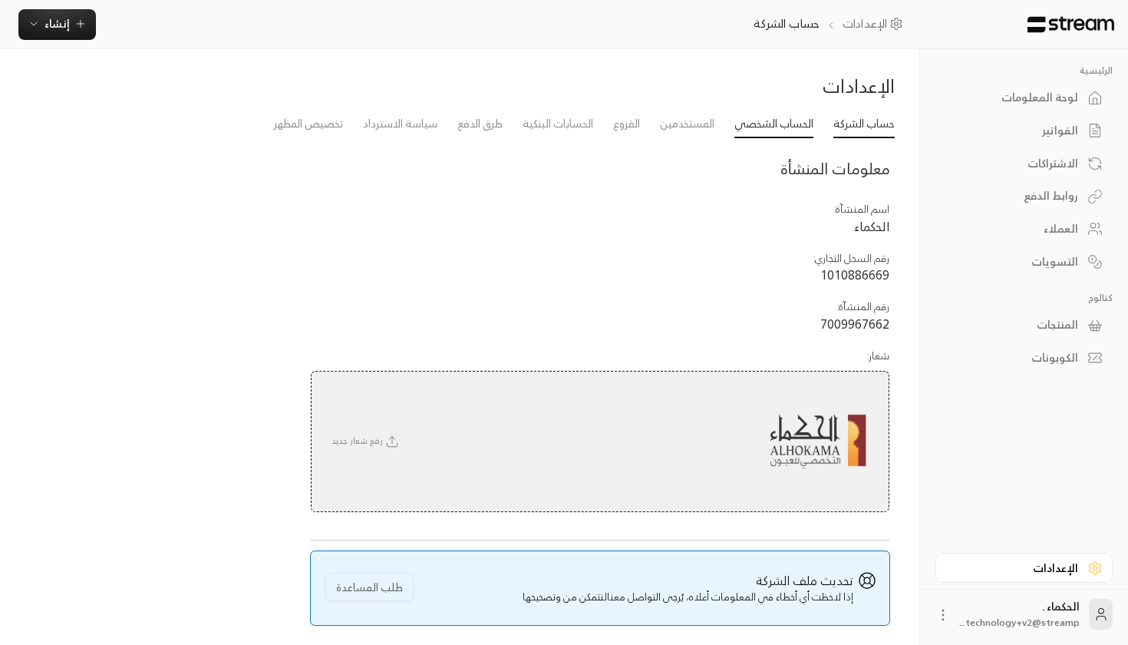
click at [770, 115] on link "الحساب الشخصي" at bounding box center [773, 124] width 79 height 28
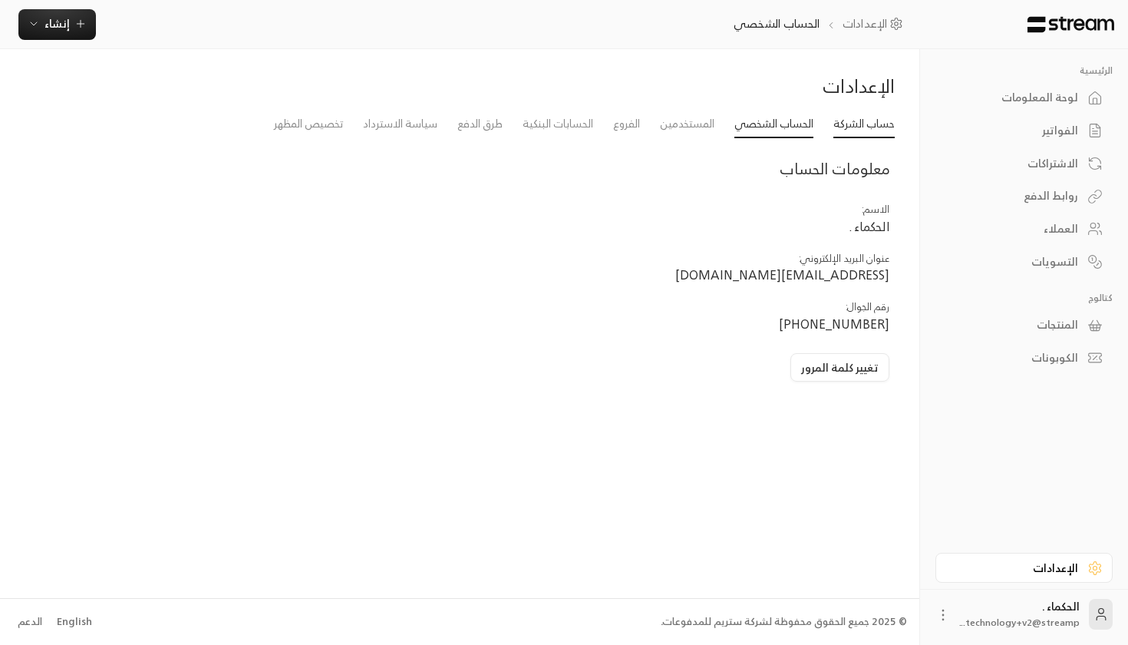
click at [854, 119] on link "حساب الشركة" at bounding box center [863, 124] width 61 height 28
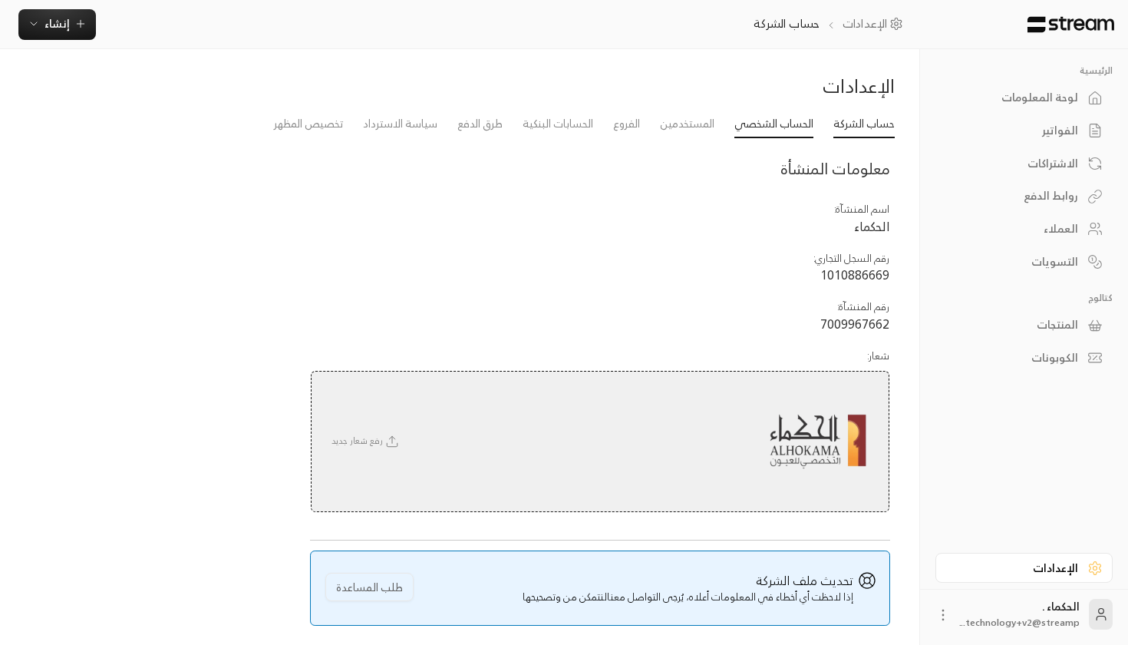
click at [780, 127] on link "الحساب الشخصي" at bounding box center [773, 124] width 79 height 28
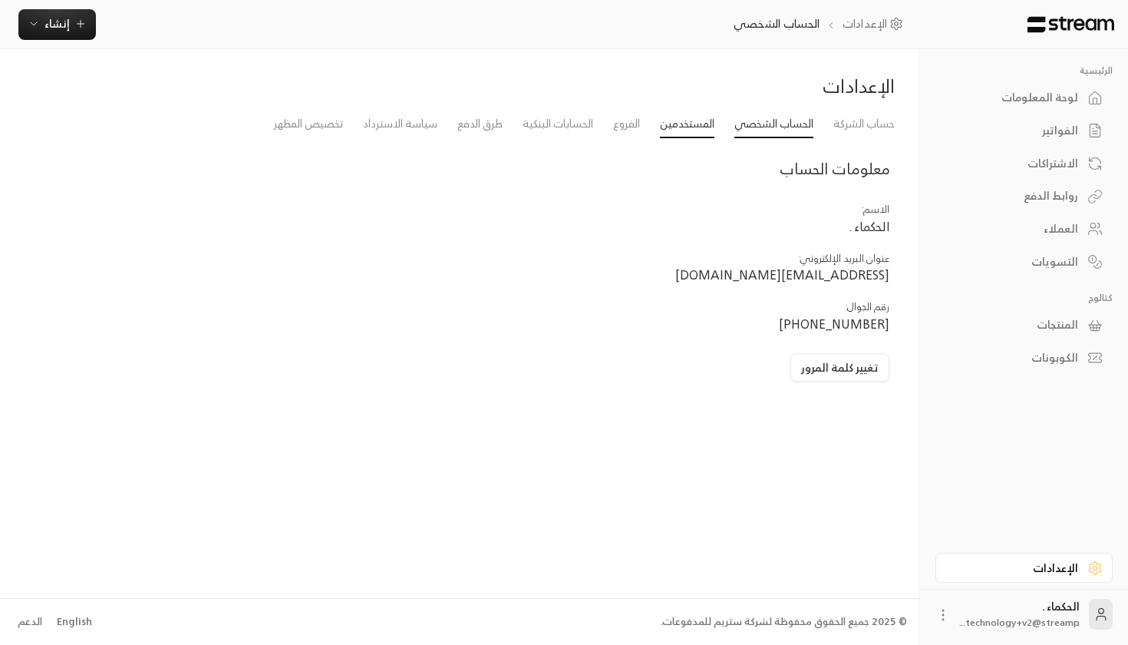
click at [684, 110] on link "المستخدمين" at bounding box center [687, 124] width 54 height 28
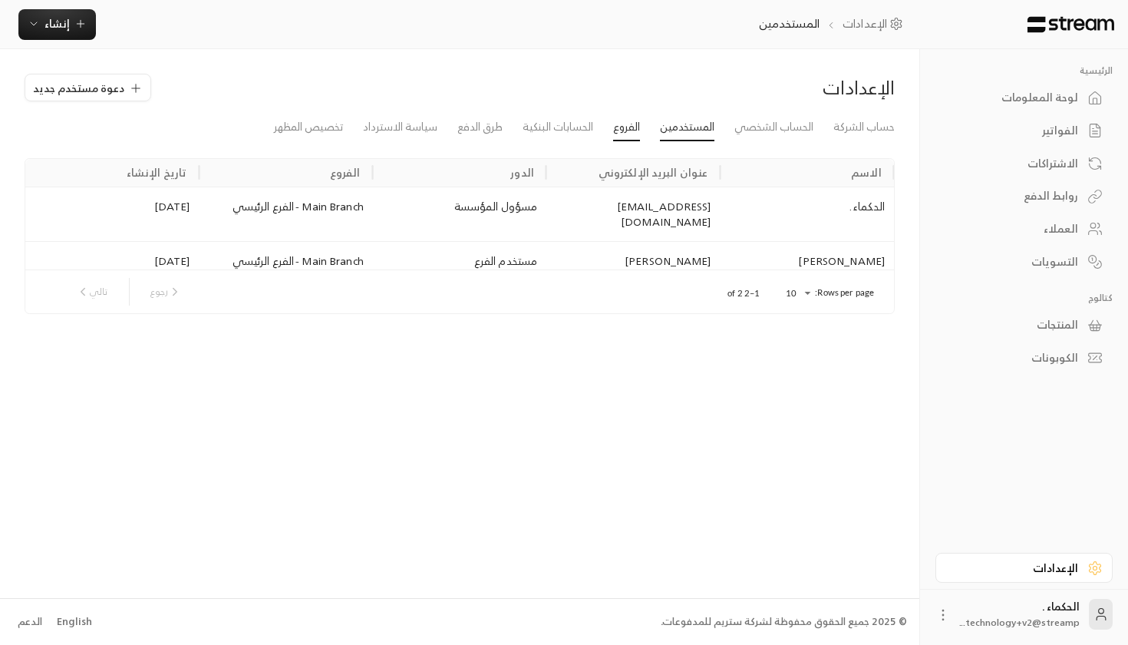
click at [617, 126] on link "الفروع" at bounding box center [626, 128] width 27 height 28
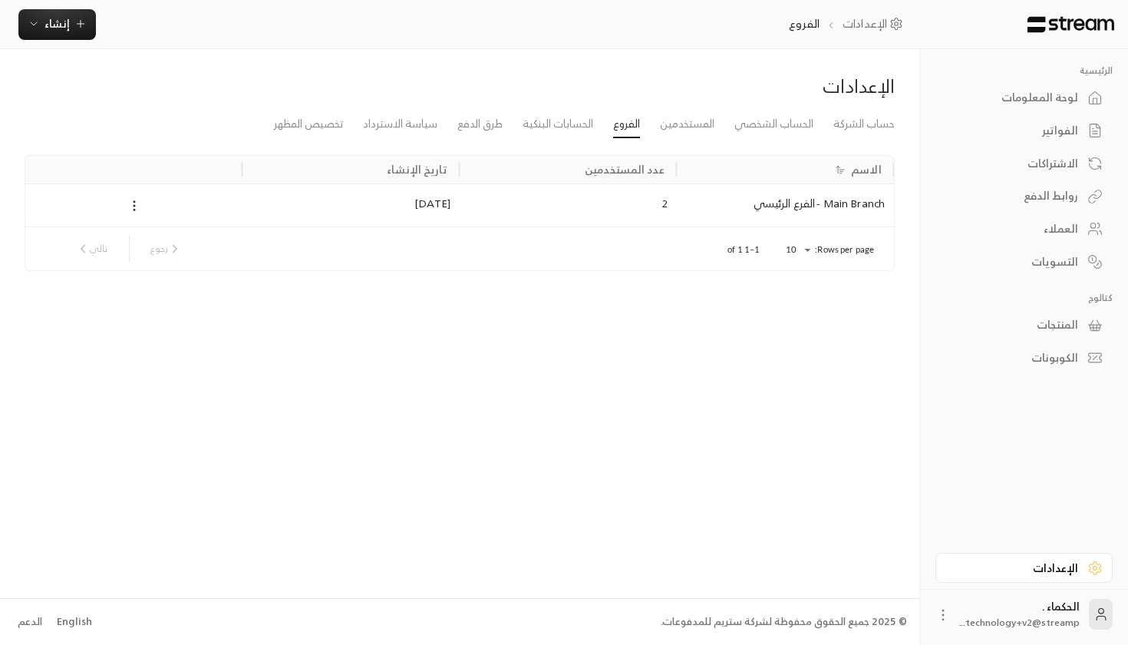
click at [550, 140] on div "حساب الشركة الحساب الشخصي المستخدمين الفروع الحسابات البنكية طرق الدفع سياسة ال…" at bounding box center [459, 196] width 885 height 173
click at [550, 135] on link "الحسابات البنكية" at bounding box center [558, 124] width 71 height 28
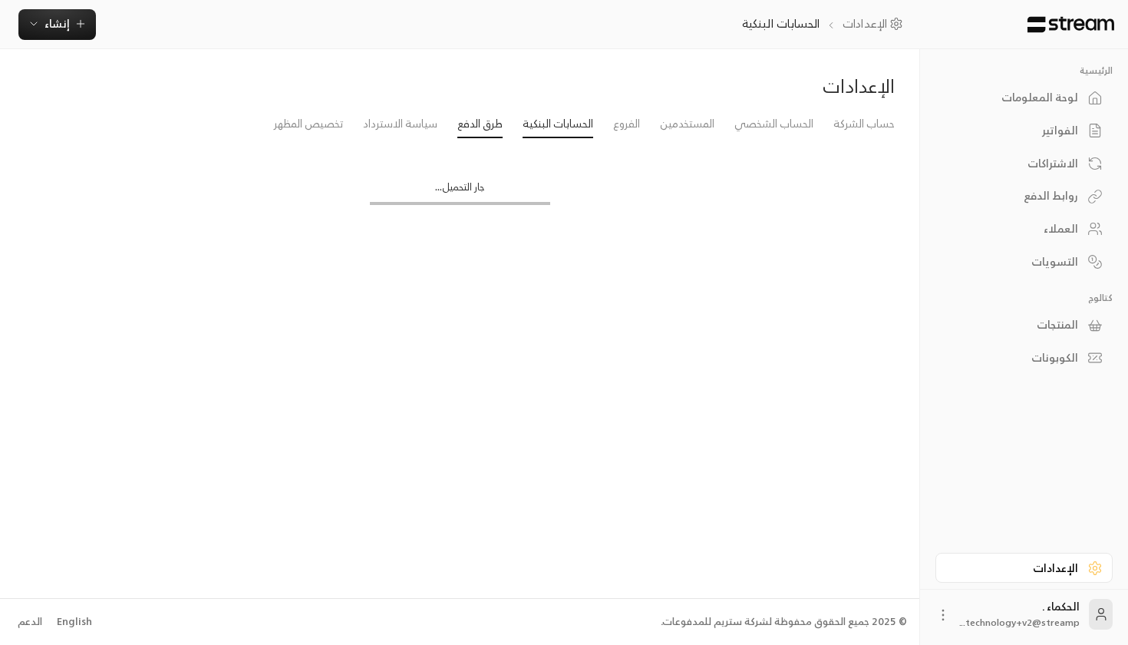
click at [477, 135] on link "طرق الدفع" at bounding box center [479, 124] width 45 height 28
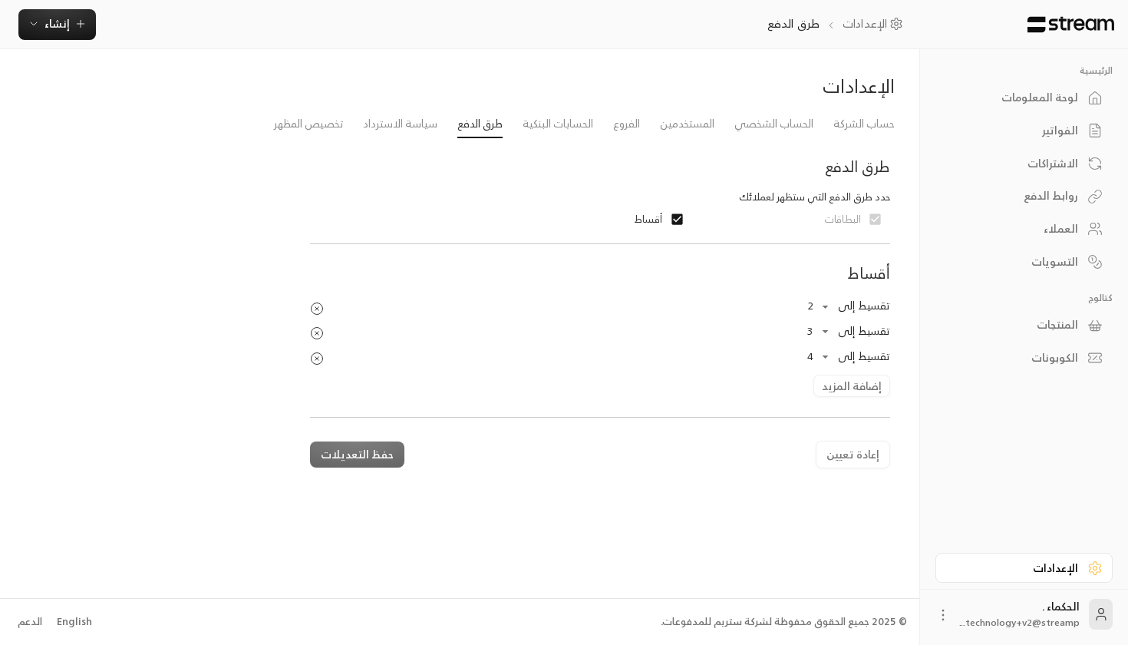
click at [860, 390] on div "تقسيط إلى 2 * ​ تقسيط إلى 3 * ​ تقسيط إلى 4 * ​ إضافة المزيد" at bounding box center [599, 345] width 595 height 103
click at [322, 359] on circle "Products Preview" at bounding box center [317, 358] width 12 height 12
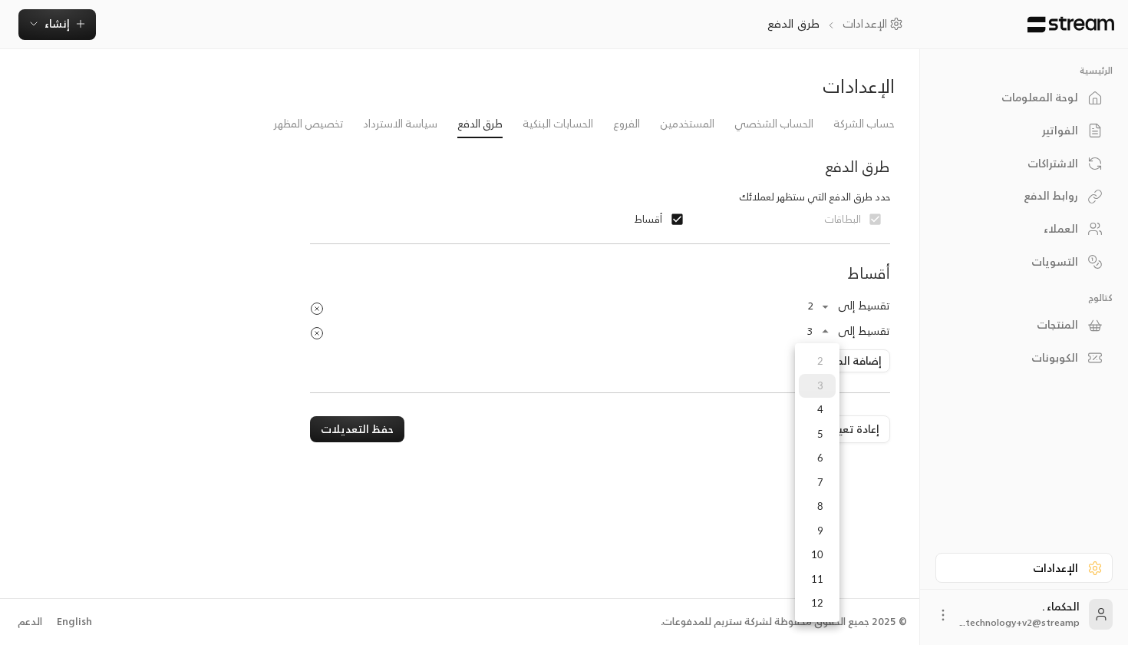
click at [833, 330] on body "الرئيسية لوحة المعلومات الفواتير الاشتراكات روابط الدفع العملاء التسويات كتالوج…" at bounding box center [564, 322] width 1128 height 645
click at [618, 545] on div at bounding box center [564, 322] width 1128 height 645
click at [829, 419] on button "إعادة تعيين" at bounding box center [853, 429] width 74 height 28
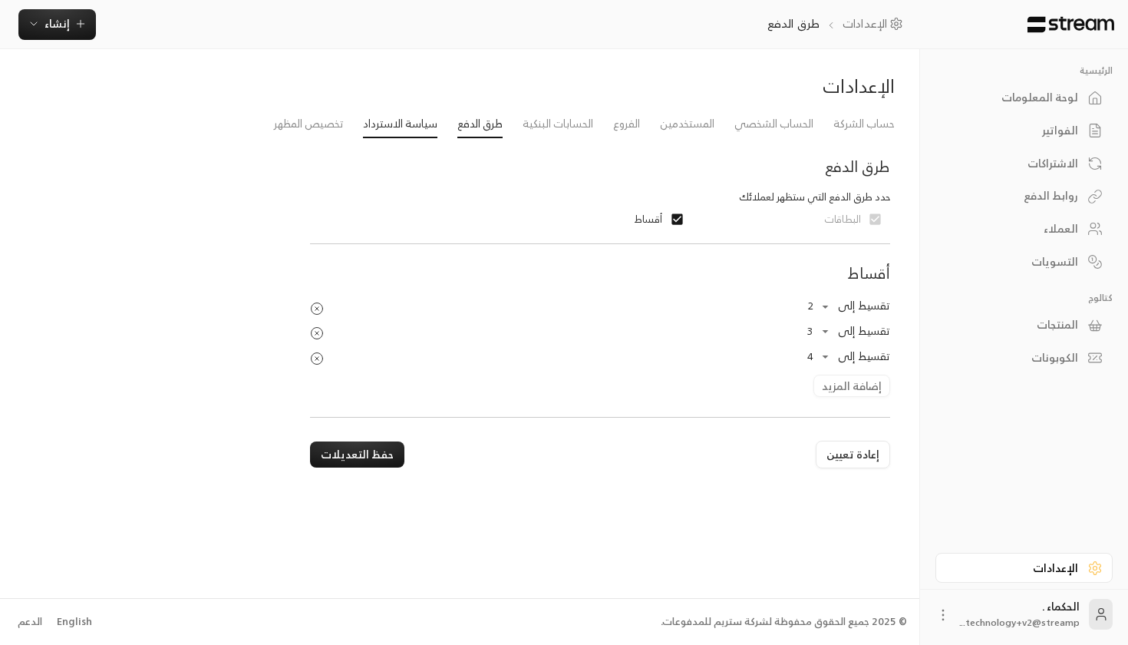
click at [409, 126] on link "سياسة الاسترداد" at bounding box center [400, 124] width 74 height 28
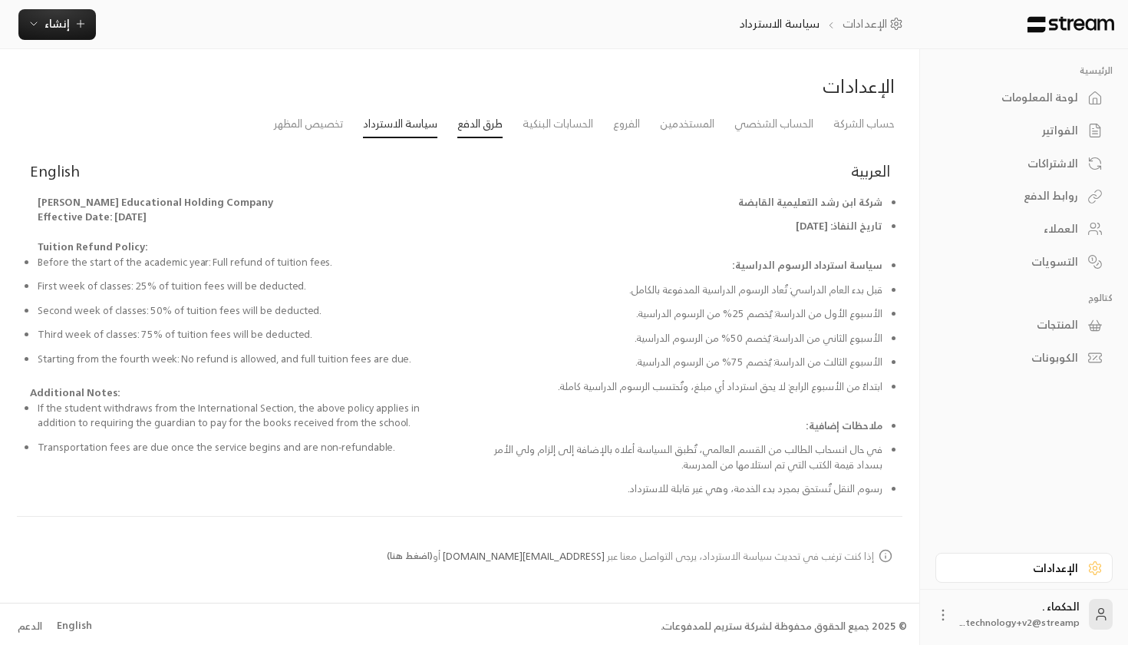
click at [489, 120] on link "طرق الدفع" at bounding box center [479, 124] width 45 height 28
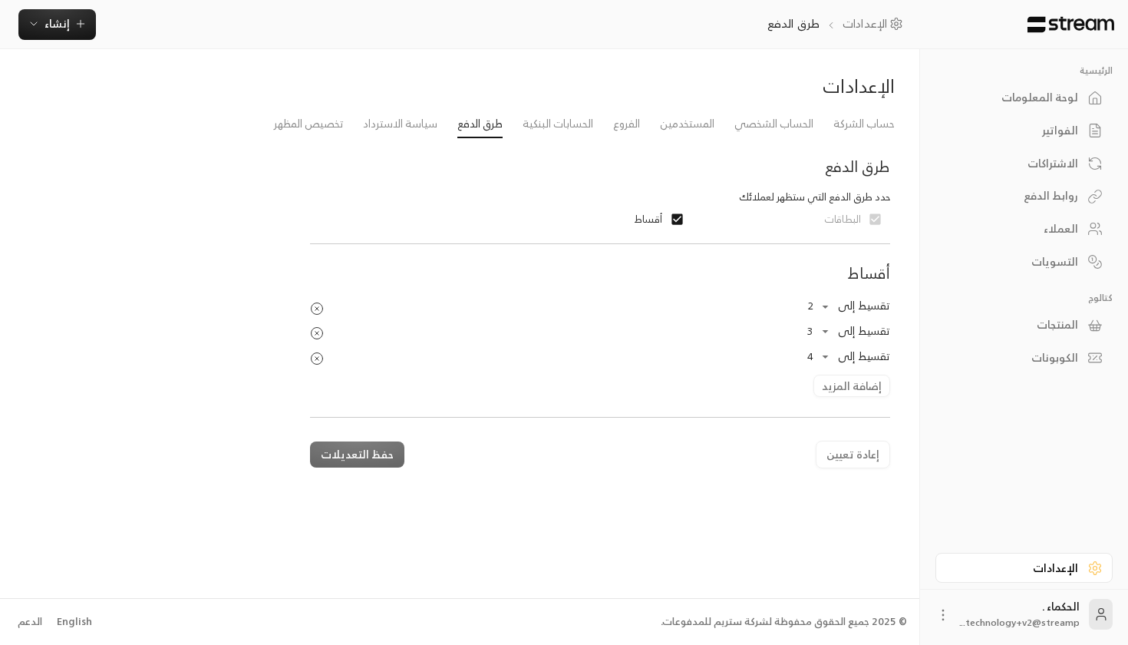
click at [602, 129] on li "الحسابات البنكية" at bounding box center [558, 124] width 91 height 28
click at [620, 131] on link "الفروع" at bounding box center [626, 124] width 27 height 28
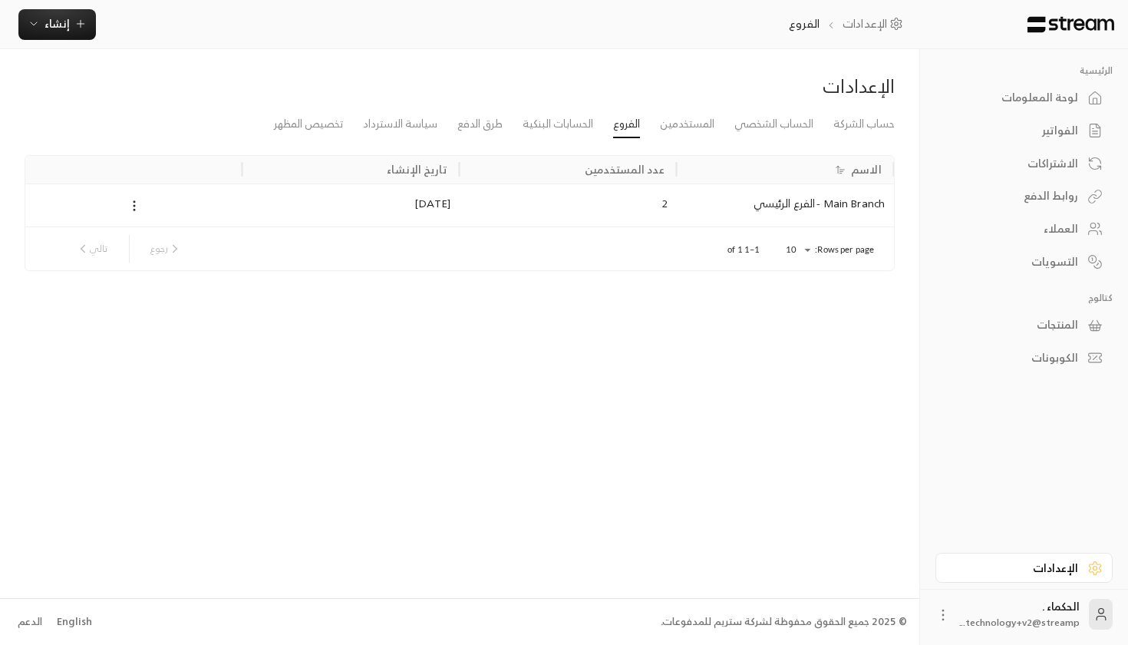
click at [630, 134] on link "الفروع" at bounding box center [626, 124] width 27 height 28
click at [292, 115] on link "تخصيص المظهر" at bounding box center [308, 124] width 69 height 28
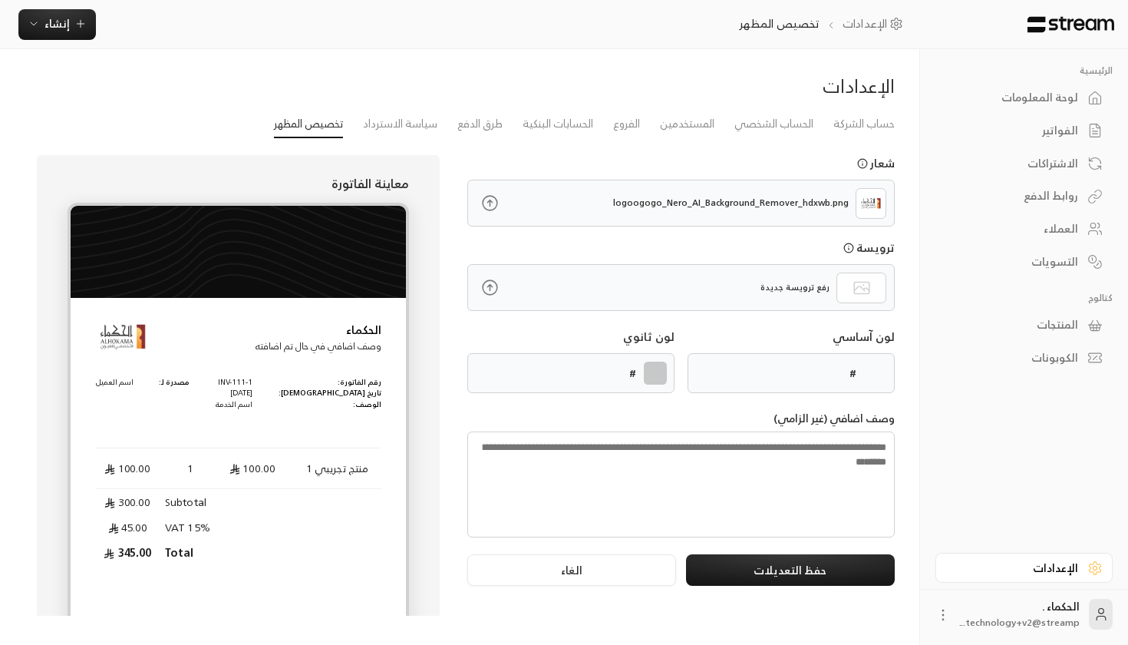
type input "******"
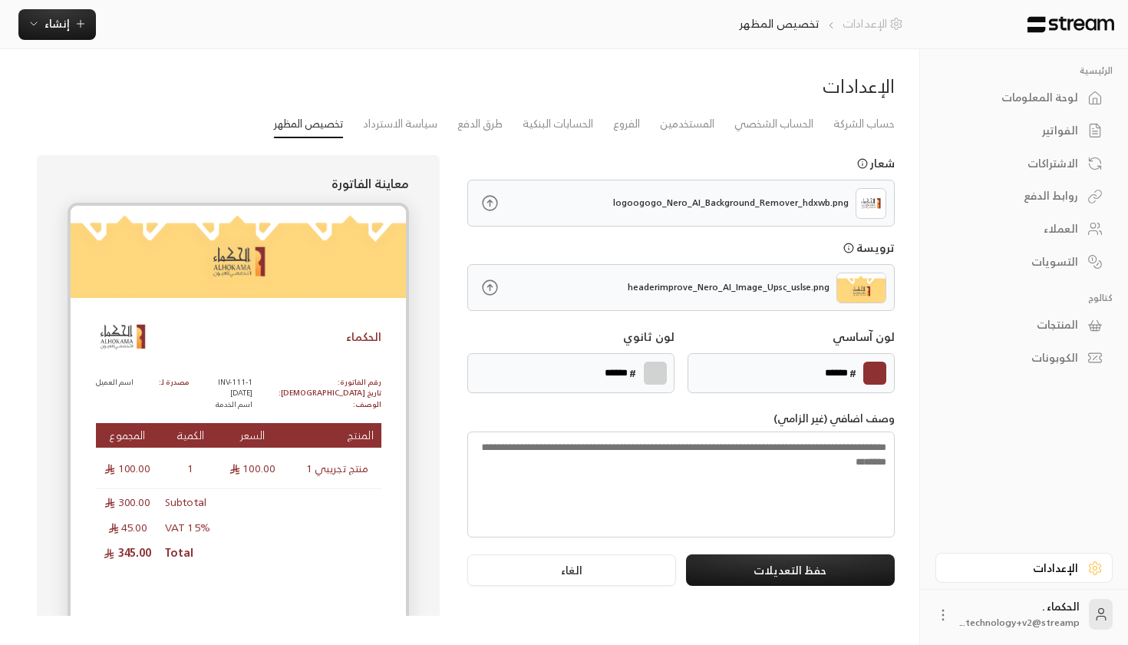
click at [867, 28] on link "الإعدادات" at bounding box center [876, 23] width 66 height 17
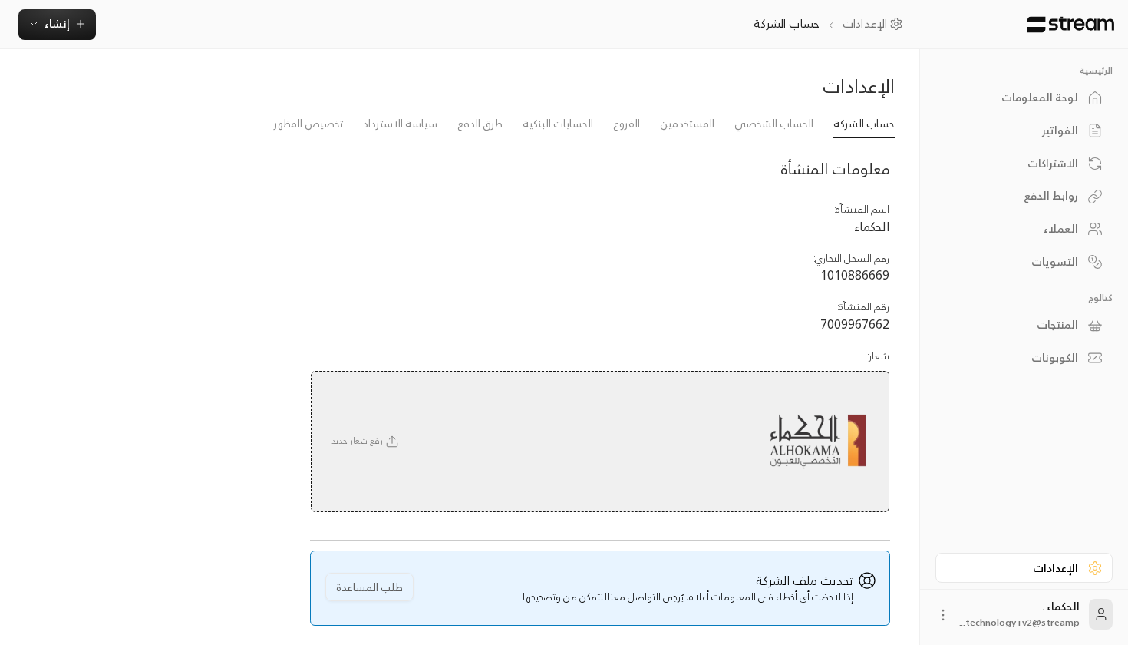
click at [1049, 84] on link "لوحة المعلومات" at bounding box center [1023, 98] width 177 height 30
